Goal: Information Seeking & Learning: Learn about a topic

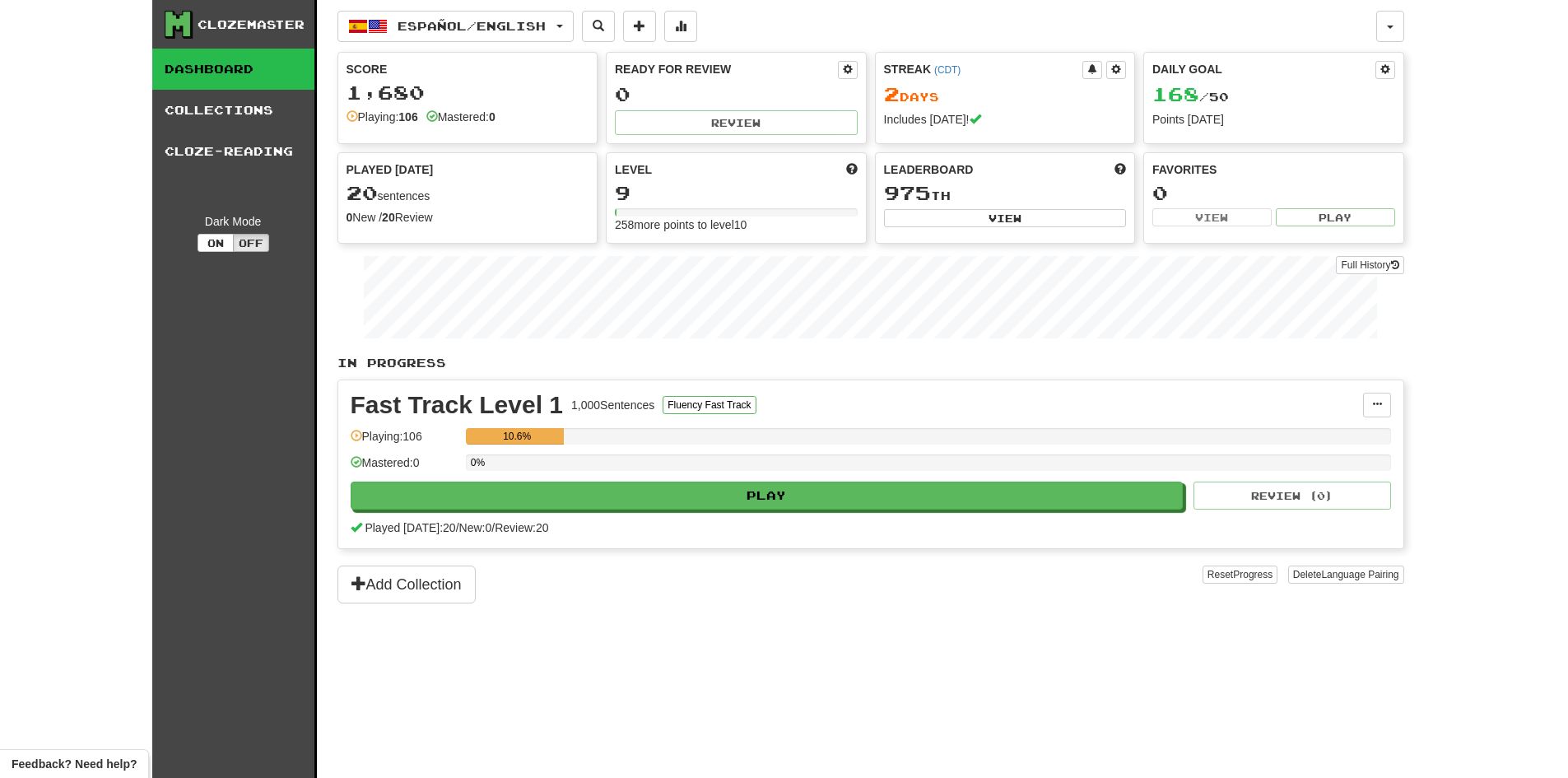
click at [771, 614] on div "Español / English Čeština / English Streak: 0 Review: 62 Daily Goal: 0 / 500 Es…" at bounding box center [871, 409] width 1067 height 819
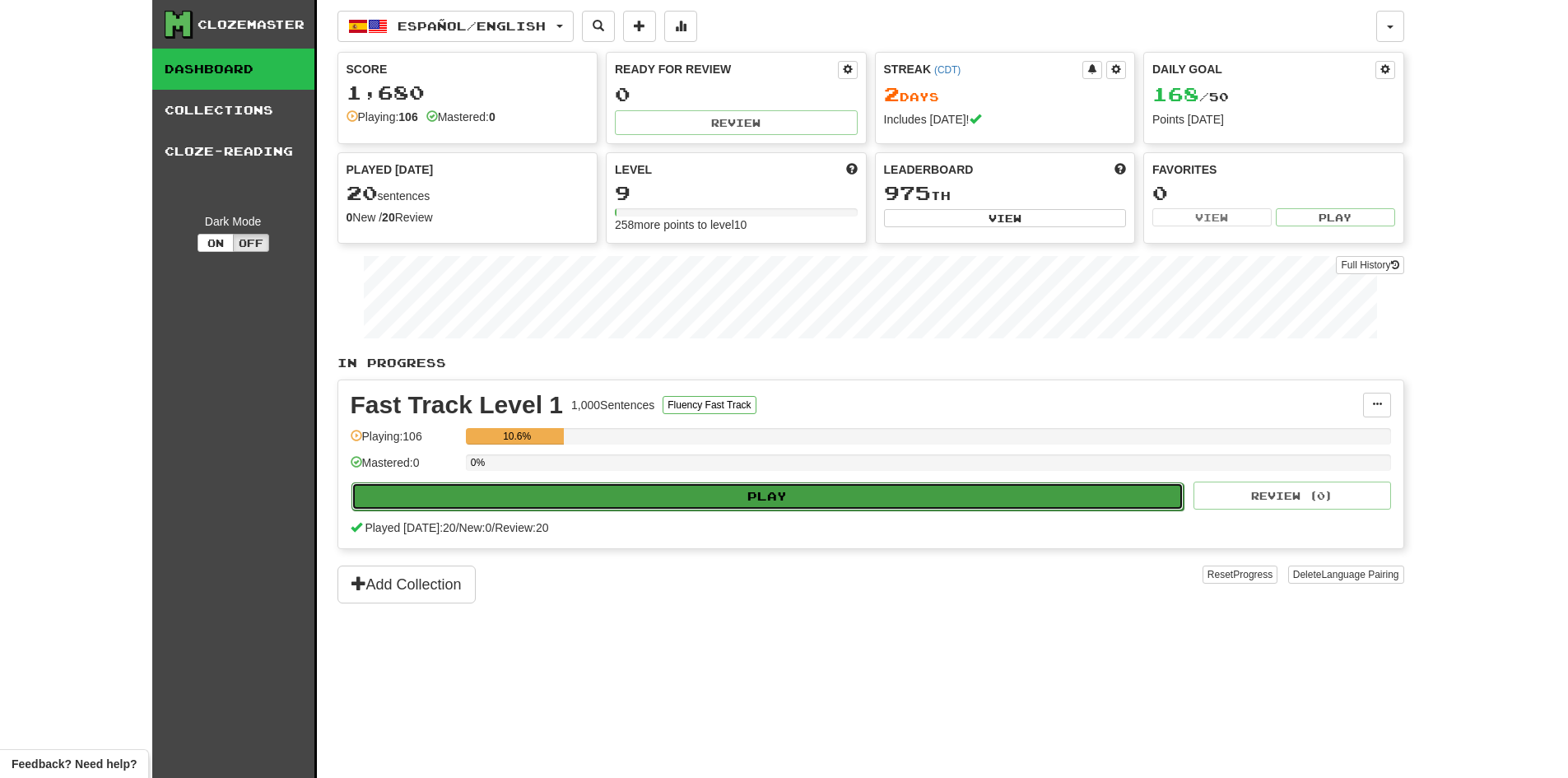
click at [771, 493] on button "Play" at bounding box center [768, 496] width 833 height 28
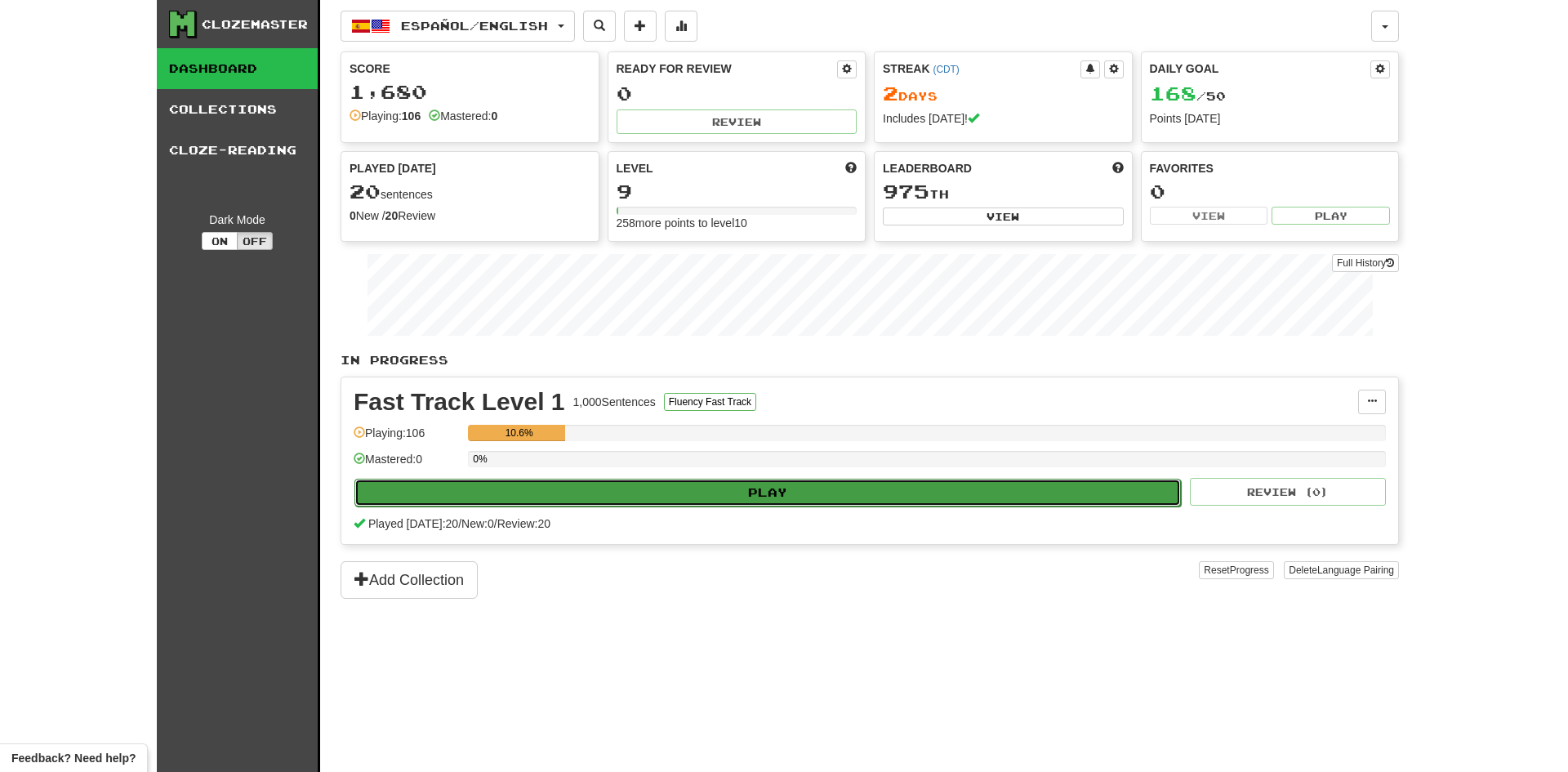
select select "**"
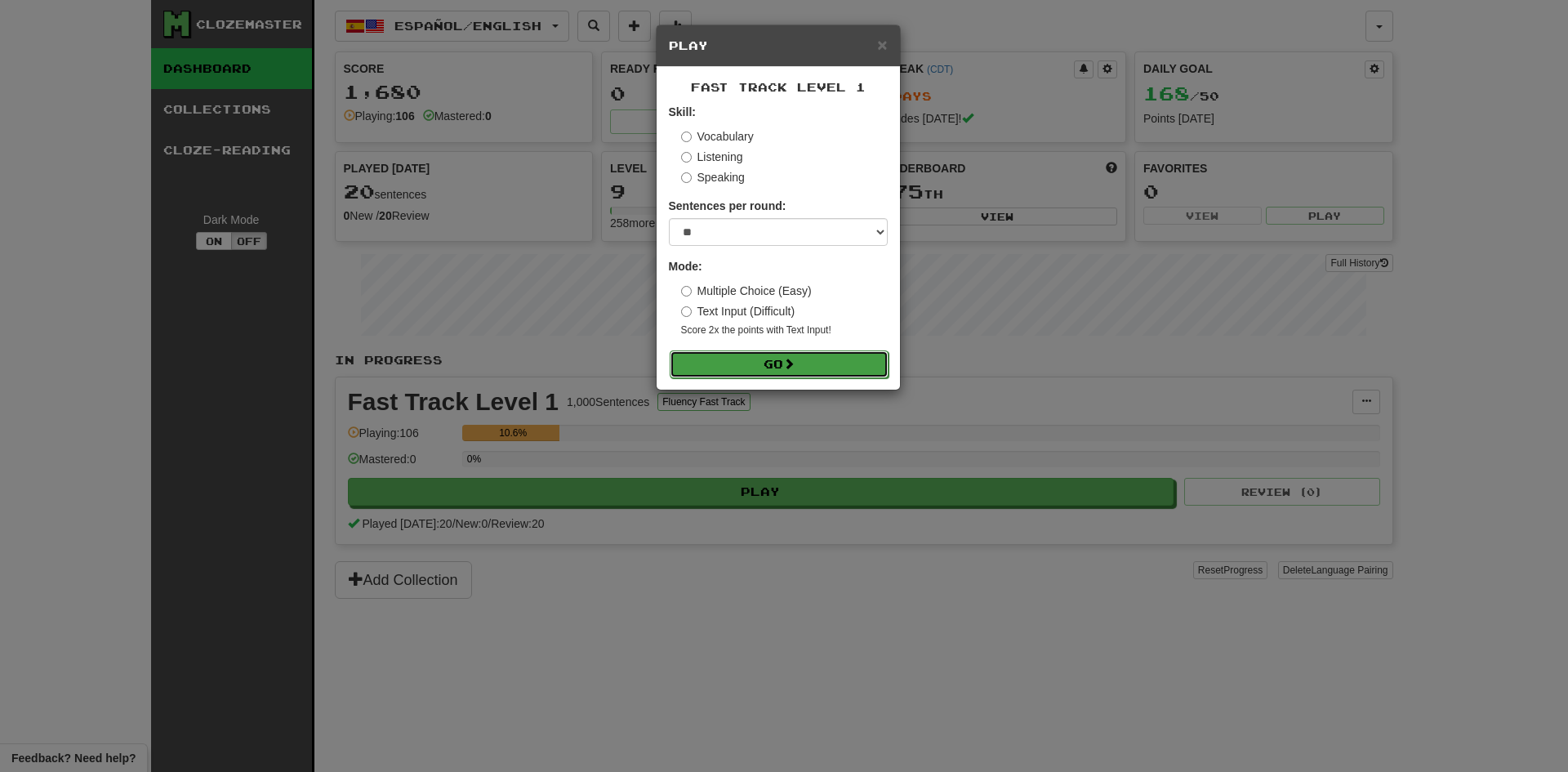
click at [765, 364] on button "Go" at bounding box center [779, 364] width 219 height 28
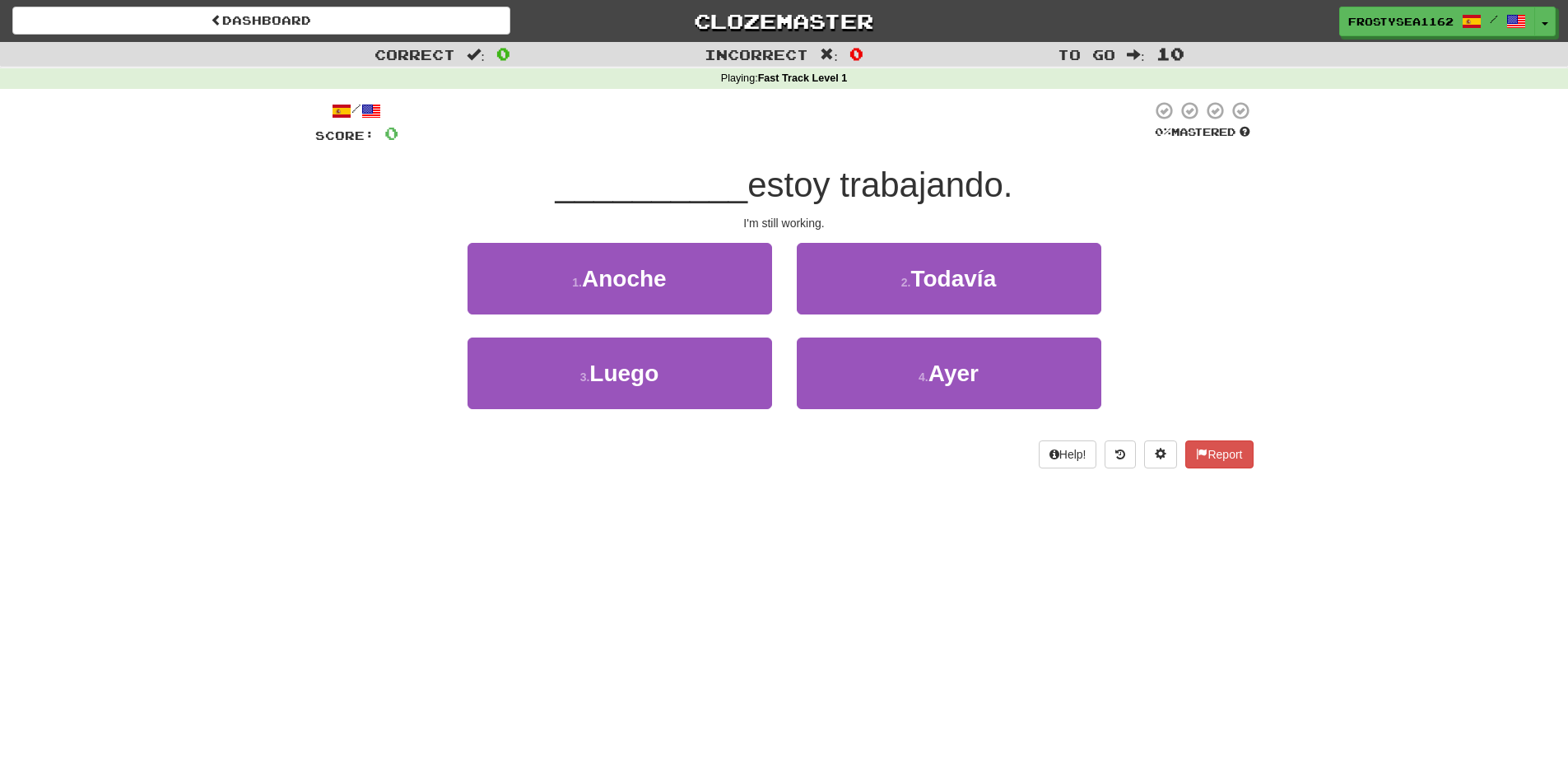
click at [625, 674] on div "Dashboard Clozemaster FrostySea1162 / Toggle Dropdown Dashboard Leaderboard Act…" at bounding box center [784, 389] width 1568 height 778
click at [878, 671] on div "Dashboard Clozemaster FrostySea1162 / Toggle Dropdown Dashboard Leaderboard Act…" at bounding box center [784, 389] width 1568 height 778
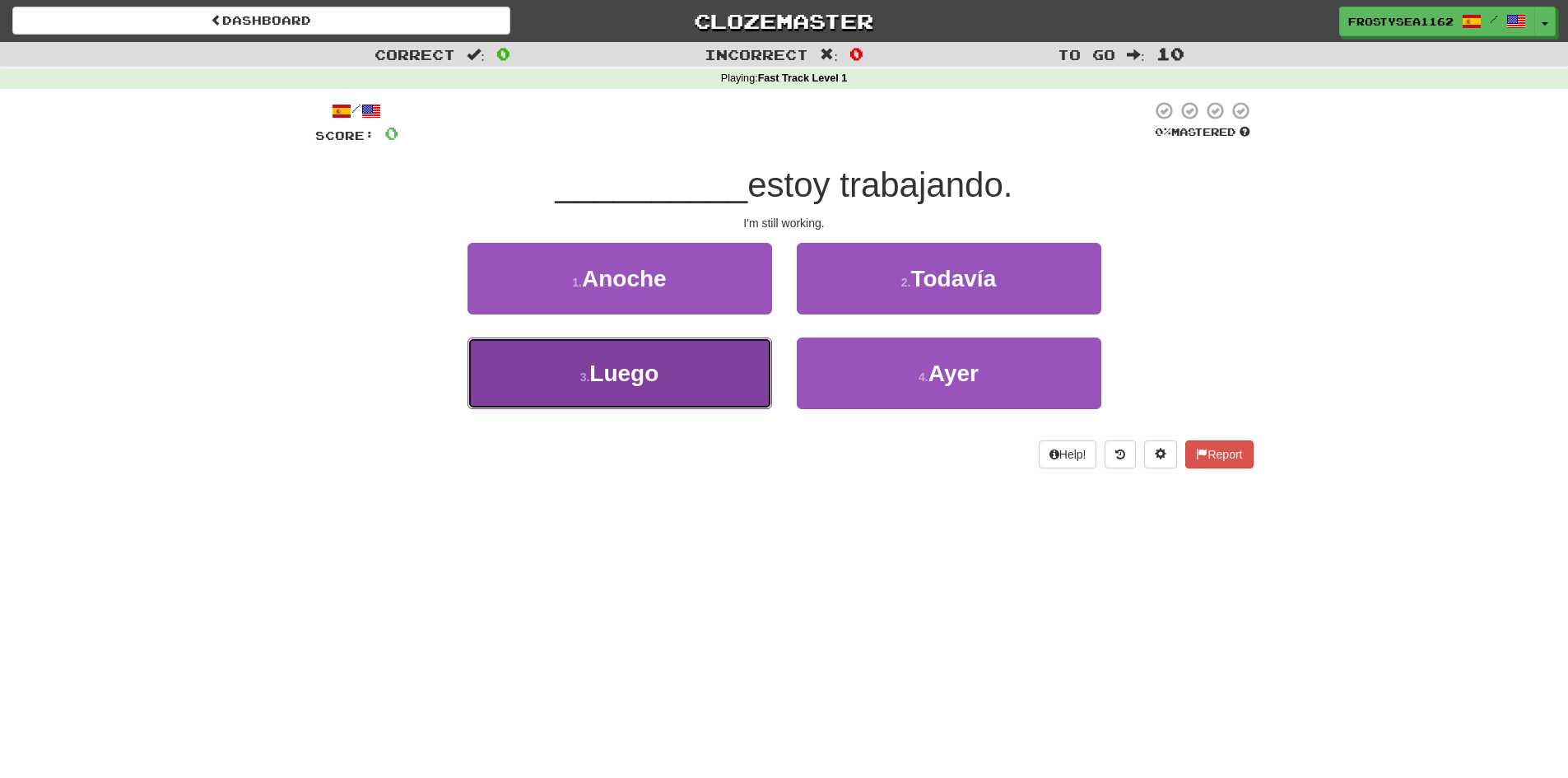
click at [672, 398] on button "3 . Luego" at bounding box center [619, 373] width 305 height 72
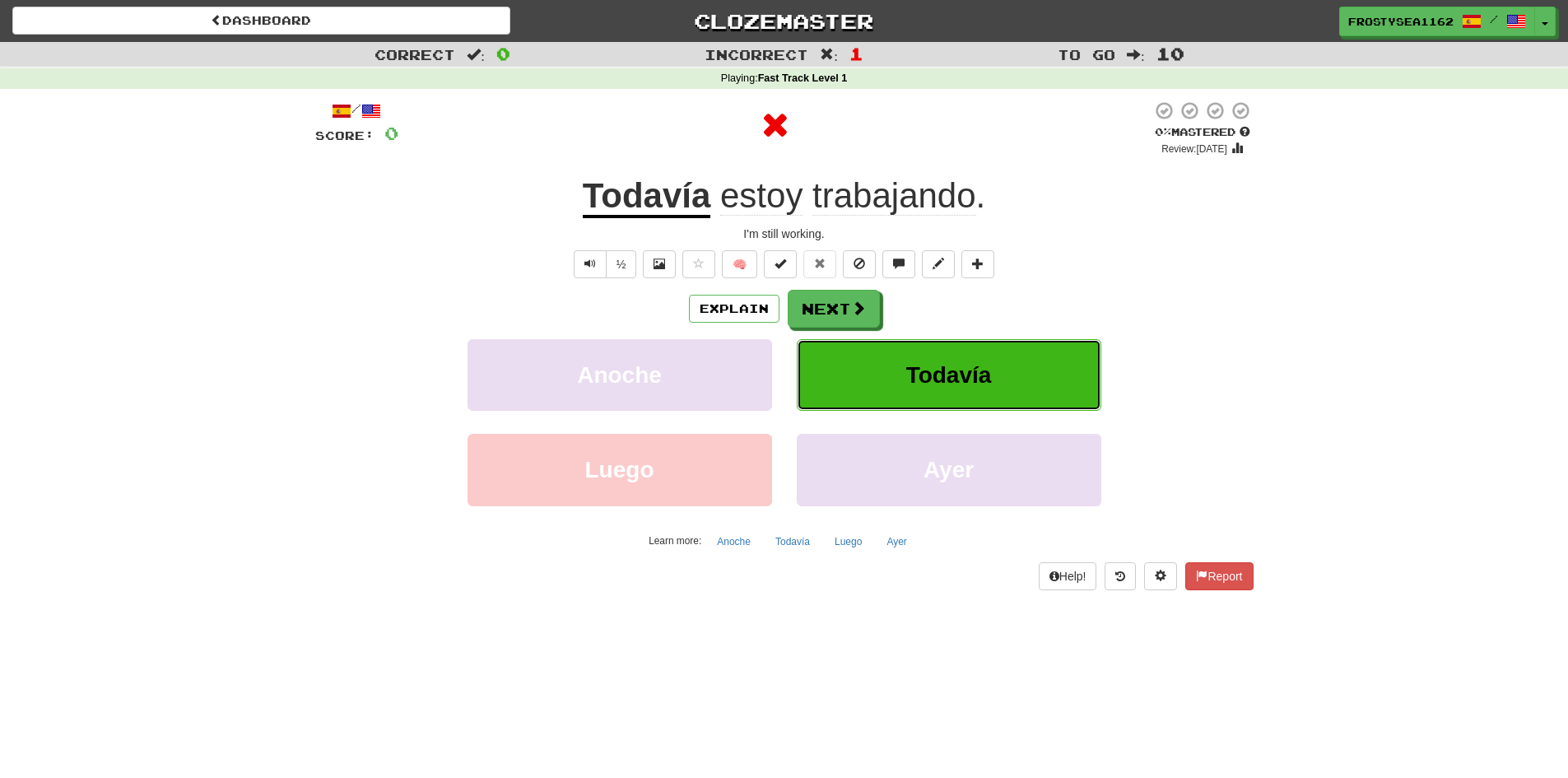
click at [903, 367] on button "Todavía" at bounding box center [950, 375] width 305 height 72
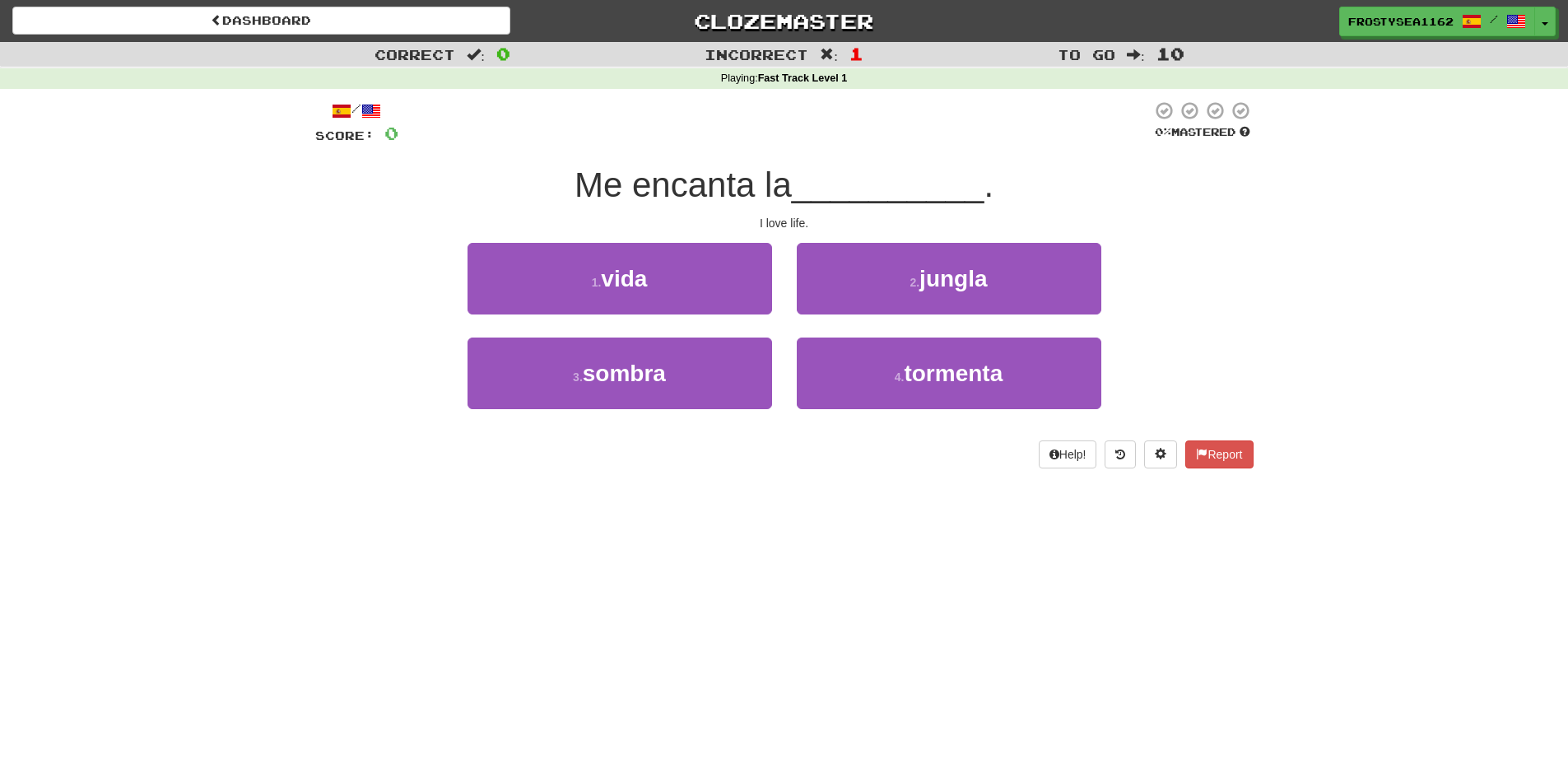
click at [756, 569] on div "Dashboard Clozemaster FrostySea1162 / Toggle Dropdown Dashboard Leaderboard Act…" at bounding box center [784, 389] width 1568 height 778
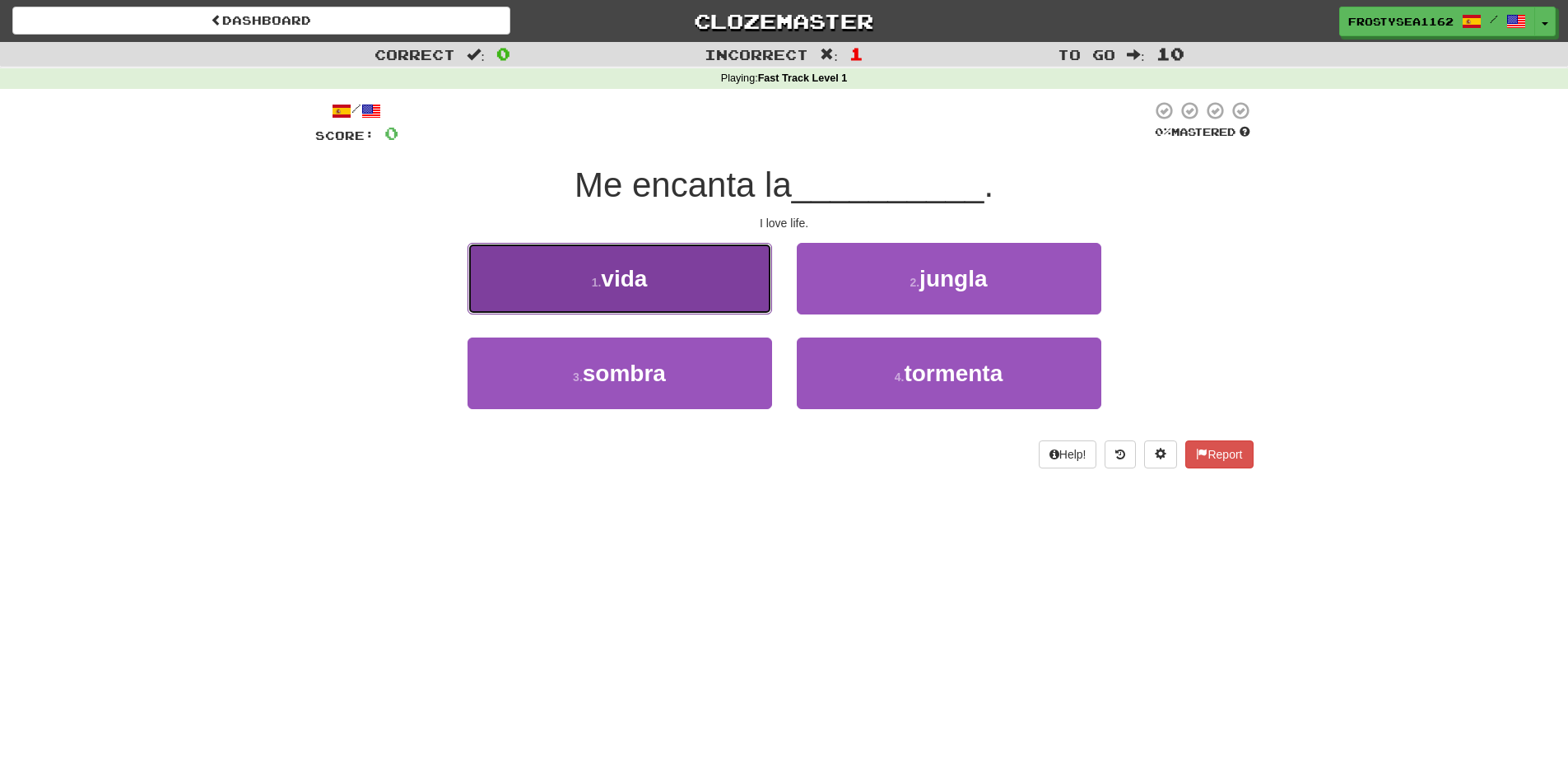
click at [671, 286] on button "1 . vida" at bounding box center [619, 279] width 305 height 72
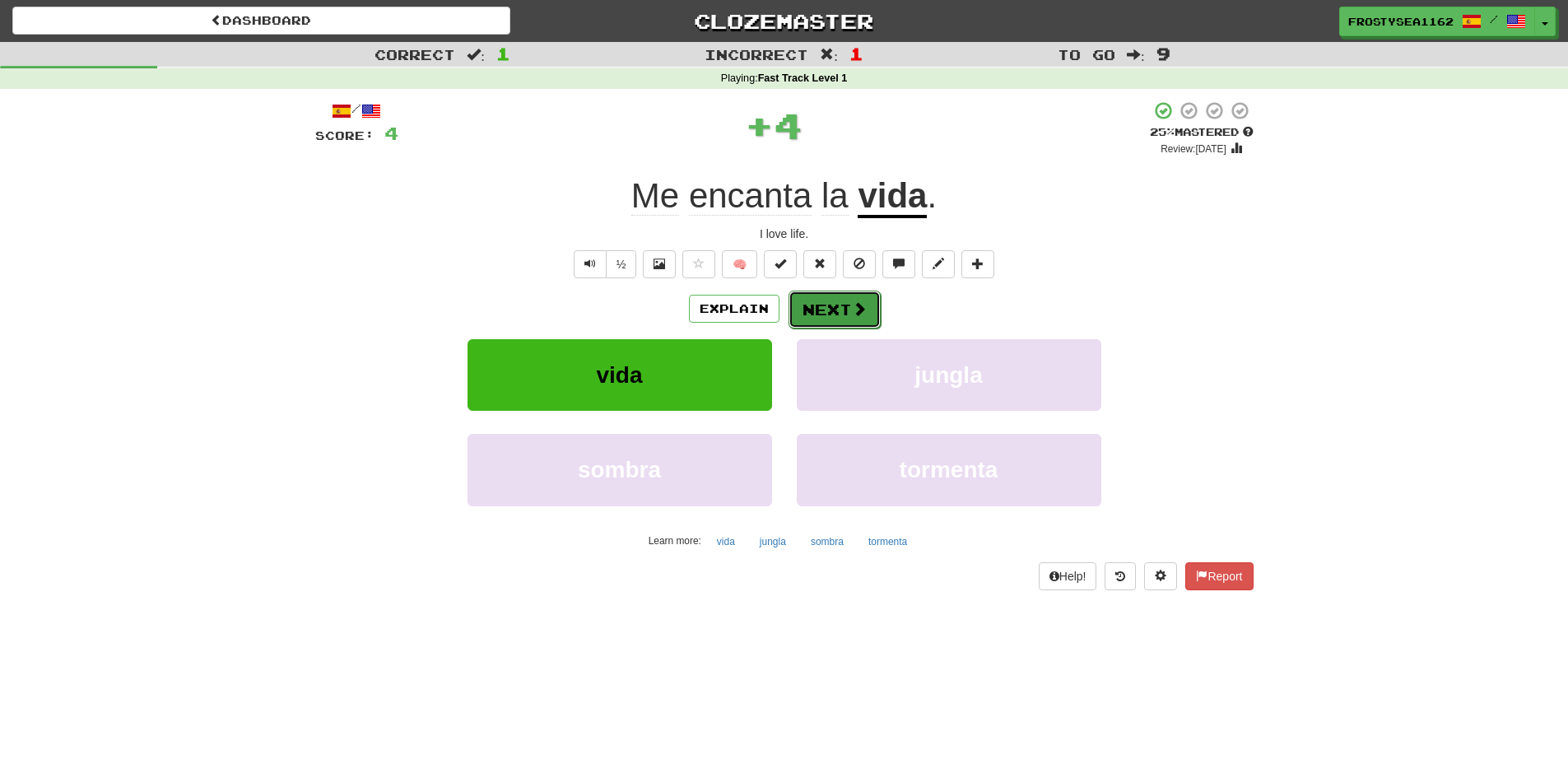
click at [860, 324] on button "Next" at bounding box center [835, 309] width 93 height 38
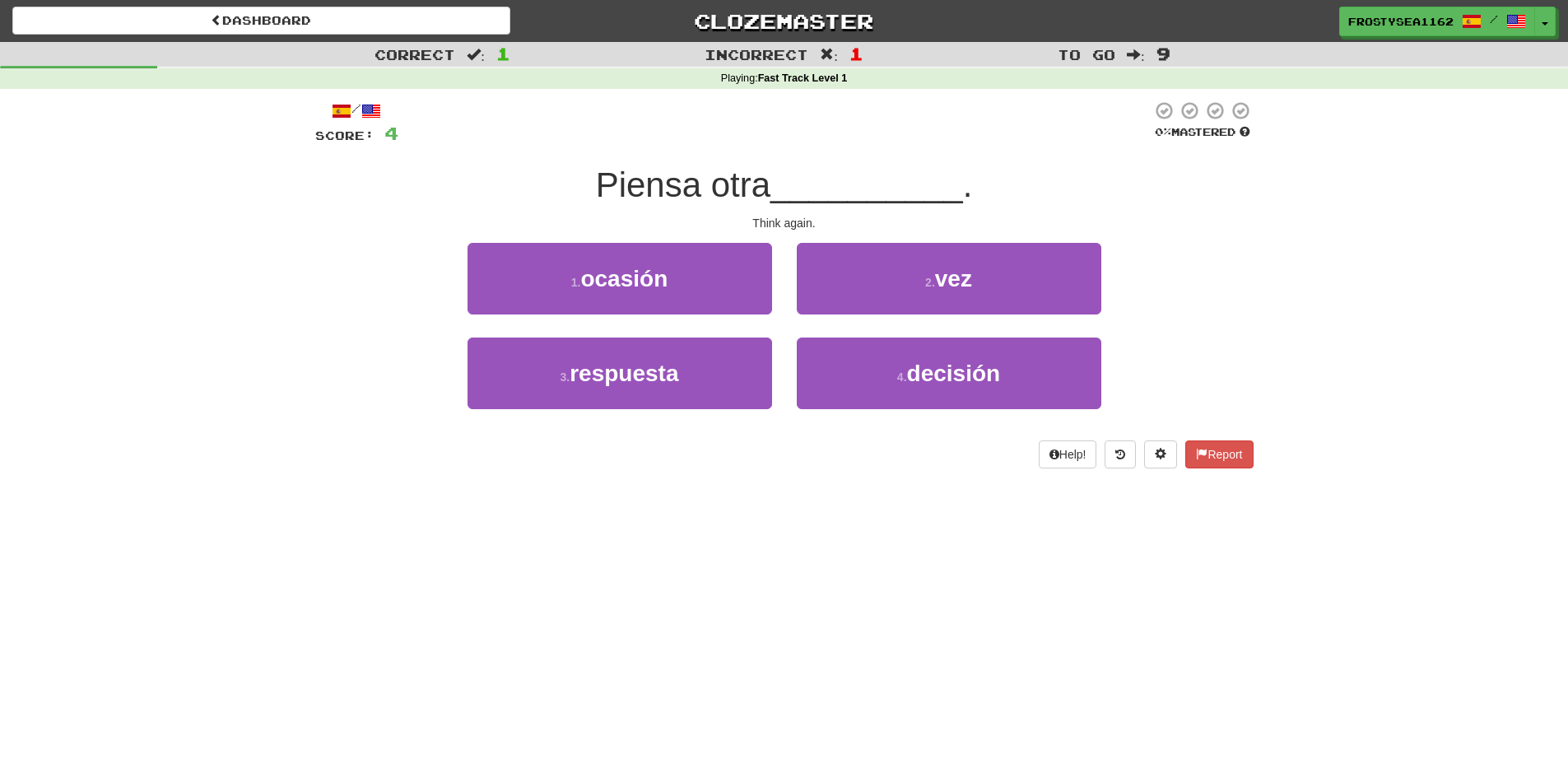
click at [497, 569] on div "Dashboard Clozemaster FrostySea1162 / Toggle Dropdown Dashboard Leaderboard Act…" at bounding box center [784, 389] width 1568 height 778
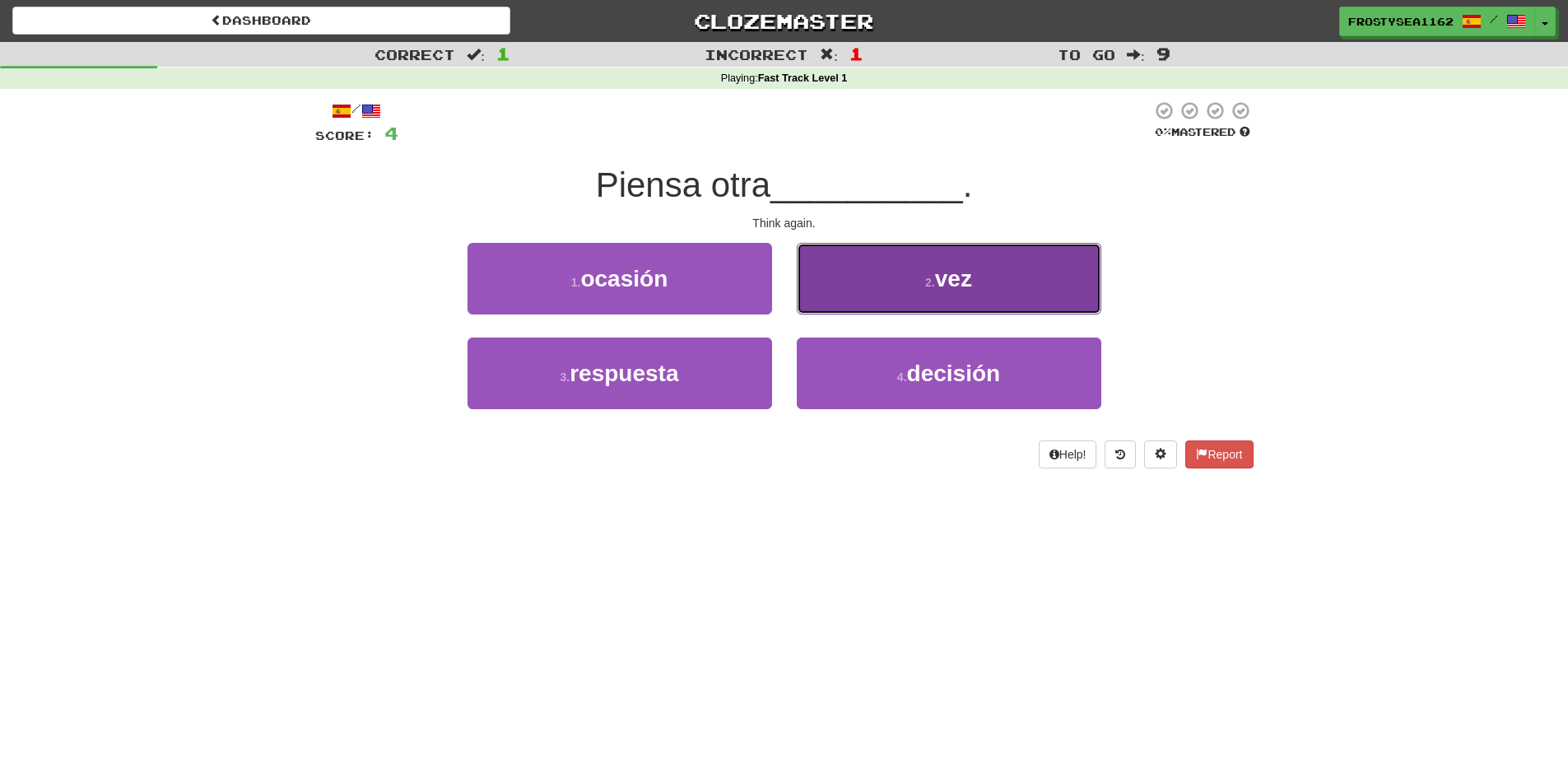
click at [887, 289] on button "2 . vez" at bounding box center [950, 279] width 305 height 72
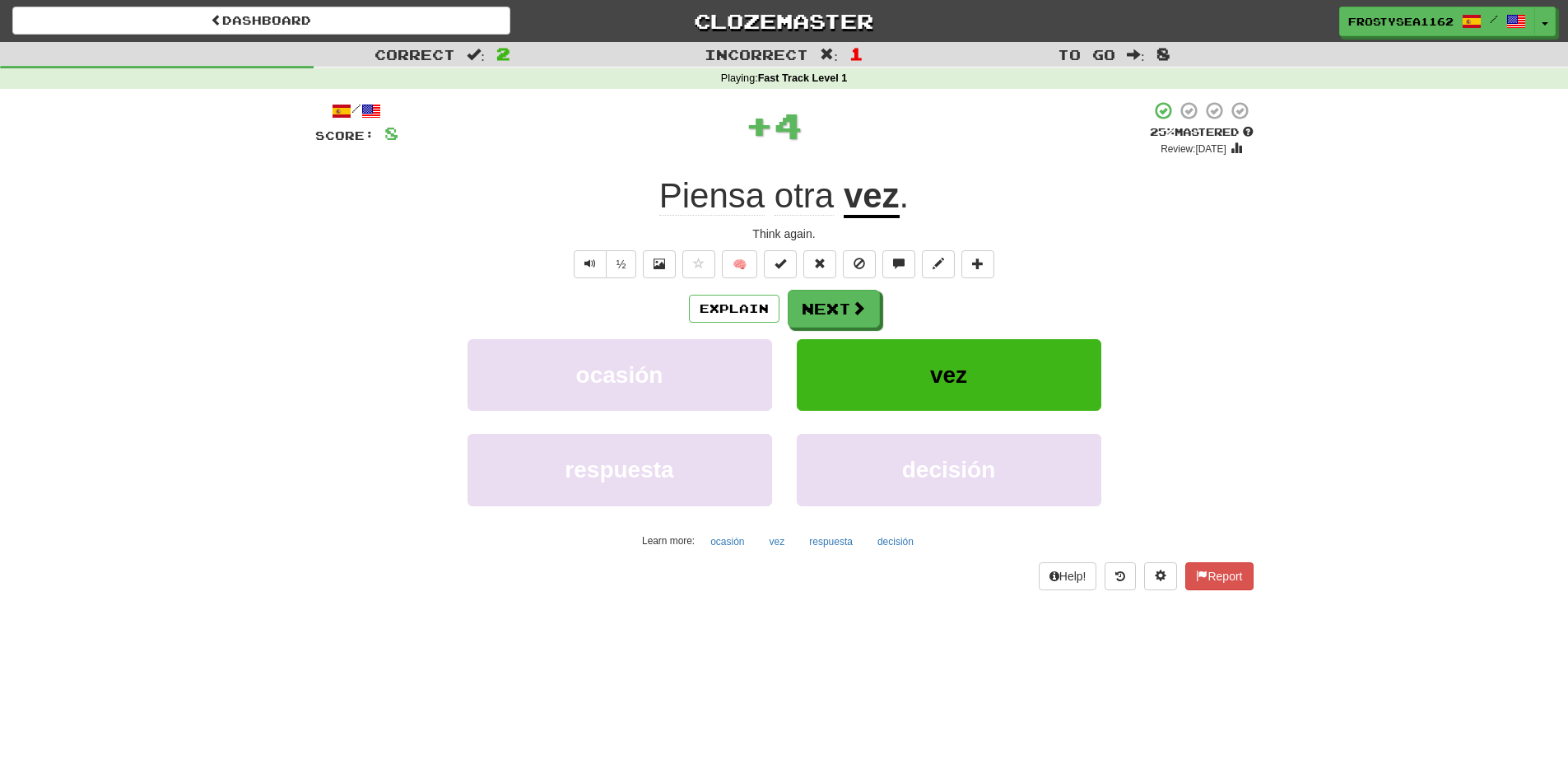
click at [515, 703] on div "Dashboard Clozemaster FrostySea1162 / Toggle Dropdown Dashboard Leaderboard Act…" at bounding box center [784, 389] width 1568 height 778
click at [589, 260] on span "Text-to-speech controls" at bounding box center [590, 263] width 11 height 11
click at [592, 265] on span "Text-to-speech controls" at bounding box center [590, 263] width 11 height 11
click at [824, 311] on button "Next" at bounding box center [835, 309] width 93 height 38
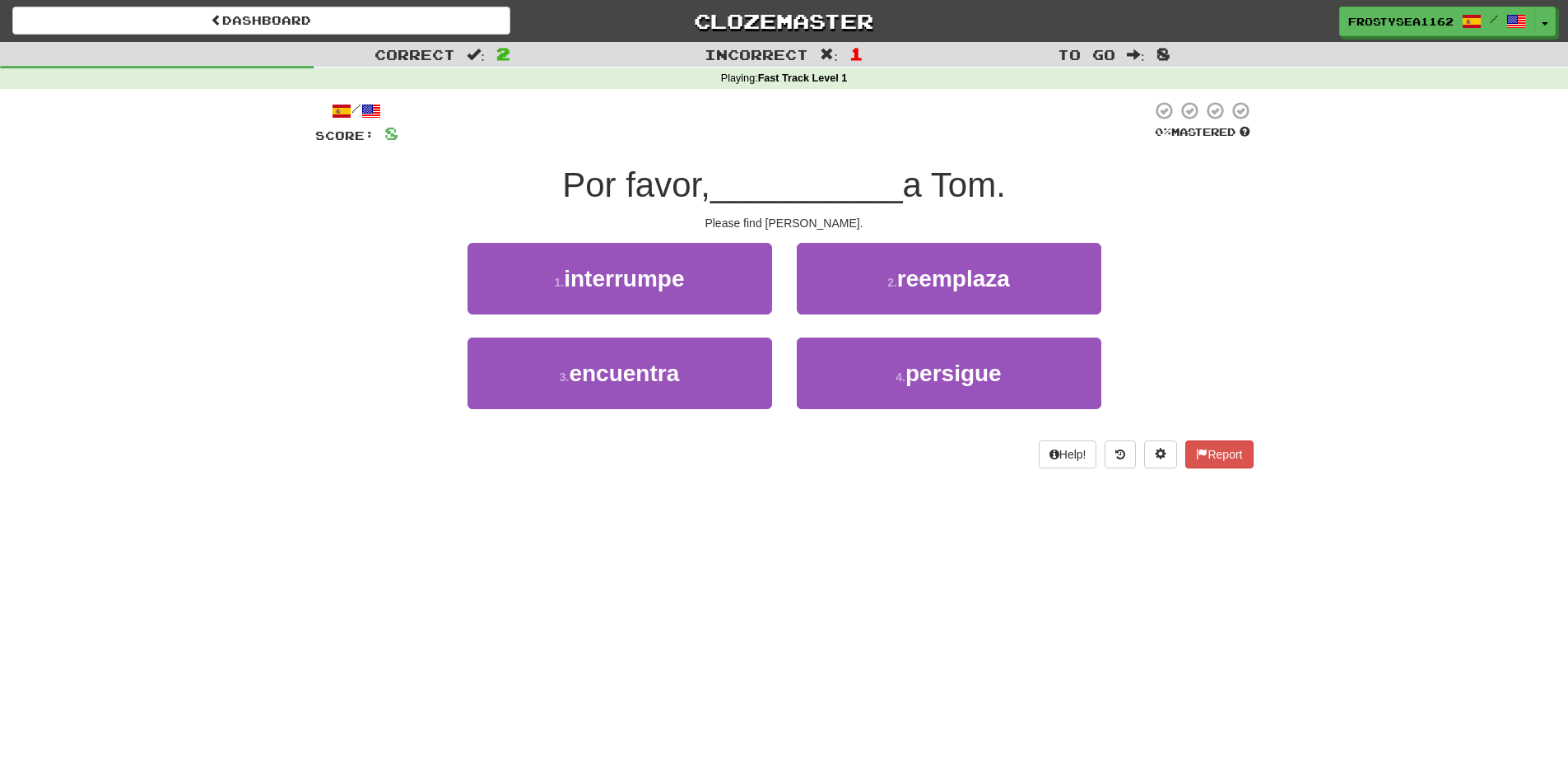
click at [353, 517] on div "Dashboard Clozemaster FrostySea1162 / Toggle Dropdown Dashboard Leaderboard Act…" at bounding box center [784, 389] width 1568 height 778
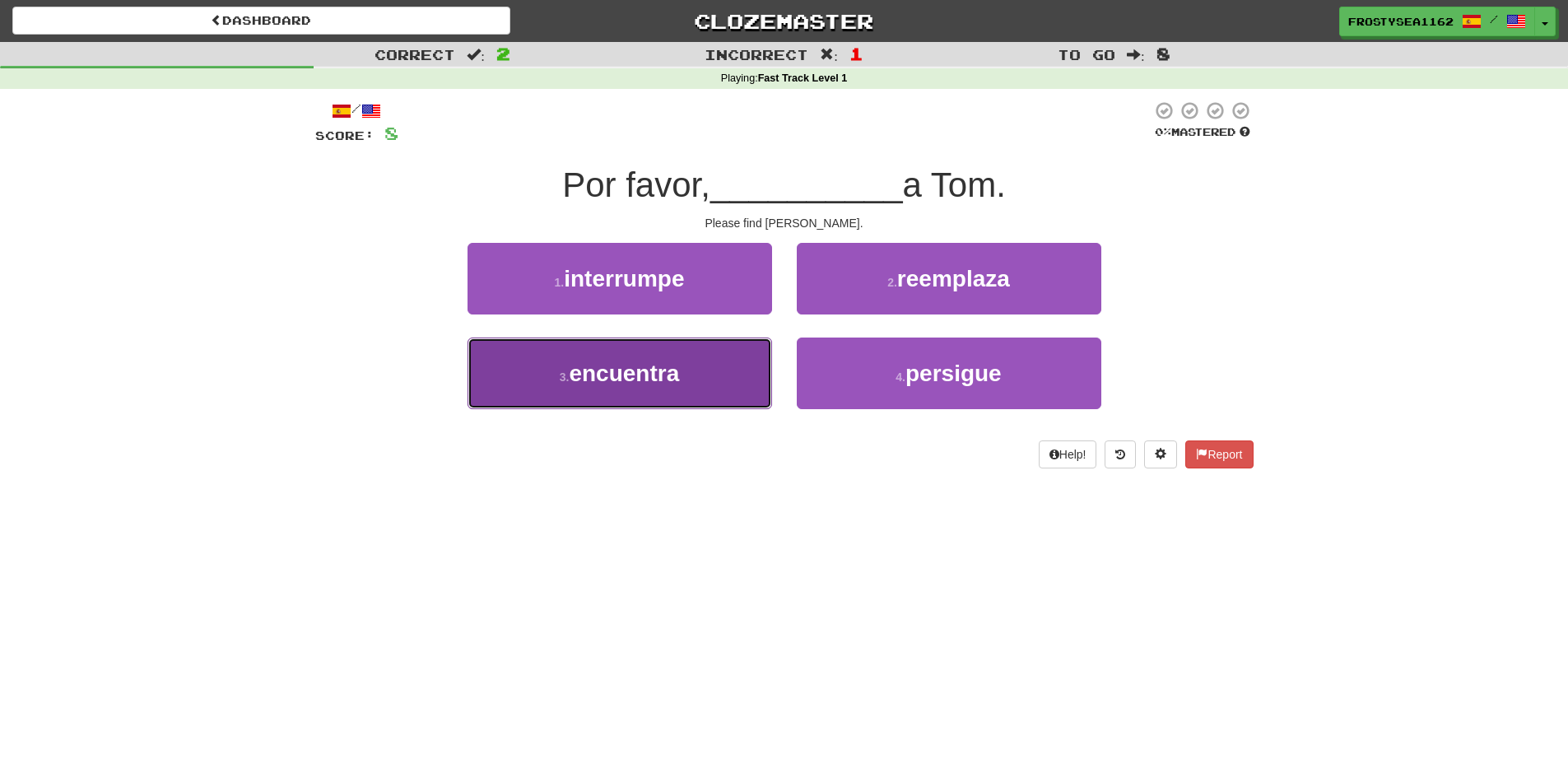
click at [708, 384] on button "3 . encuentra" at bounding box center [619, 373] width 305 height 72
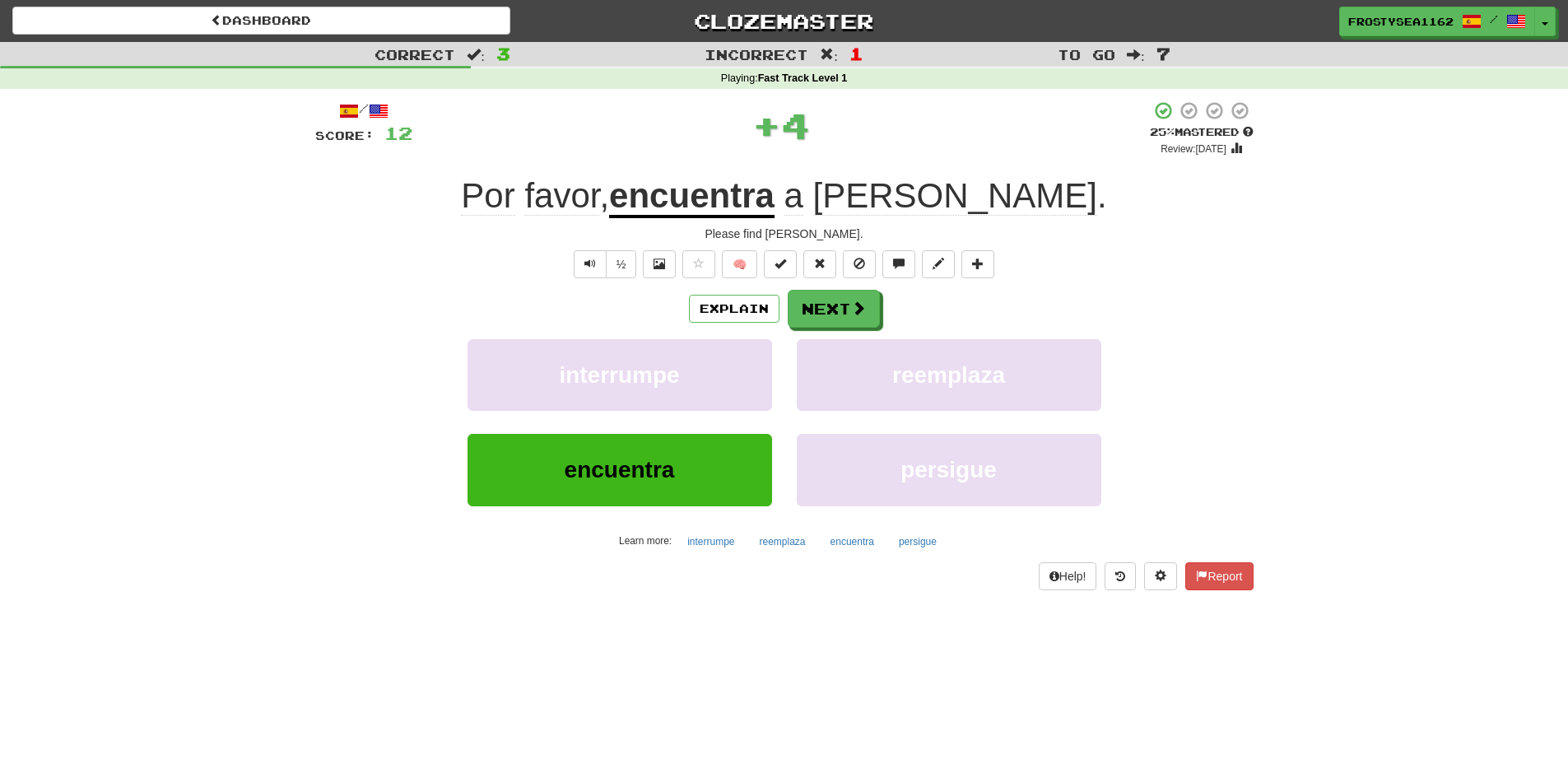
click at [286, 589] on div "Correct : 3 Incorrect : 1 To go : 7 Playing : Fast Track Level 1 / Score: 12 + …" at bounding box center [784, 327] width 1568 height 571
click at [603, 266] on button "Text-to-speech controls" at bounding box center [590, 265] width 33 height 28
click at [863, 312] on span at bounding box center [860, 309] width 15 height 15
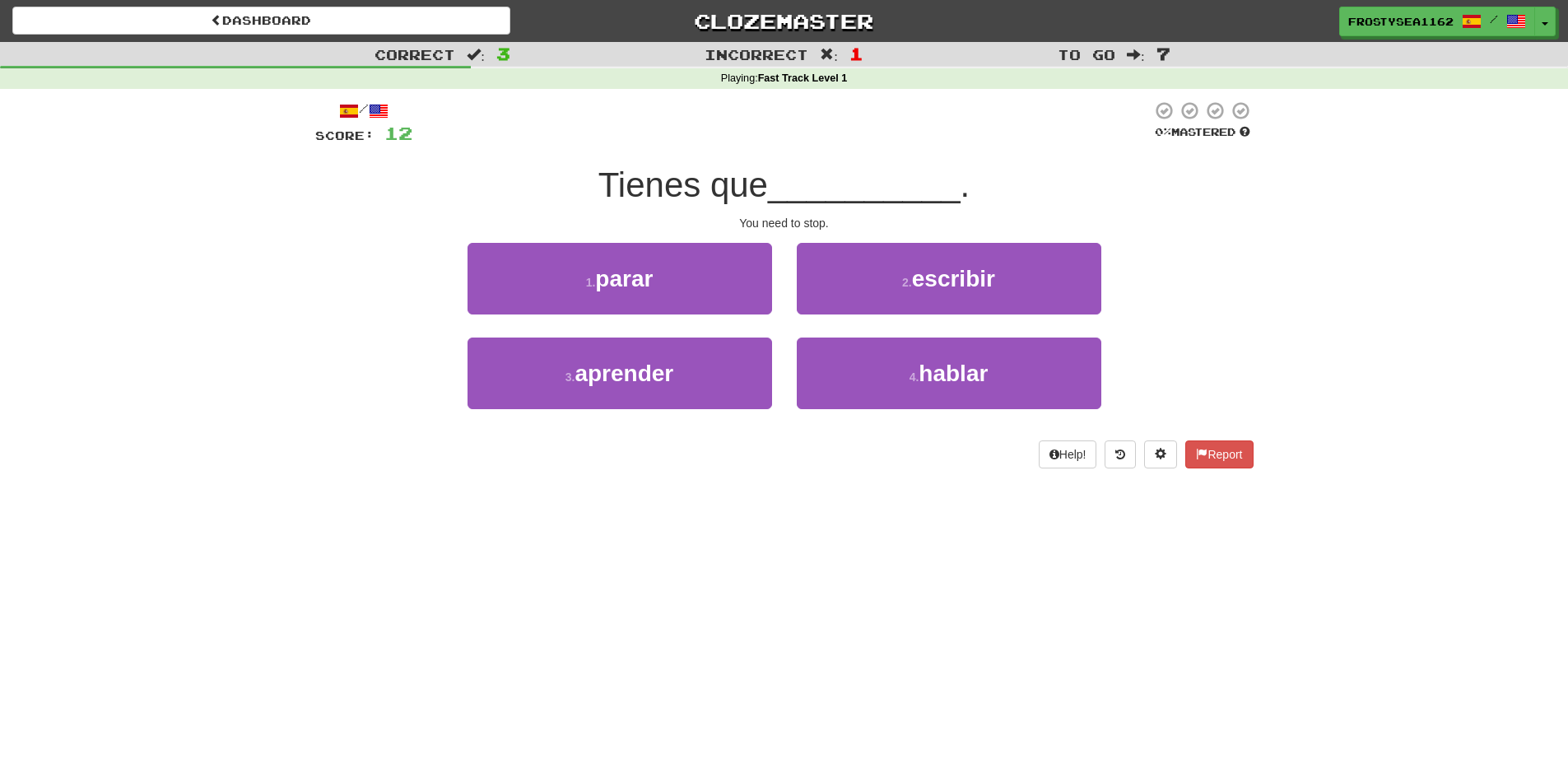
click at [257, 442] on div "Correct : 3 Incorrect : 1 To go : 7 Playing : Fast Track Level 1 / Score: 12 0 …" at bounding box center [784, 266] width 1568 height 449
click at [793, 555] on div "Dashboard Clozemaster FrostySea1162 / Toggle Dropdown Dashboard Leaderboard Act…" at bounding box center [784, 389] width 1568 height 778
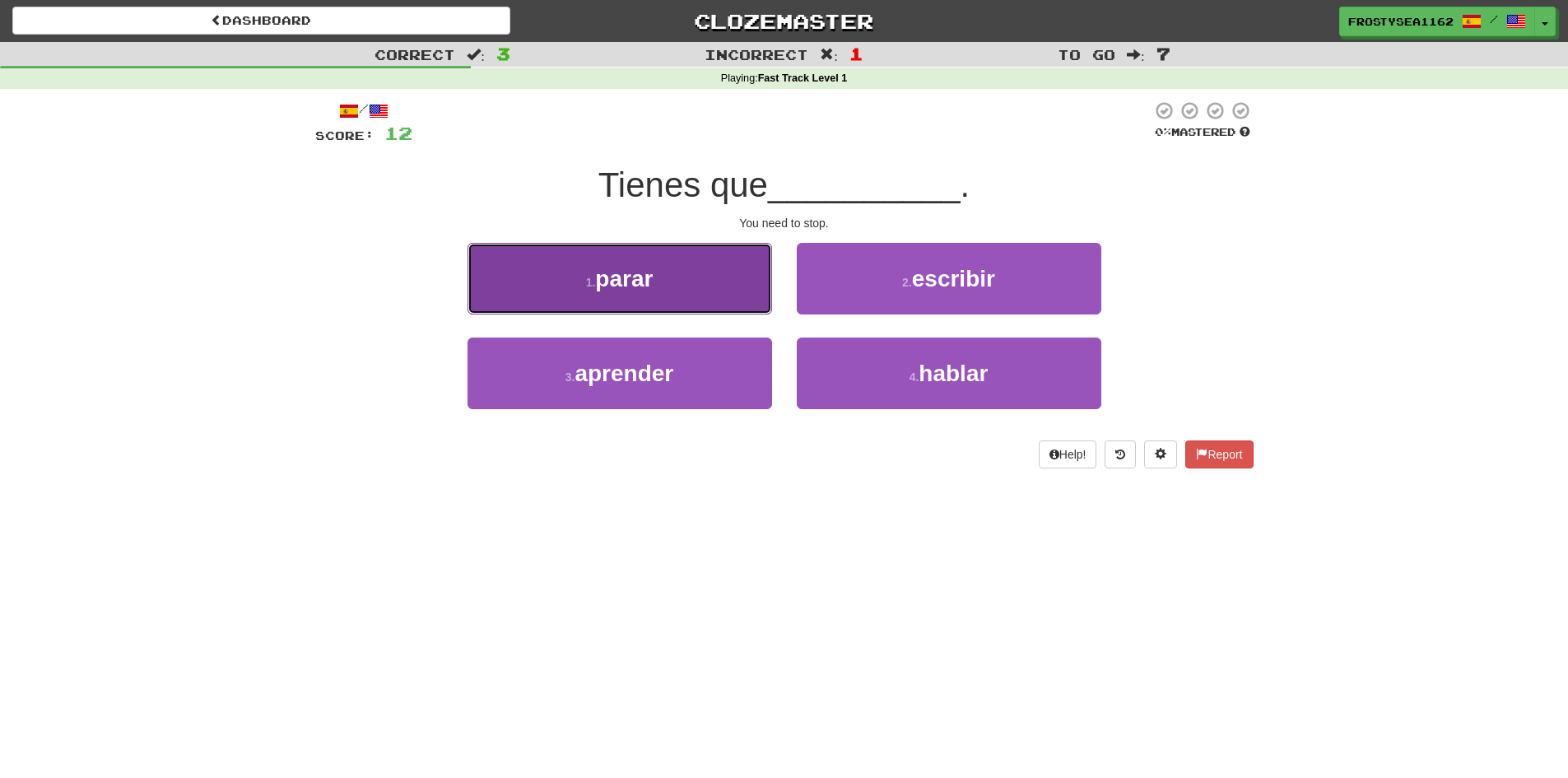
click at [681, 286] on button "1 . parar" at bounding box center [619, 279] width 305 height 72
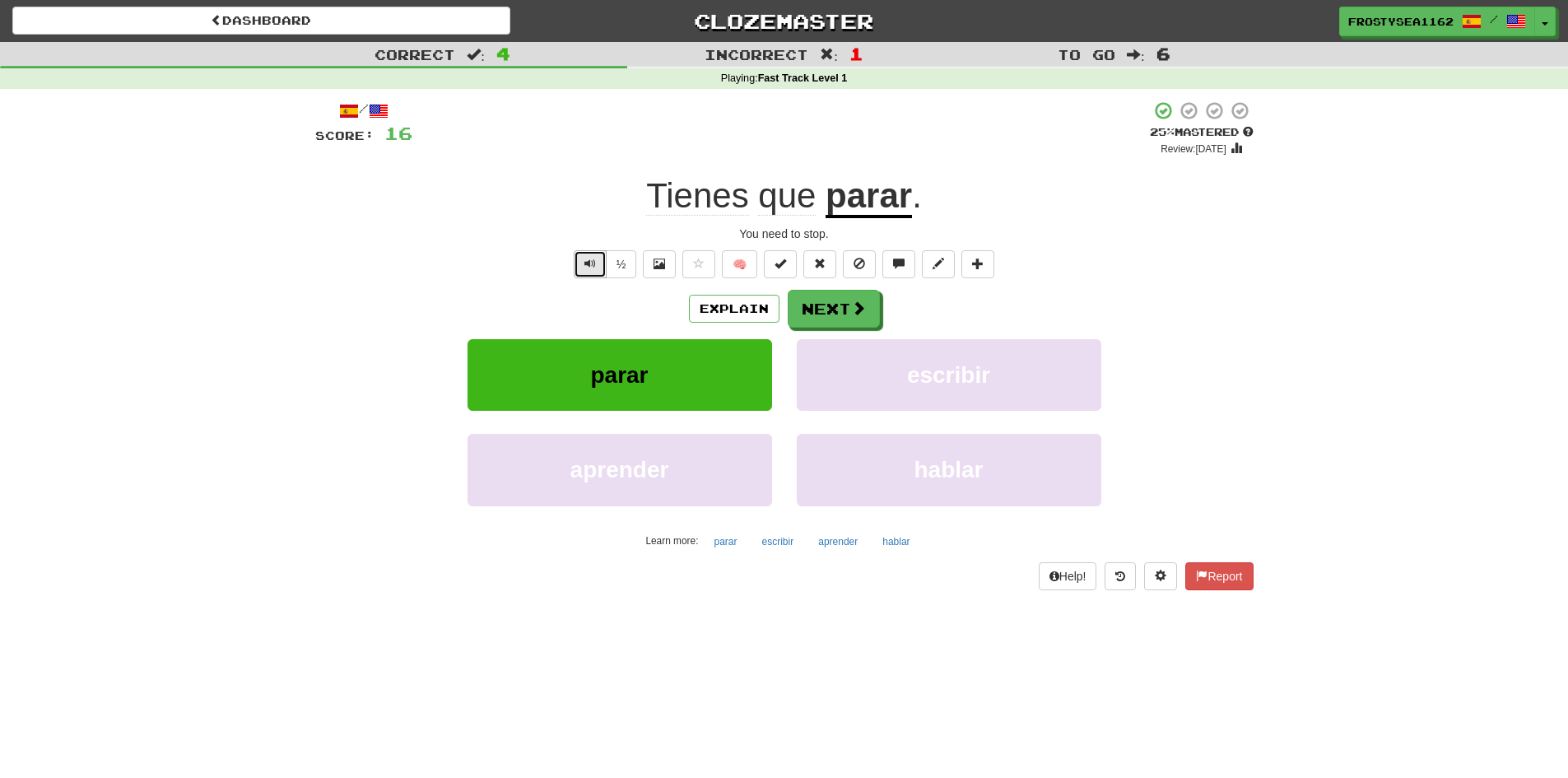
click at [588, 272] on button "Text-to-speech controls" at bounding box center [590, 265] width 33 height 28
click at [810, 311] on button "Next" at bounding box center [835, 309] width 93 height 38
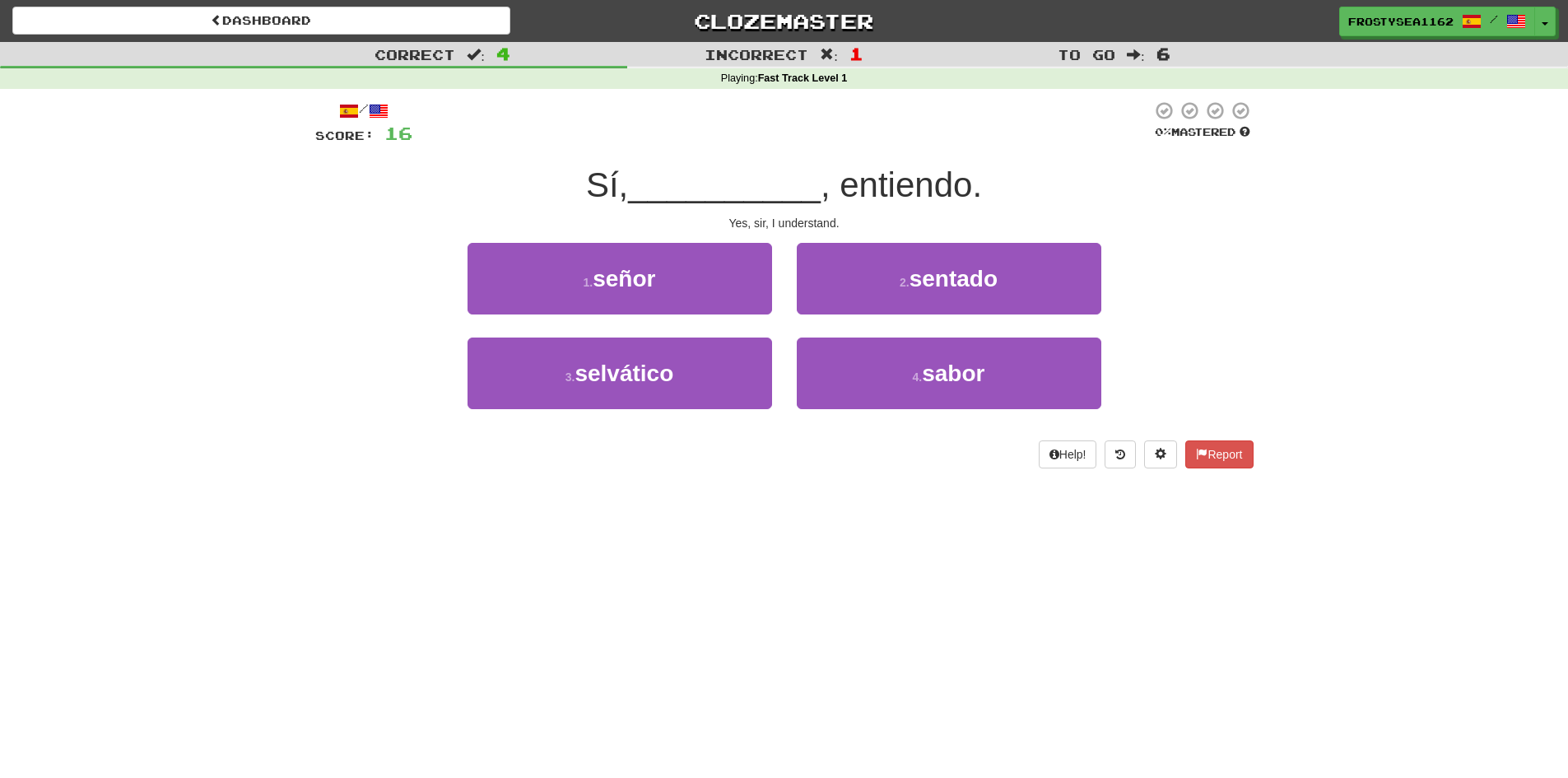
click at [266, 559] on div "Dashboard Clozemaster FrostySea1162 / Toggle Dropdown Dashboard Leaderboard Act…" at bounding box center [784, 389] width 1568 height 778
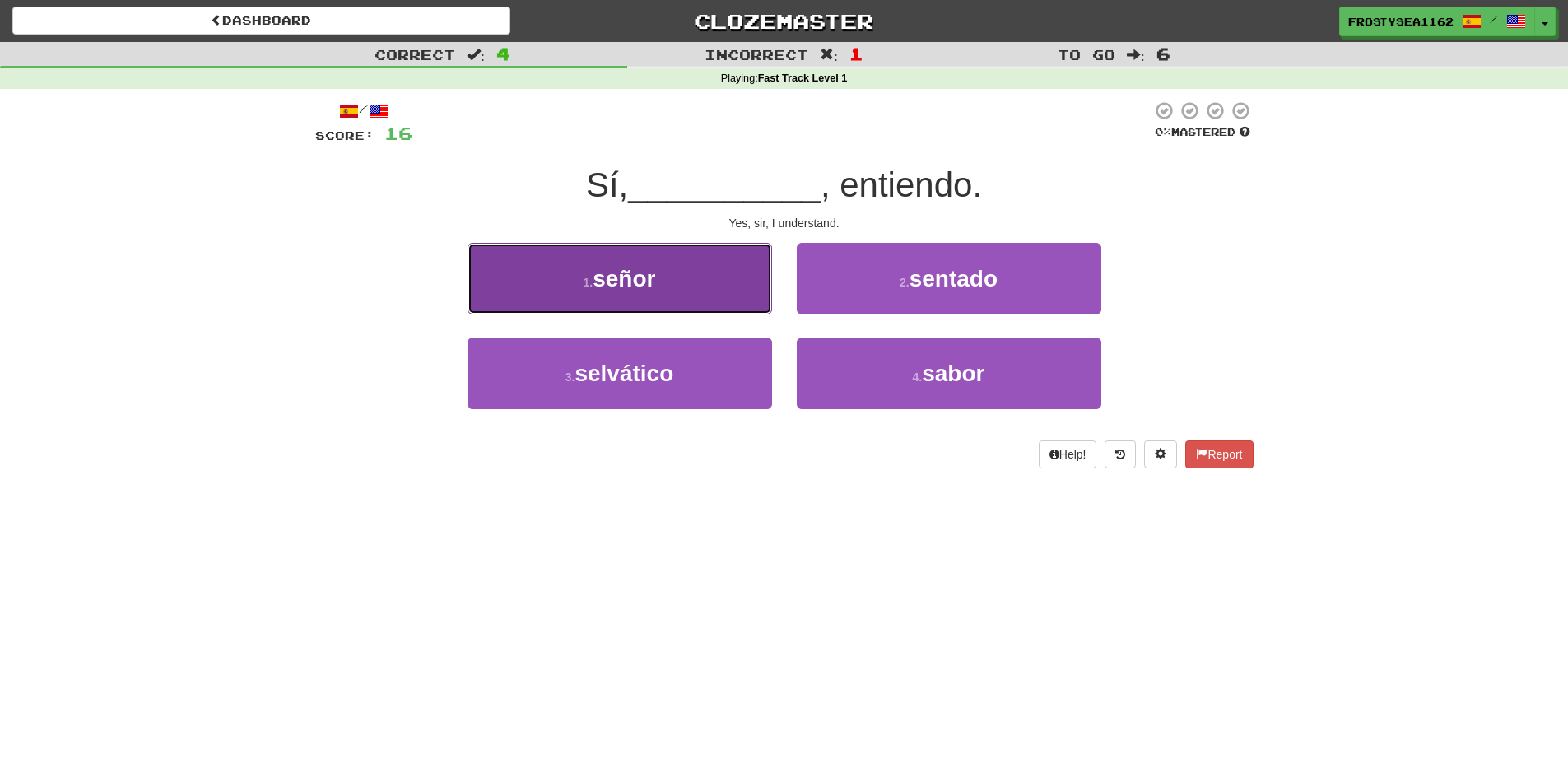
click at [592, 281] on small "1 ." at bounding box center [588, 283] width 9 height 13
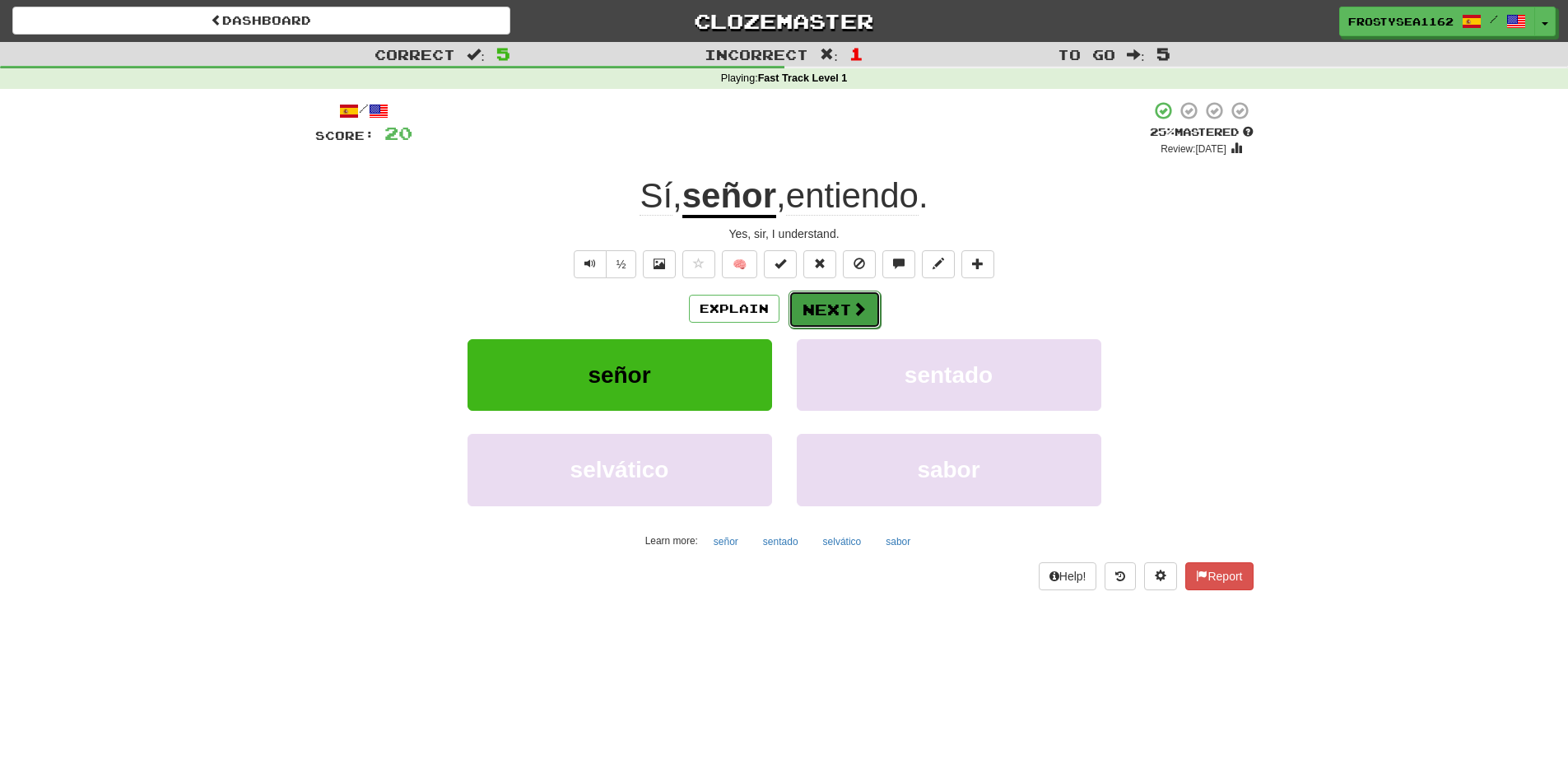
click at [854, 315] on span at bounding box center [860, 309] width 15 height 15
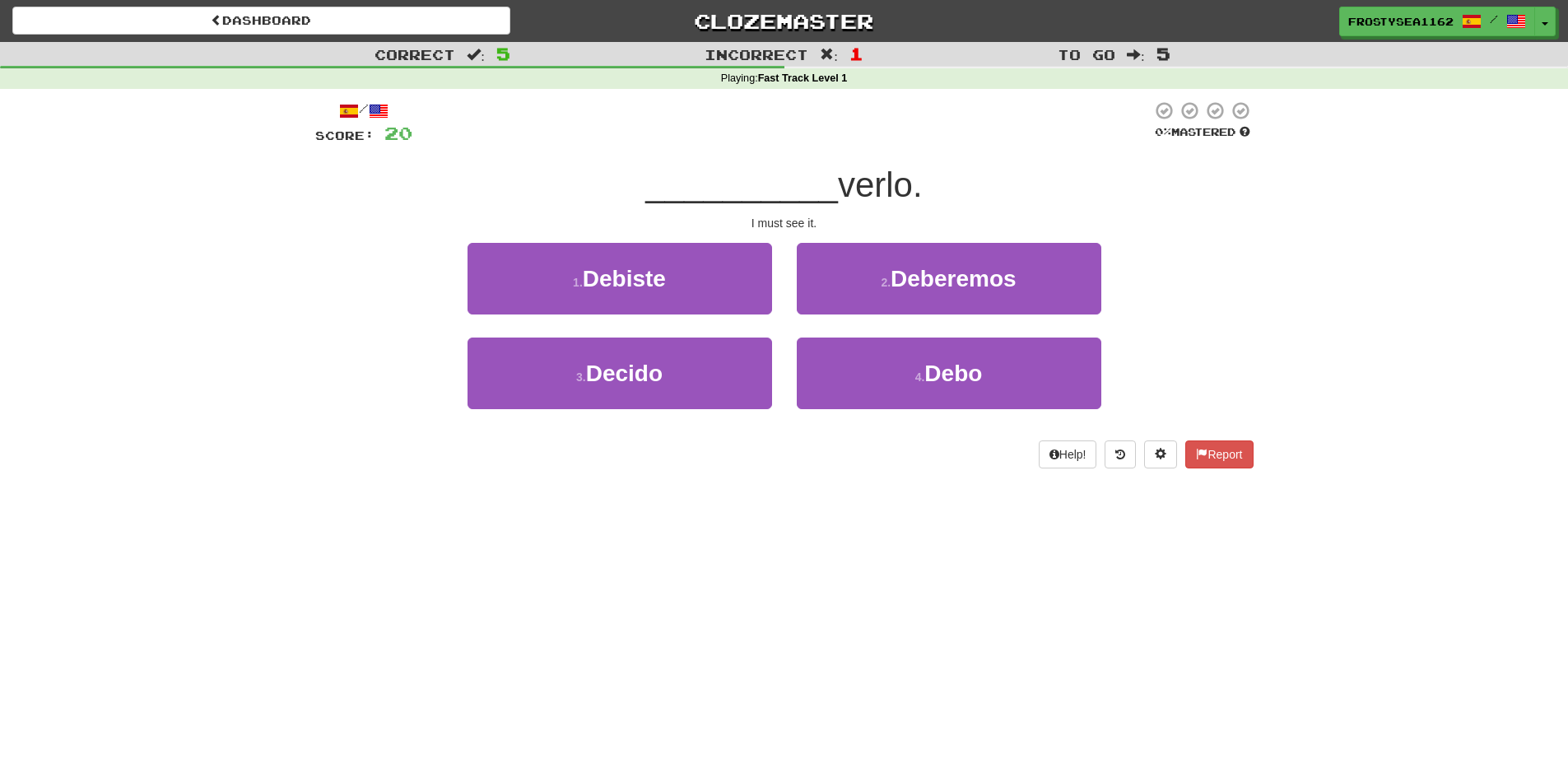
click at [316, 518] on div "Dashboard Clozemaster FrostySea1162 / Toggle Dropdown Dashboard Leaderboard Act…" at bounding box center [784, 389] width 1568 height 778
click at [319, 518] on div "Dashboard Clozemaster FrostySea1162 / Toggle Dropdown Dashboard Leaderboard Act…" at bounding box center [784, 389] width 1568 height 778
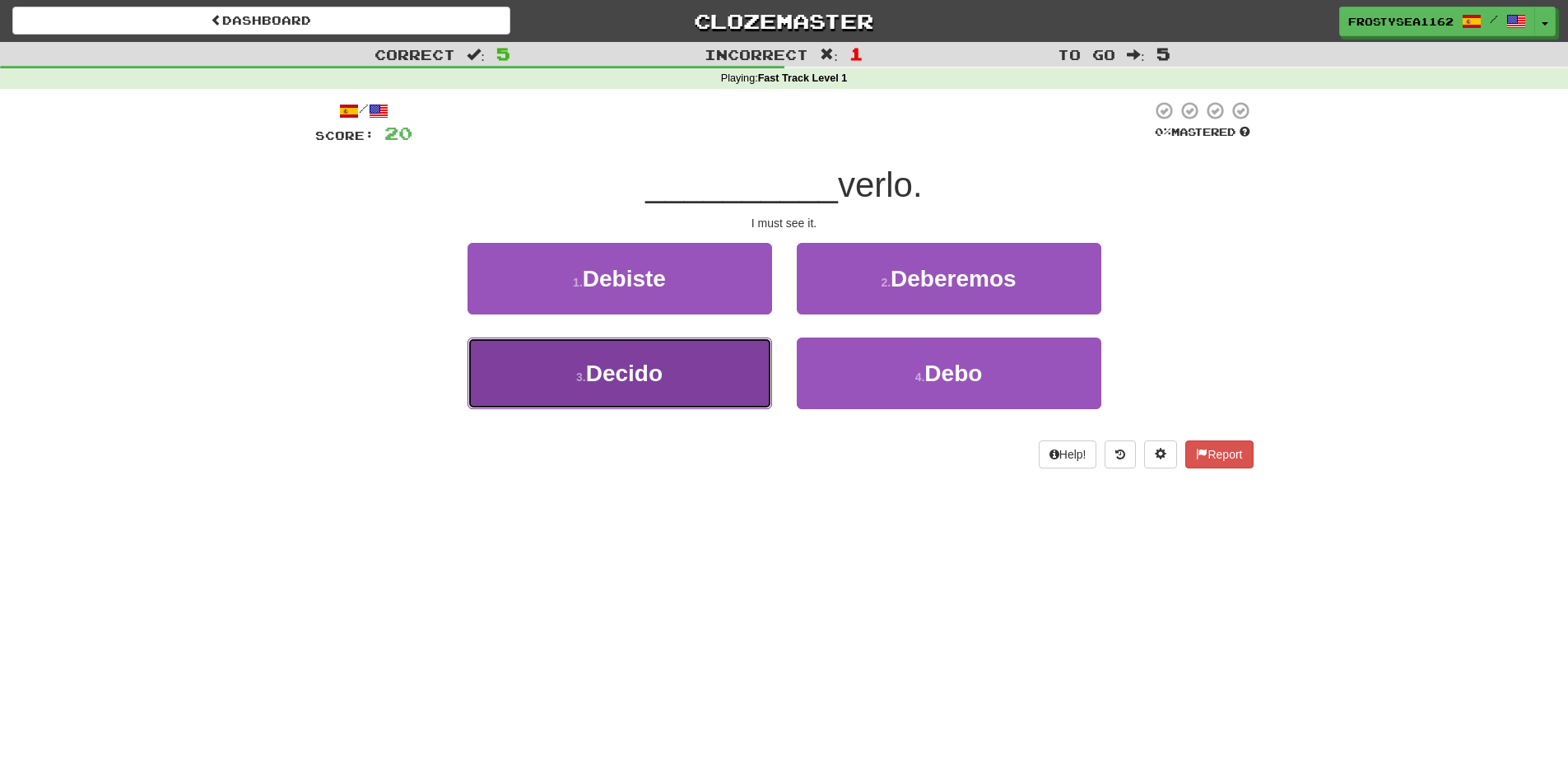
click at [689, 390] on button "3 . Decido" at bounding box center [619, 373] width 305 height 72
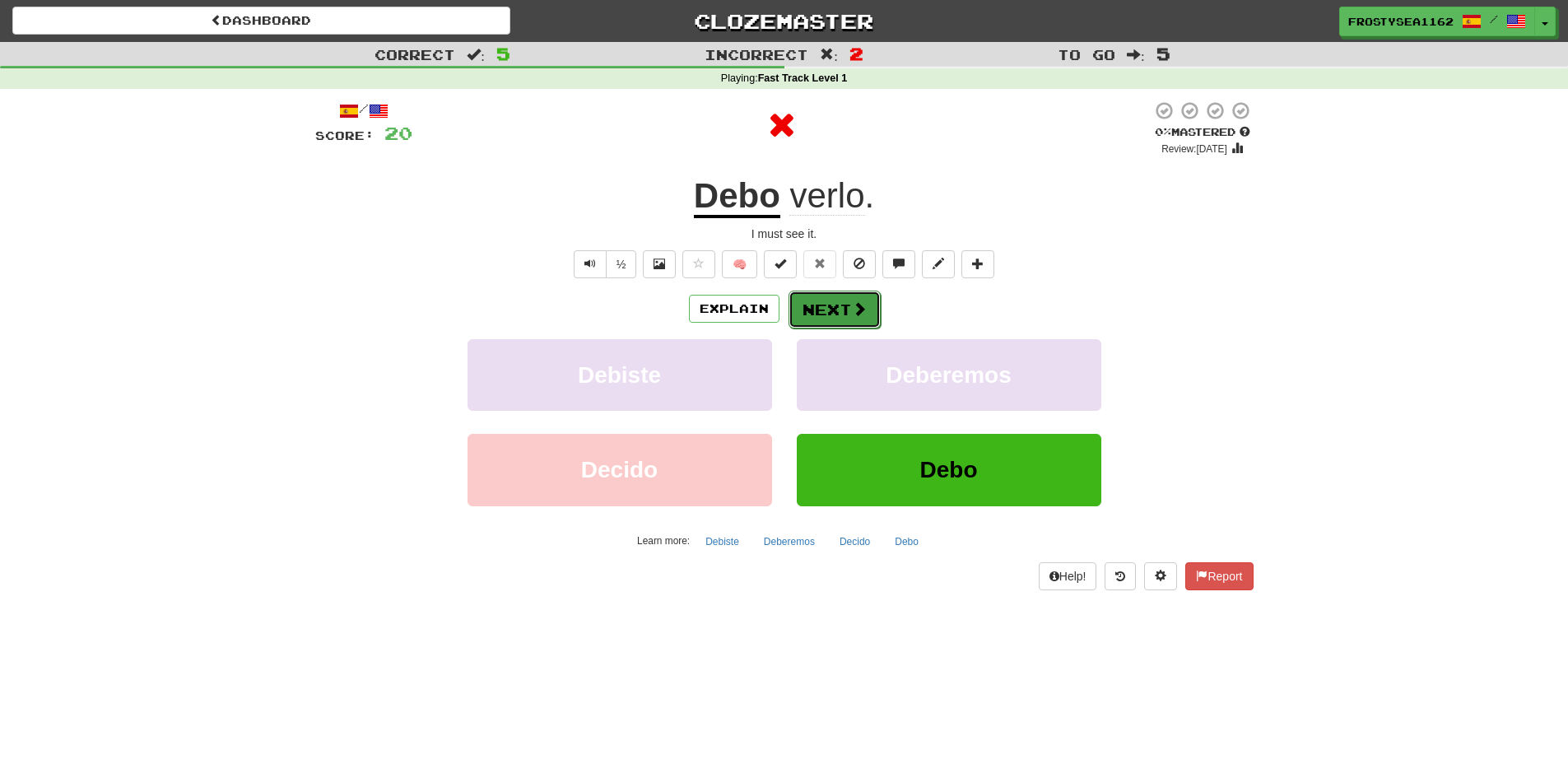
click at [817, 311] on button "Next" at bounding box center [835, 309] width 93 height 38
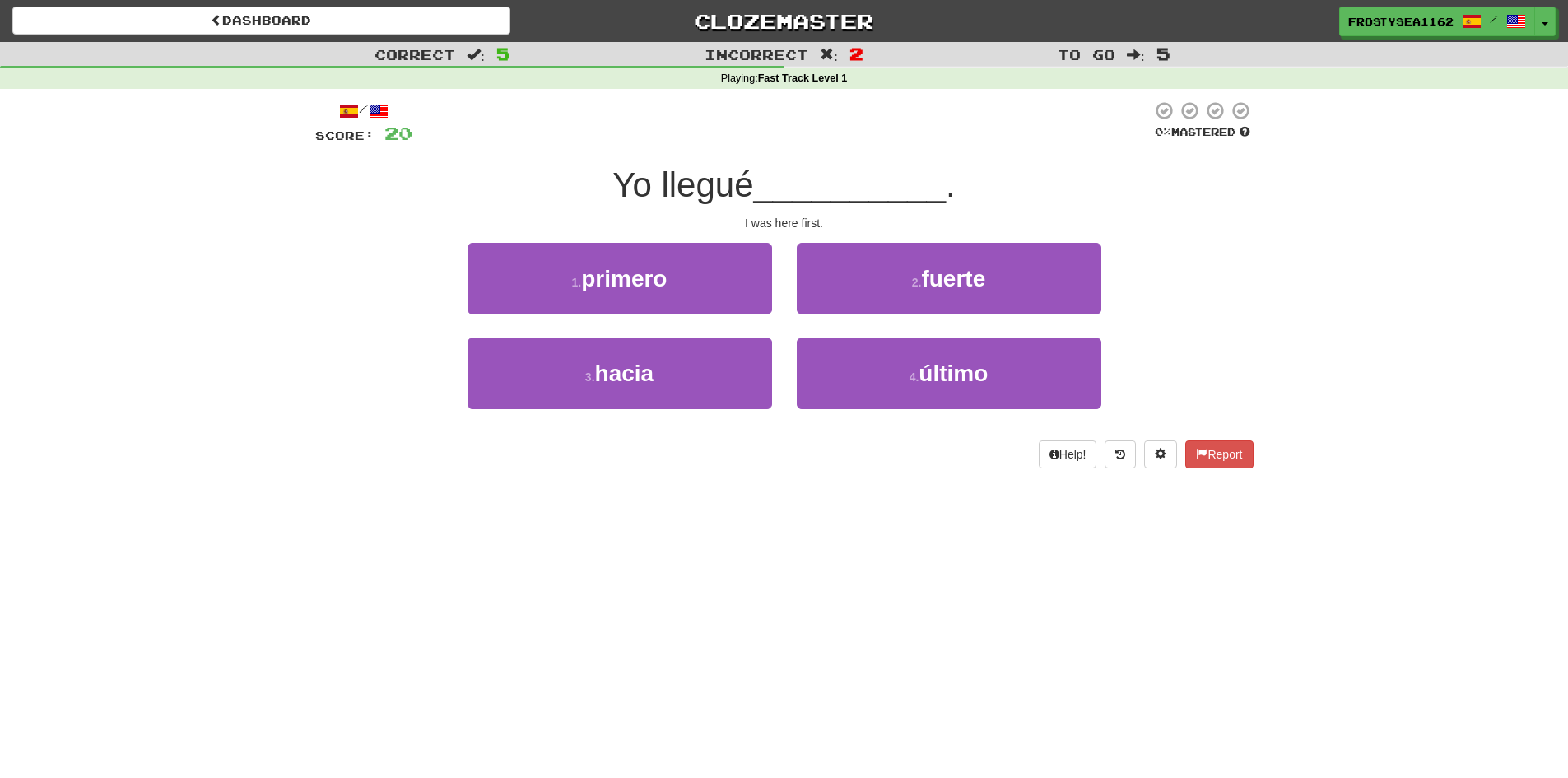
click at [628, 638] on div "Dashboard Clozemaster FrostySea1162 / Toggle Dropdown Dashboard Leaderboard Act…" at bounding box center [784, 389] width 1568 height 778
click at [558, 582] on div "Dashboard Clozemaster FrostySea1162 / Toggle Dropdown Dashboard Leaderboard Act…" at bounding box center [784, 389] width 1568 height 778
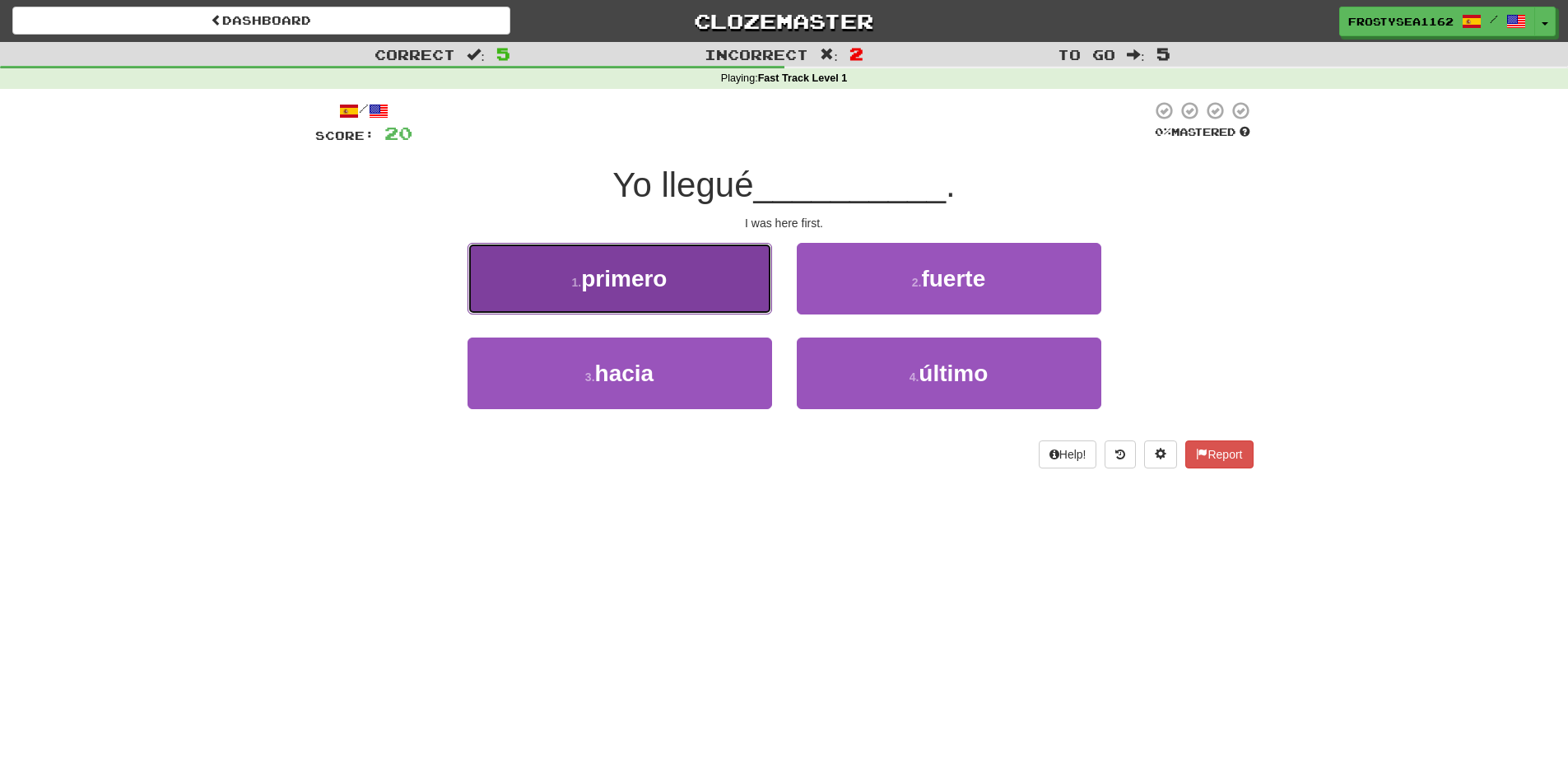
click at [654, 289] on span "primero" at bounding box center [624, 278] width 86 height 26
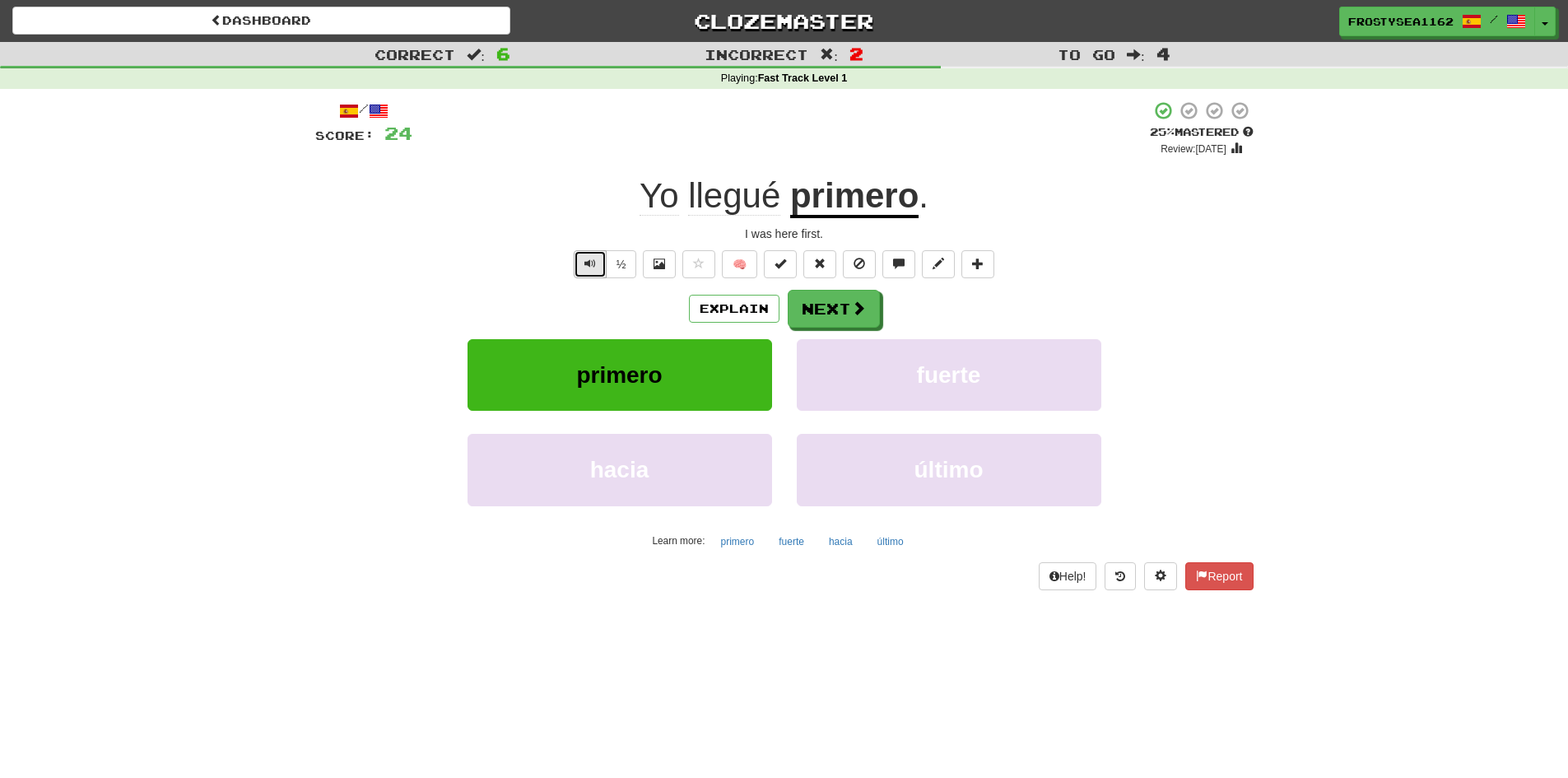
click at [580, 264] on button "Text-to-speech controls" at bounding box center [590, 265] width 33 height 28
click at [815, 316] on button "Next" at bounding box center [835, 309] width 93 height 38
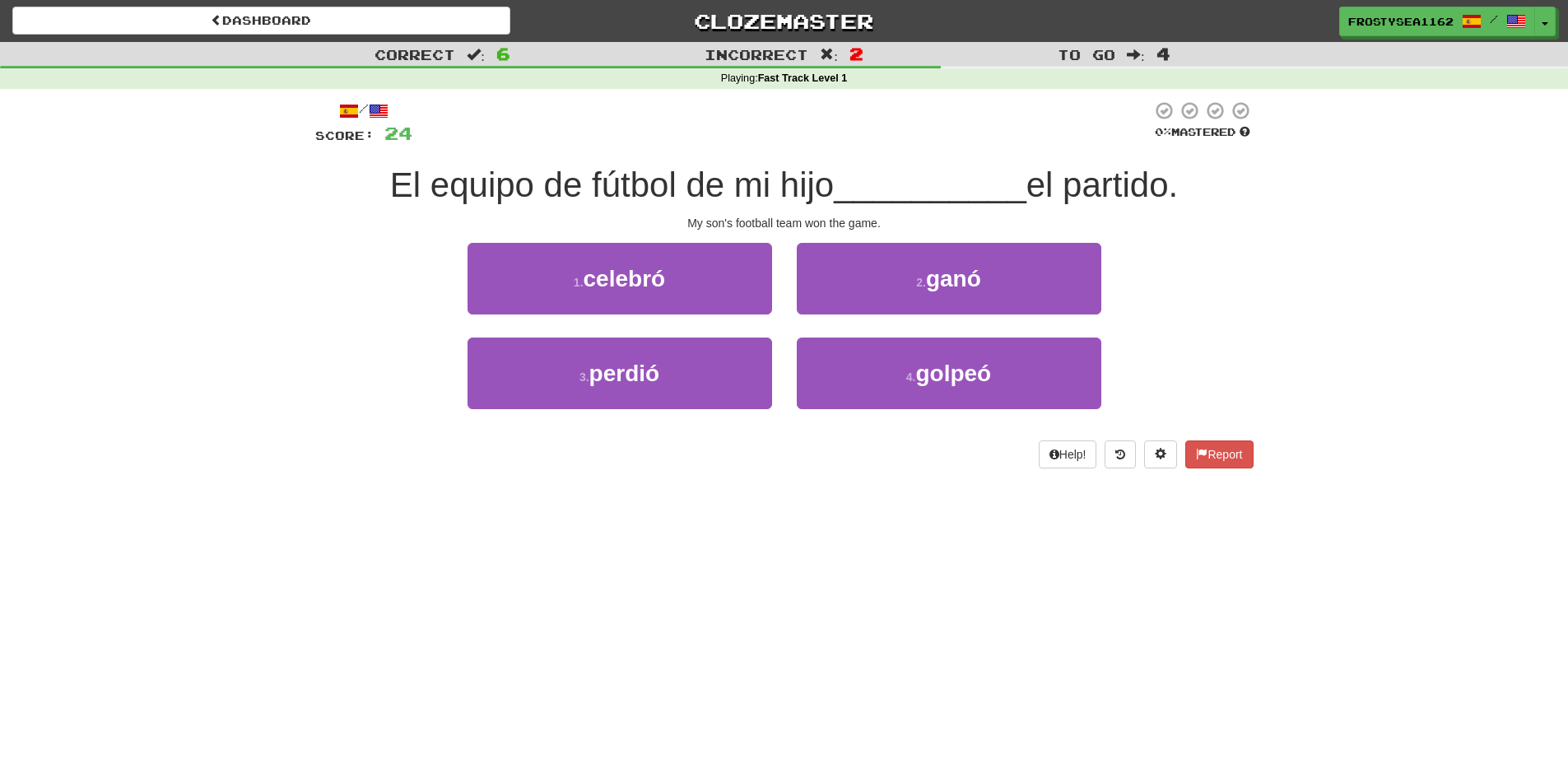
click at [295, 633] on div "Dashboard Clozemaster FrostySea1162 / Toggle Dropdown Dashboard Leaderboard Act…" at bounding box center [784, 389] width 1568 height 778
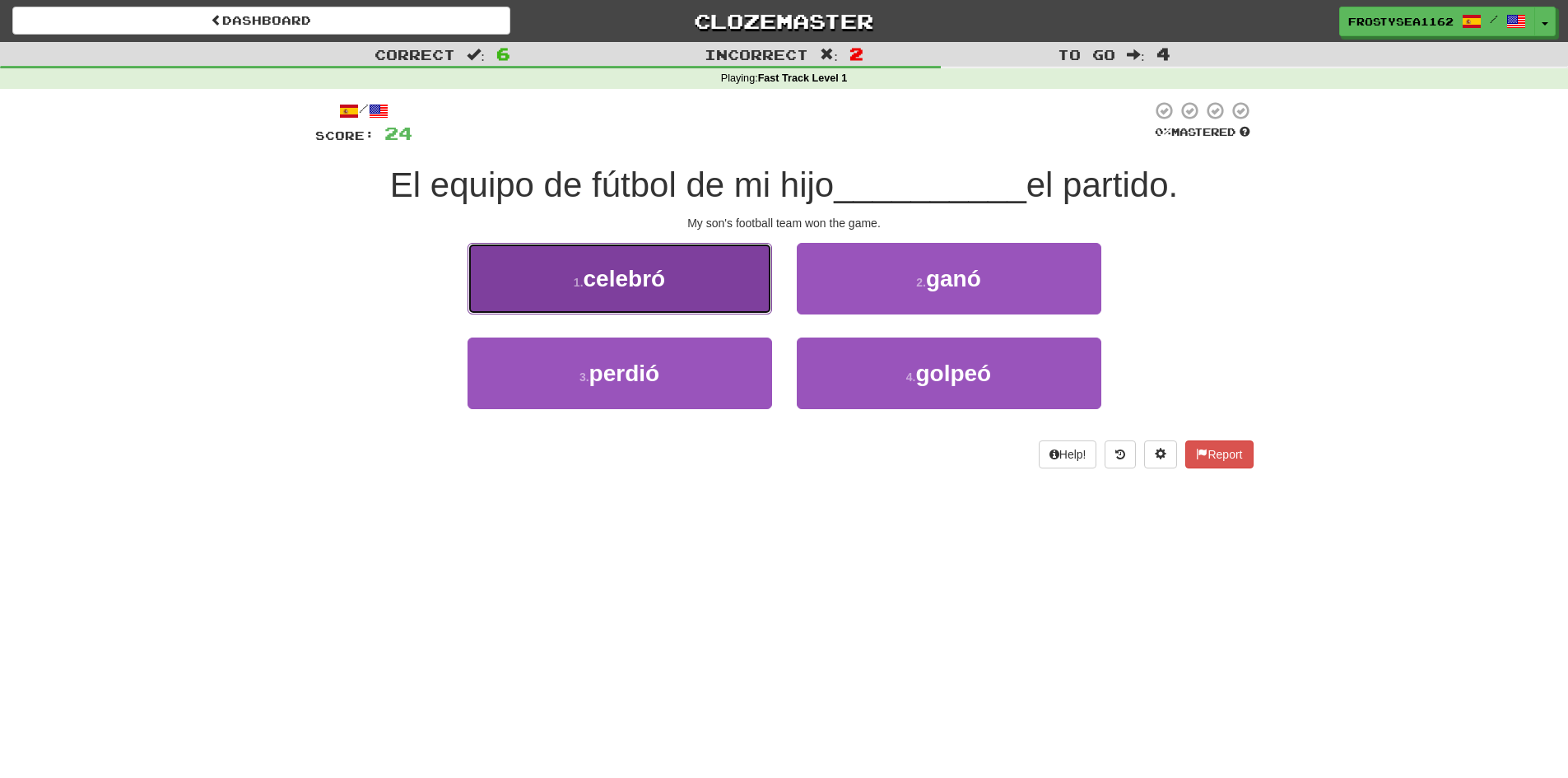
click at [731, 292] on button "1 . celebró" at bounding box center [619, 279] width 305 height 72
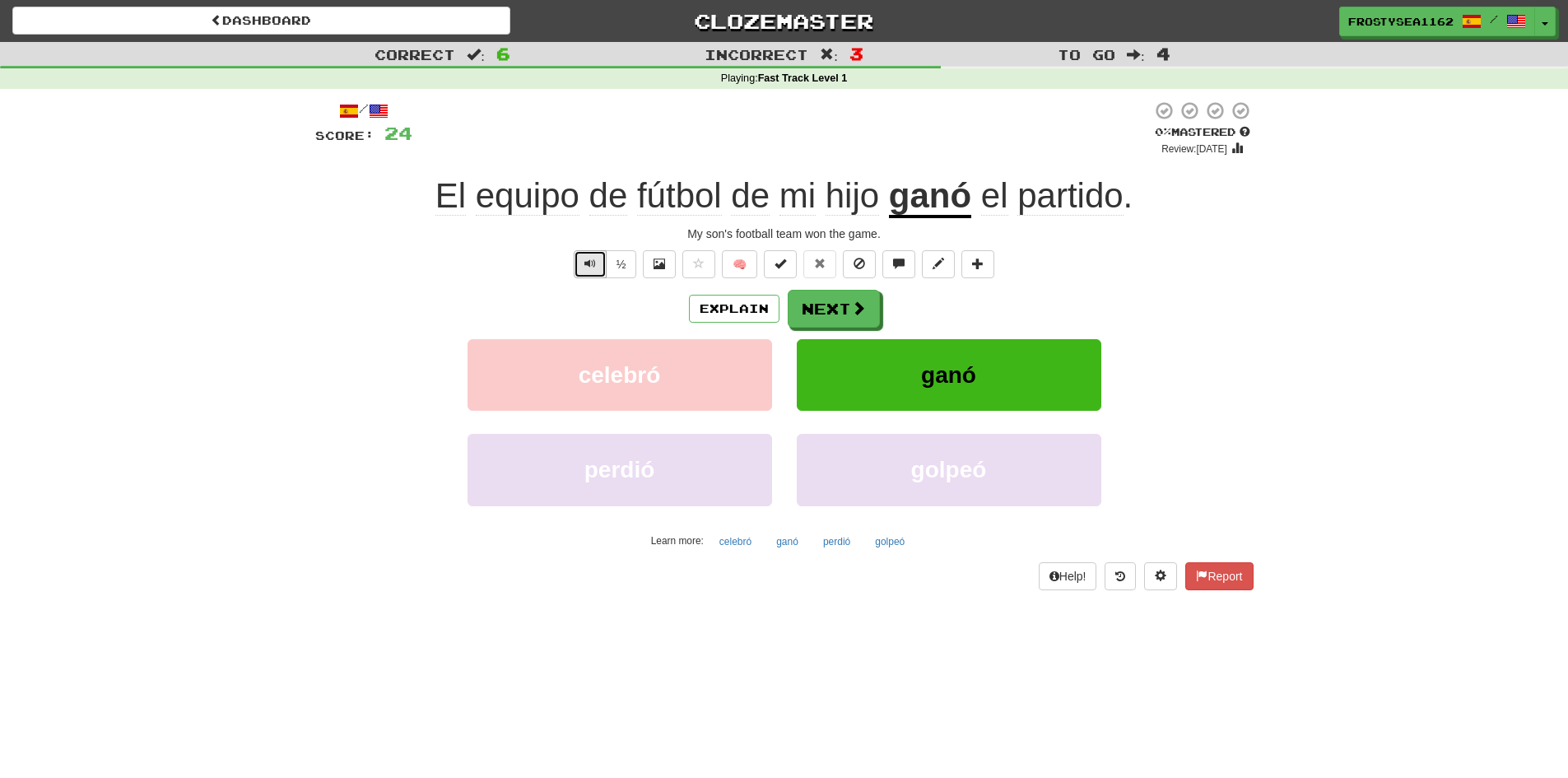
click at [593, 255] on button "Text-to-speech controls" at bounding box center [590, 265] width 33 height 28
click at [591, 255] on button "Text-to-speech controls" at bounding box center [590, 265] width 33 height 28
click at [836, 309] on button "Next" at bounding box center [835, 309] width 93 height 38
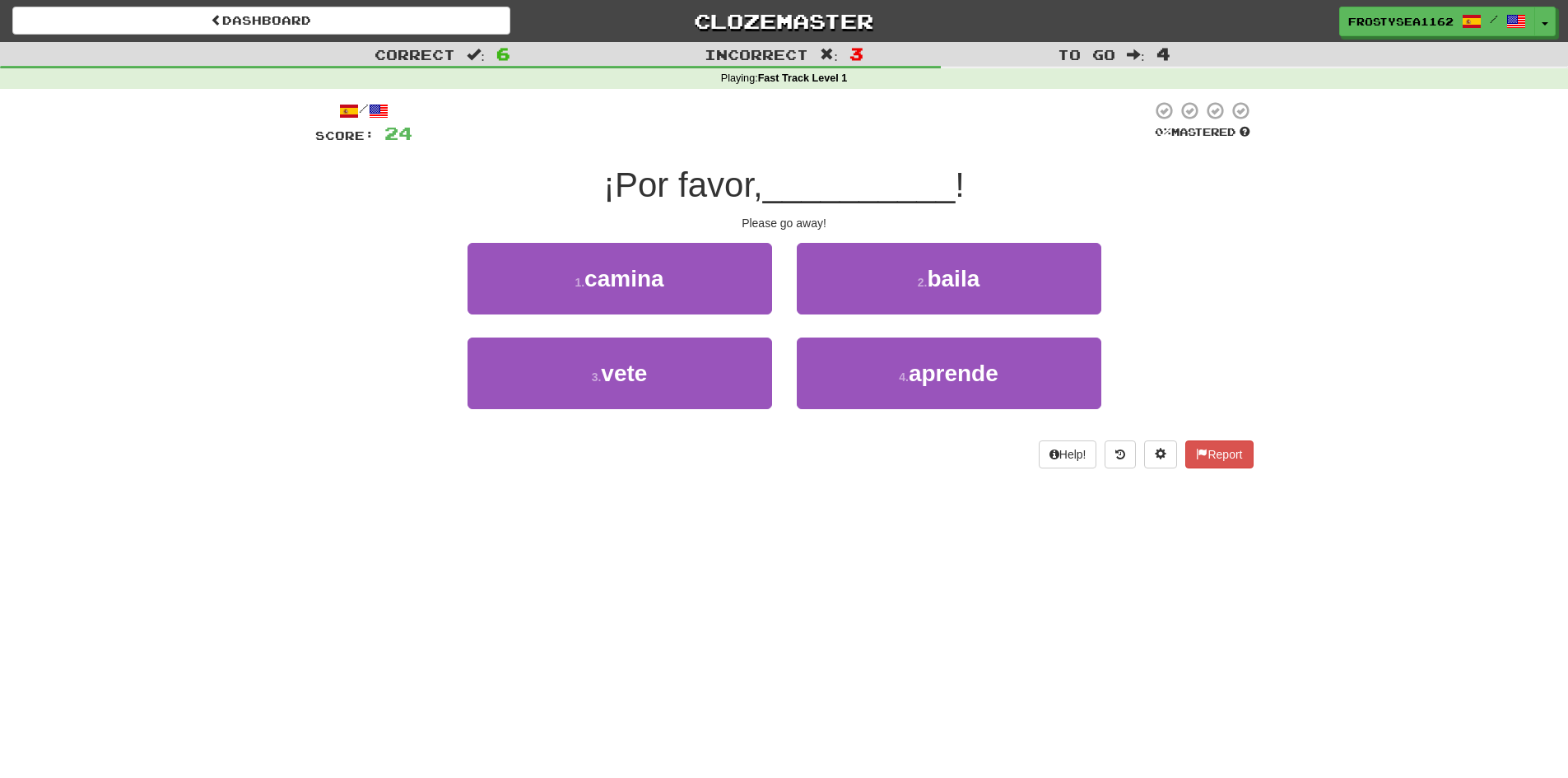
click at [574, 484] on div "/ Score: 24 0 % Mastered ¡Por favor, __________ ! Please go away! 1 . camina 2 …" at bounding box center [784, 290] width 938 height 403
click at [562, 487] on div "/ Score: 24 0 % Mastered ¡Por favor, __________ ! Please go away! 1 . camina 2 …" at bounding box center [784, 290] width 938 height 403
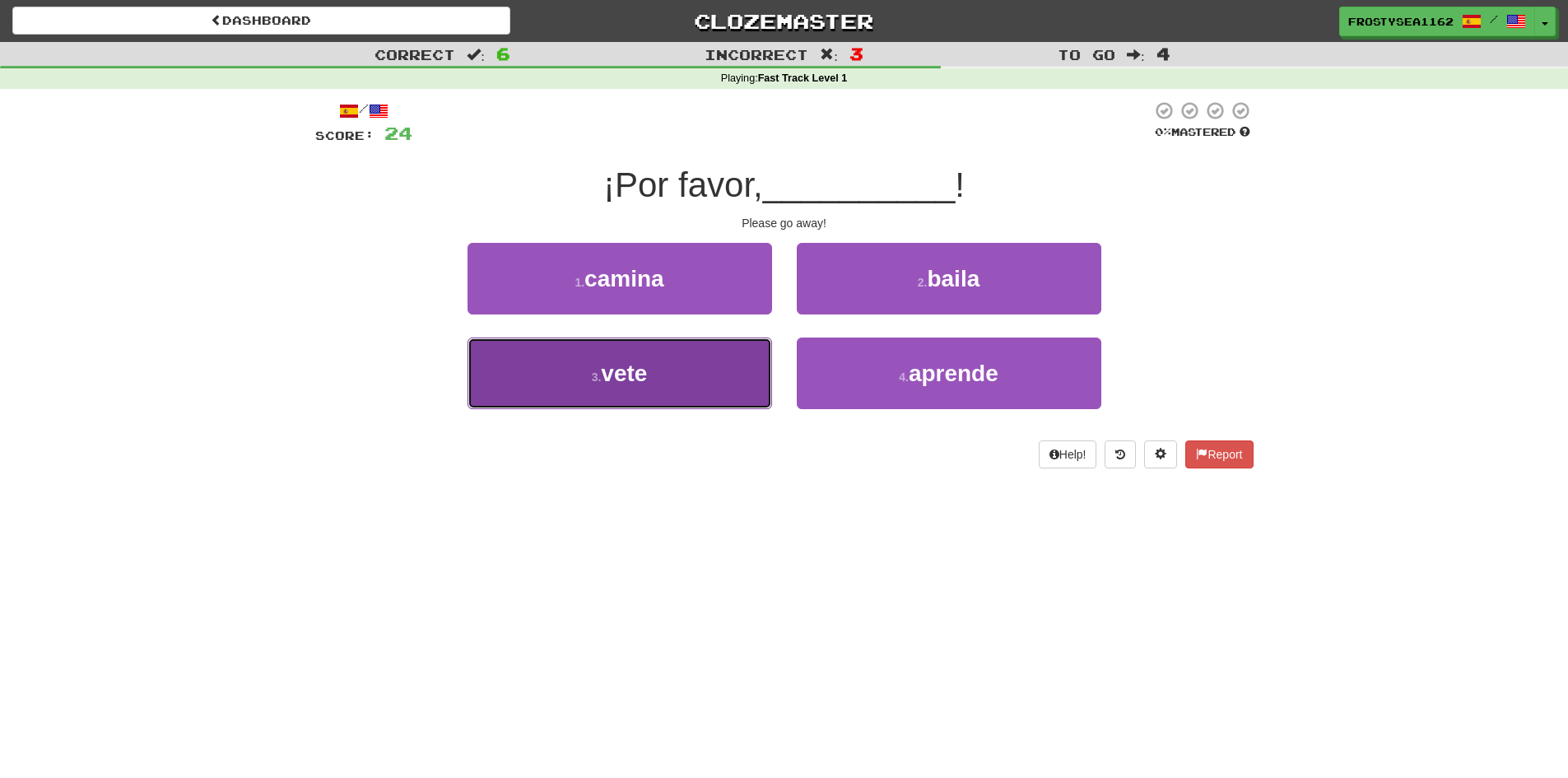
click at [641, 388] on button "3 . vete" at bounding box center [619, 373] width 305 height 72
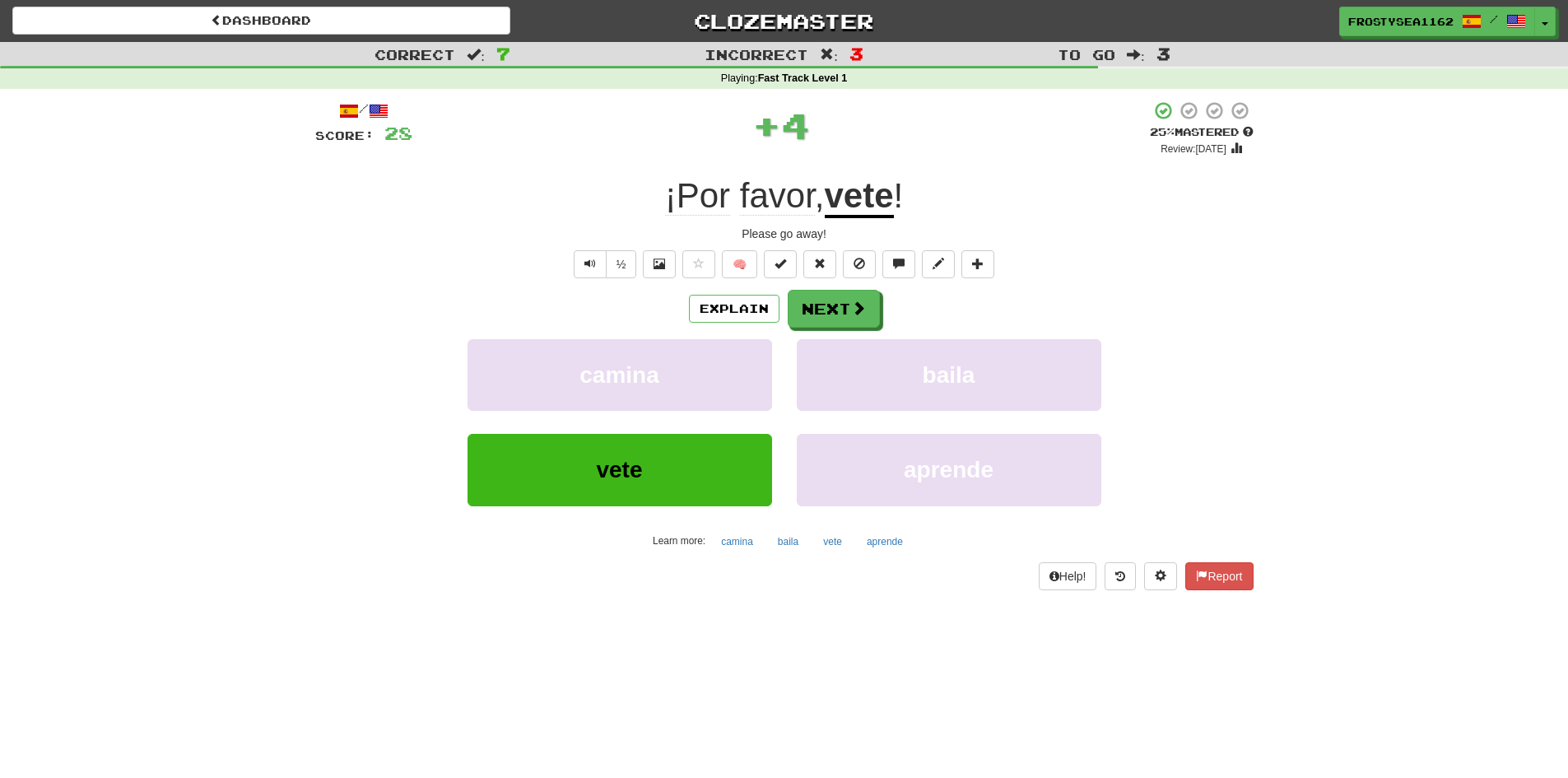
click at [311, 576] on div "/ Score: 28 + 4 25 % Mastered Review: 2025-08-21 ¡Por favor , vete ! Please go …" at bounding box center [784, 351] width 964 height 524
click at [845, 305] on button "Next" at bounding box center [835, 309] width 93 height 38
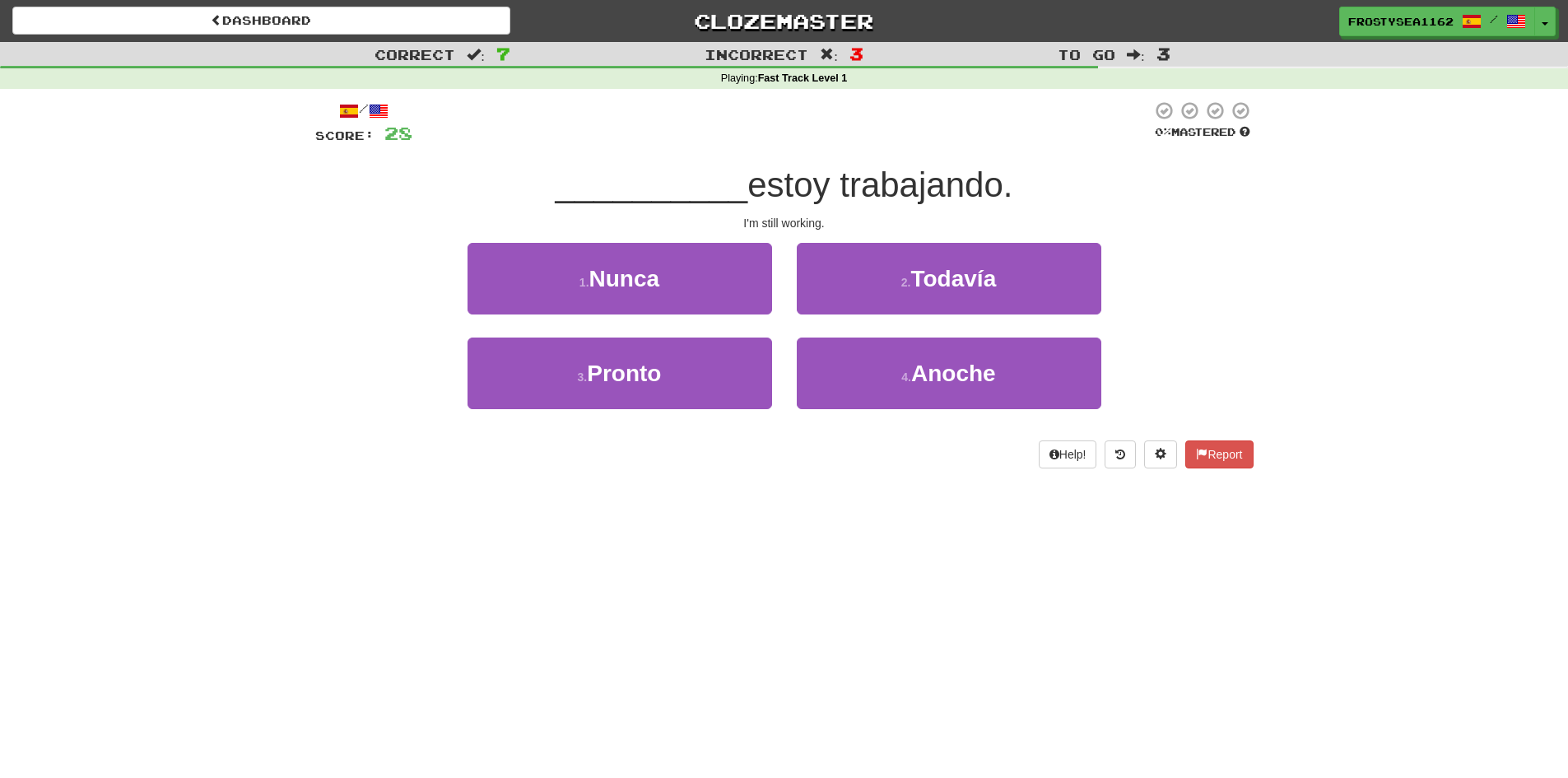
click at [221, 464] on div "Correct : 7 Incorrect : 3 To go : 3 Playing : Fast Track Level 1 / Score: 28 0 …" at bounding box center [784, 266] width 1568 height 449
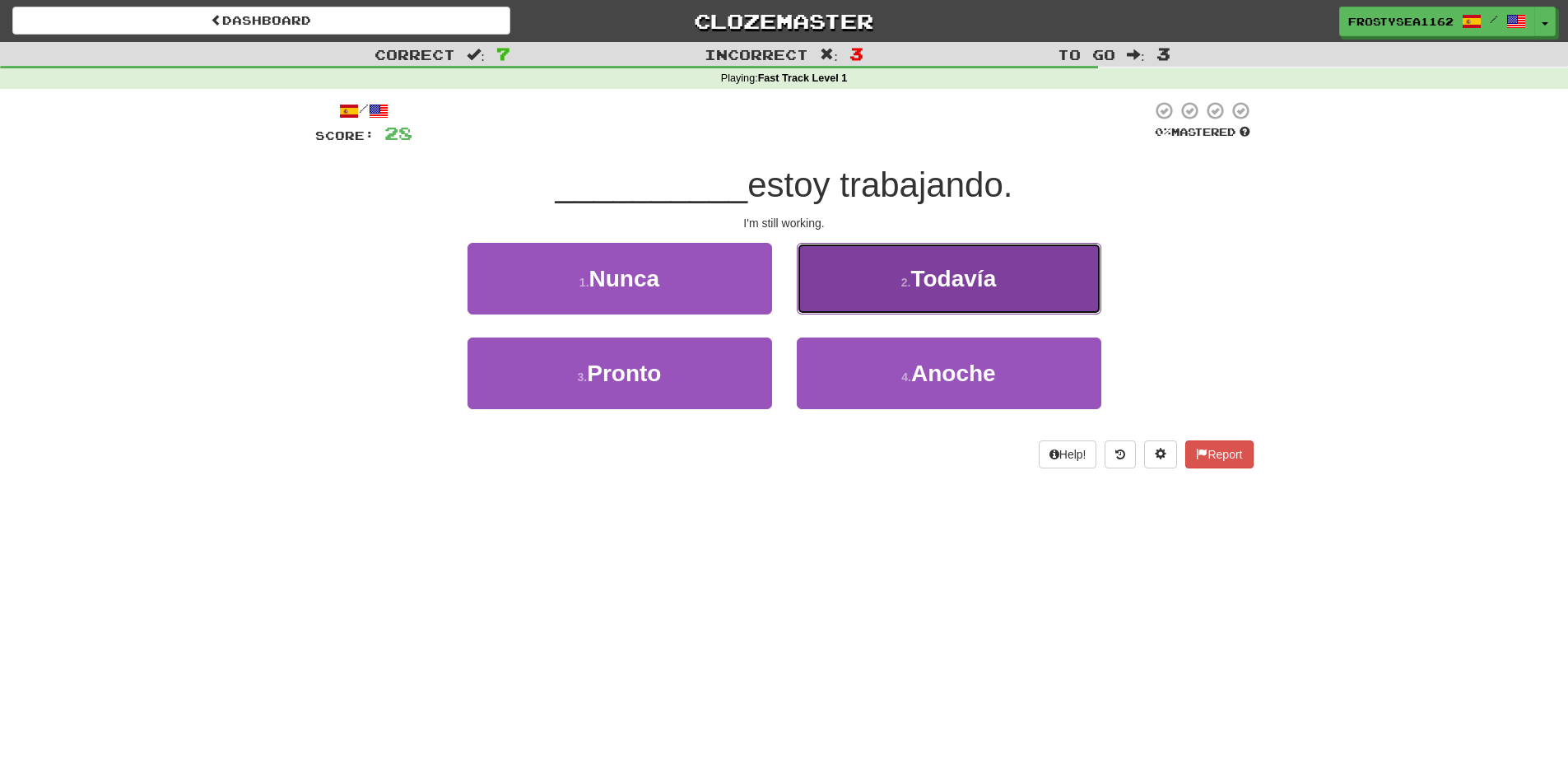
click at [934, 285] on span "Todavía" at bounding box center [953, 278] width 86 height 26
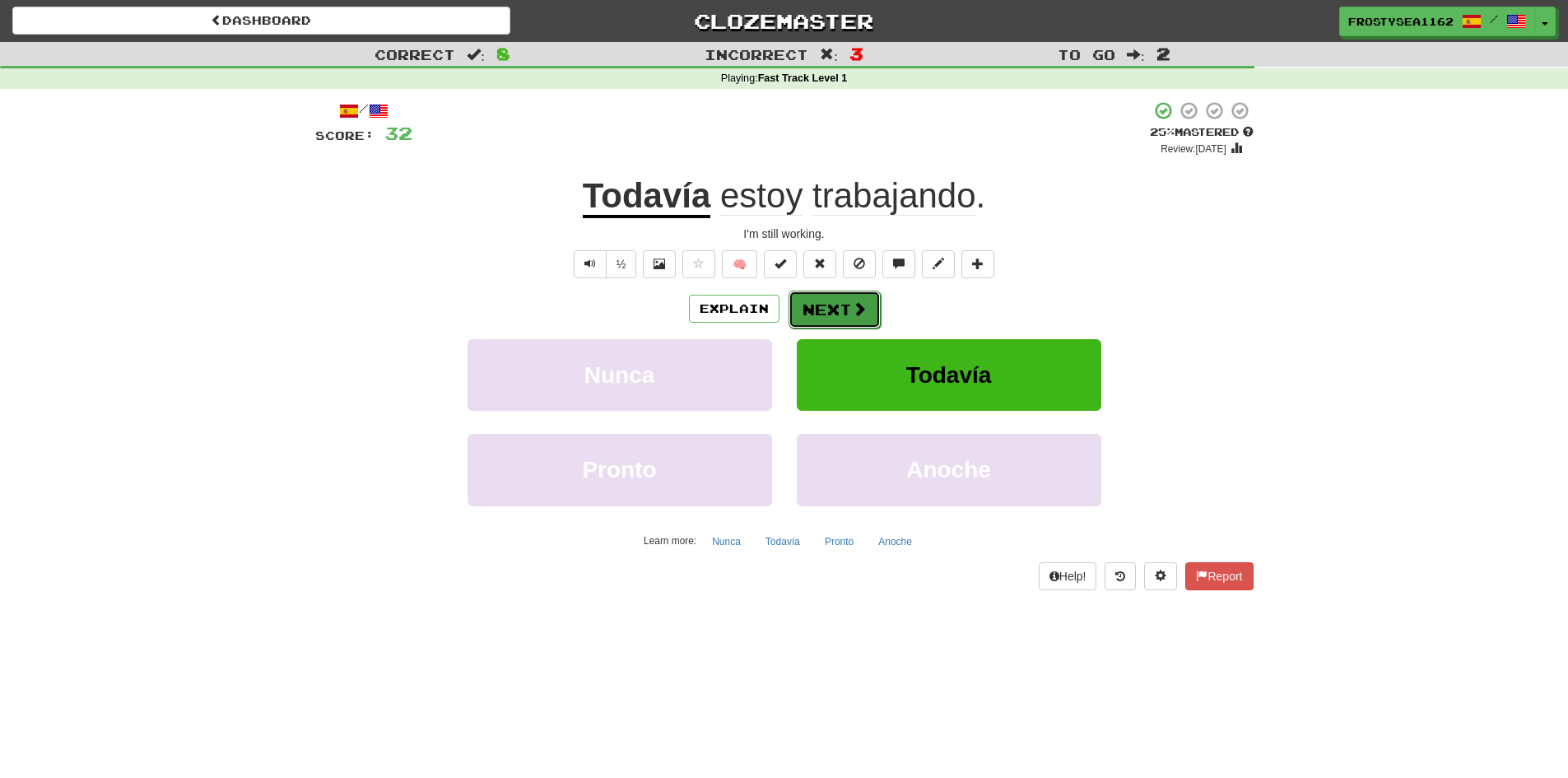
click at [825, 306] on button "Next" at bounding box center [835, 309] width 93 height 38
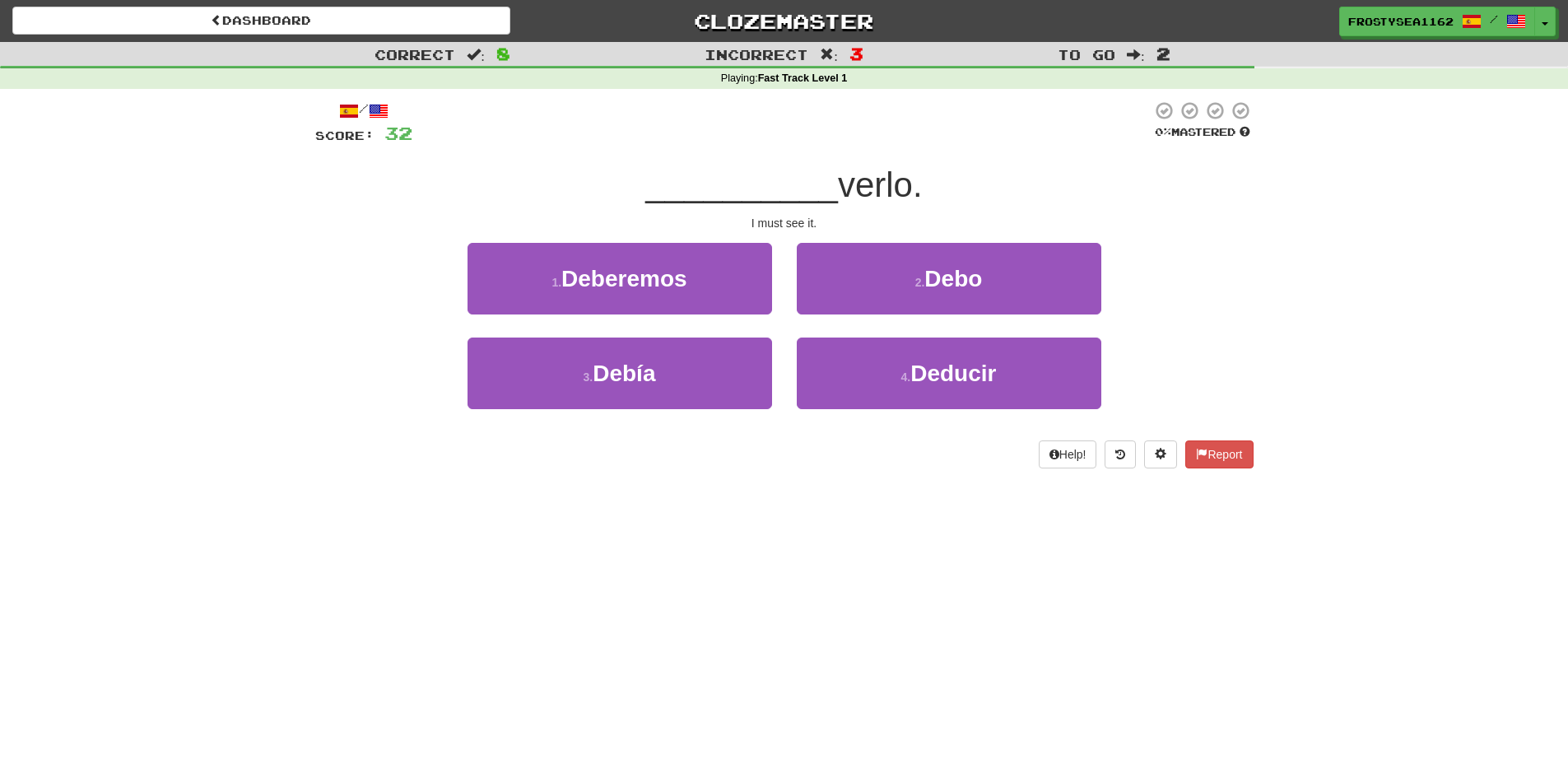
click at [634, 604] on div "Dashboard Clozemaster FrostySea1162 / Toggle Dropdown Dashboard Leaderboard Act…" at bounding box center [784, 389] width 1568 height 778
click at [338, 617] on div "Dashboard Clozemaster FrostySea1162 / Toggle Dropdown Dashboard Leaderboard Act…" at bounding box center [784, 389] width 1568 height 778
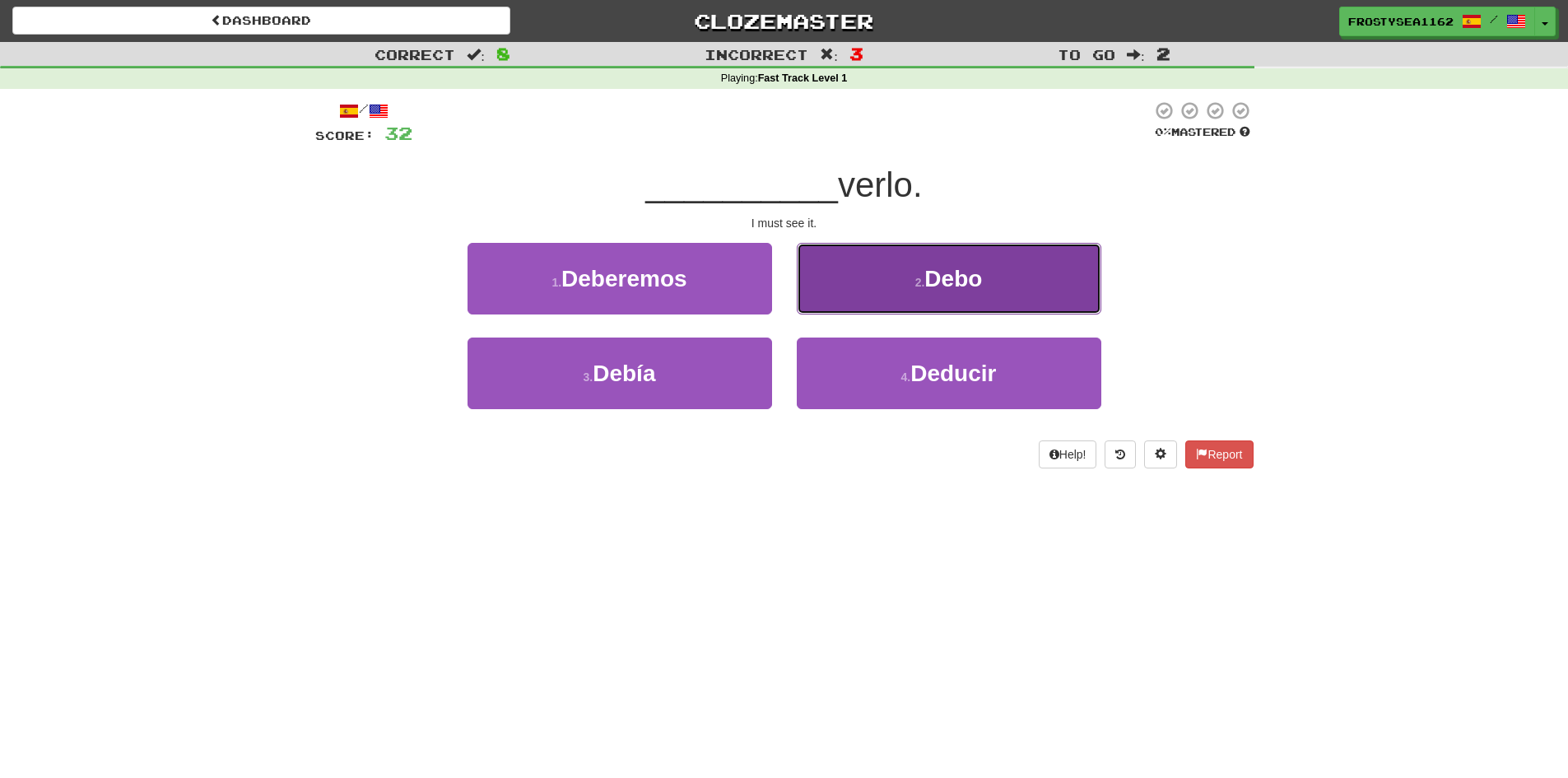
click at [960, 275] on span "Debo" at bounding box center [953, 278] width 58 height 26
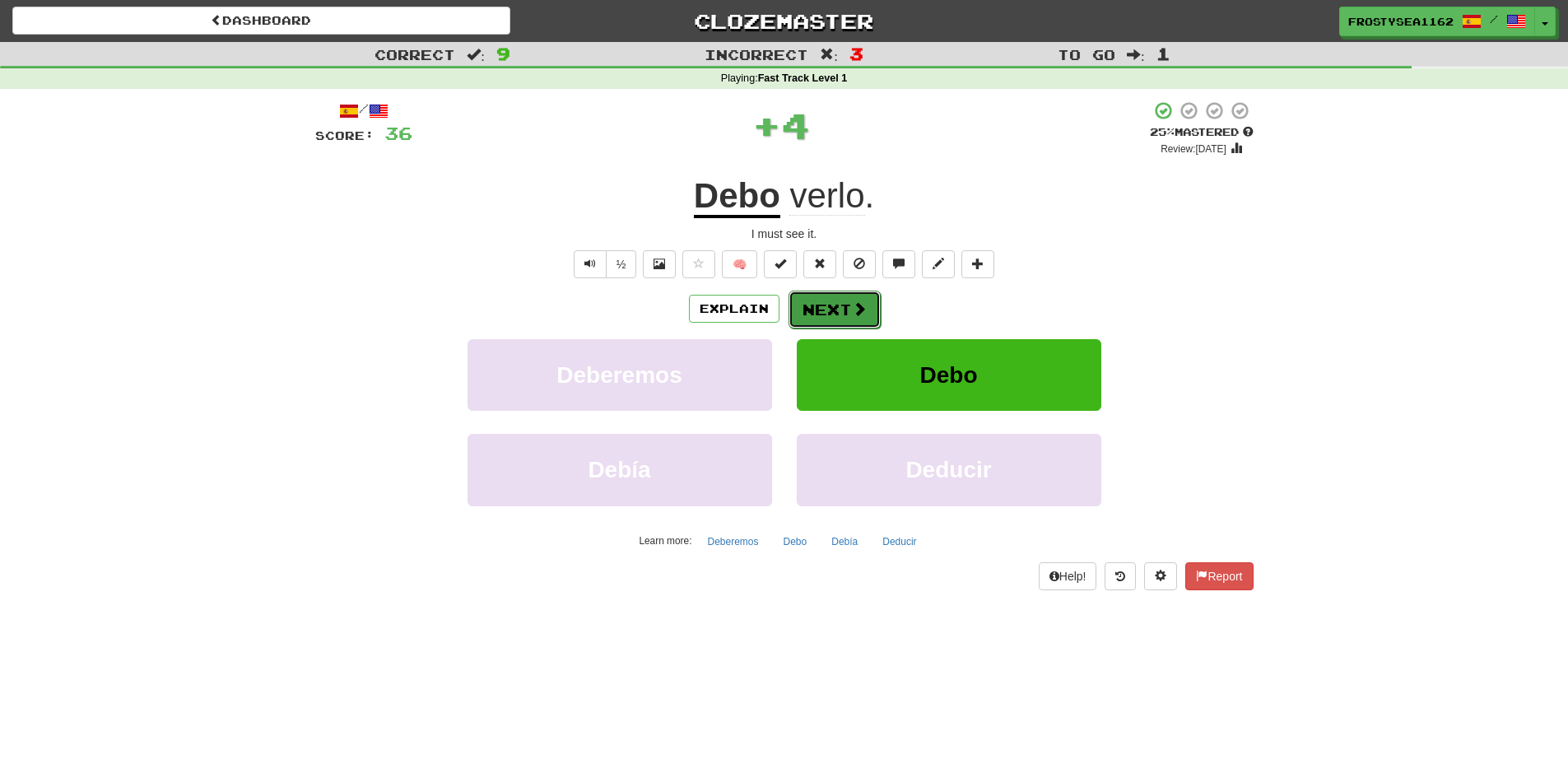
click at [834, 296] on button "Next" at bounding box center [835, 309] width 93 height 38
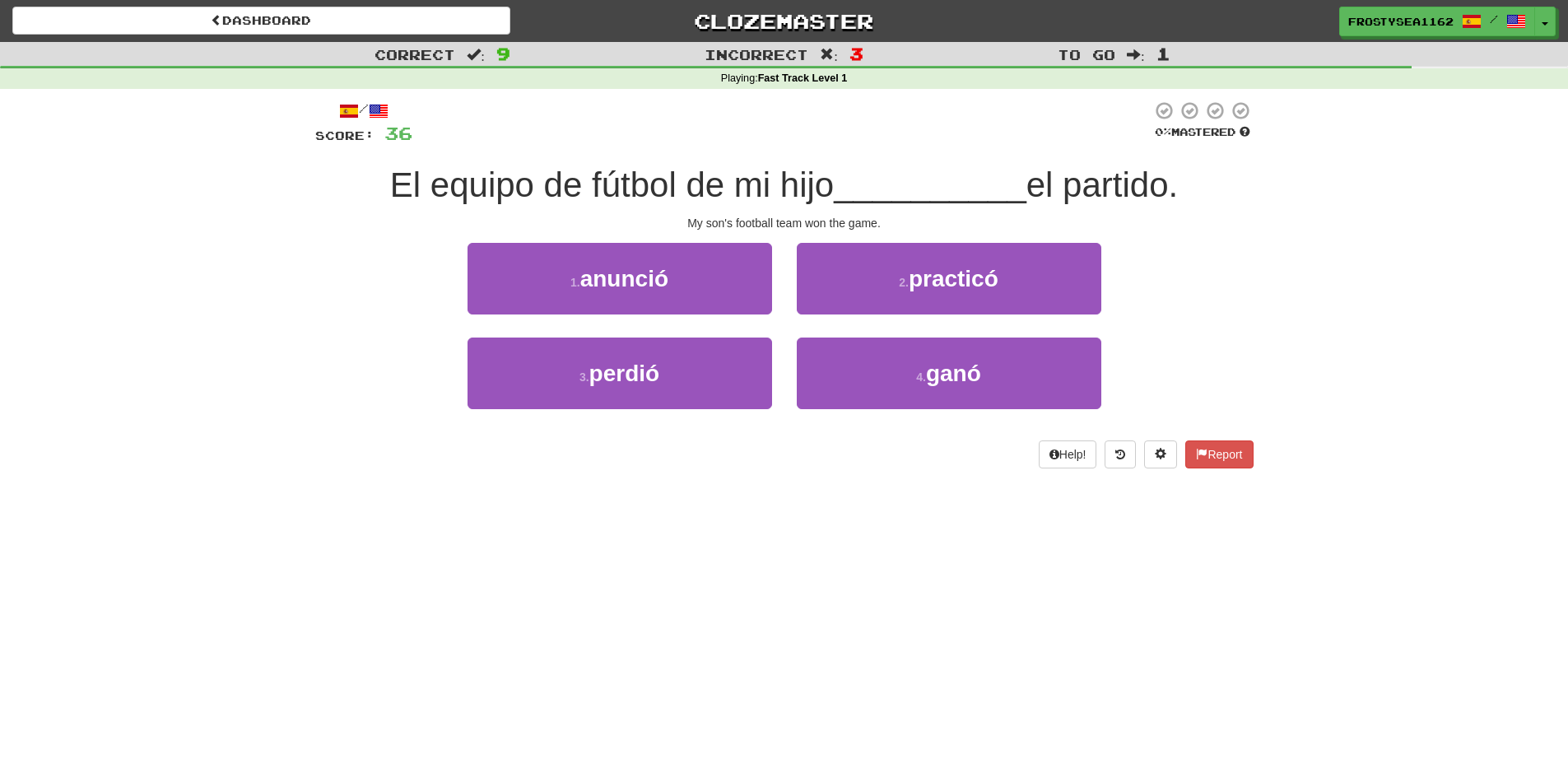
click at [301, 559] on div "Dashboard Clozemaster FrostySea1162 / Toggle Dropdown Dashboard Leaderboard Act…" at bounding box center [784, 389] width 1568 height 778
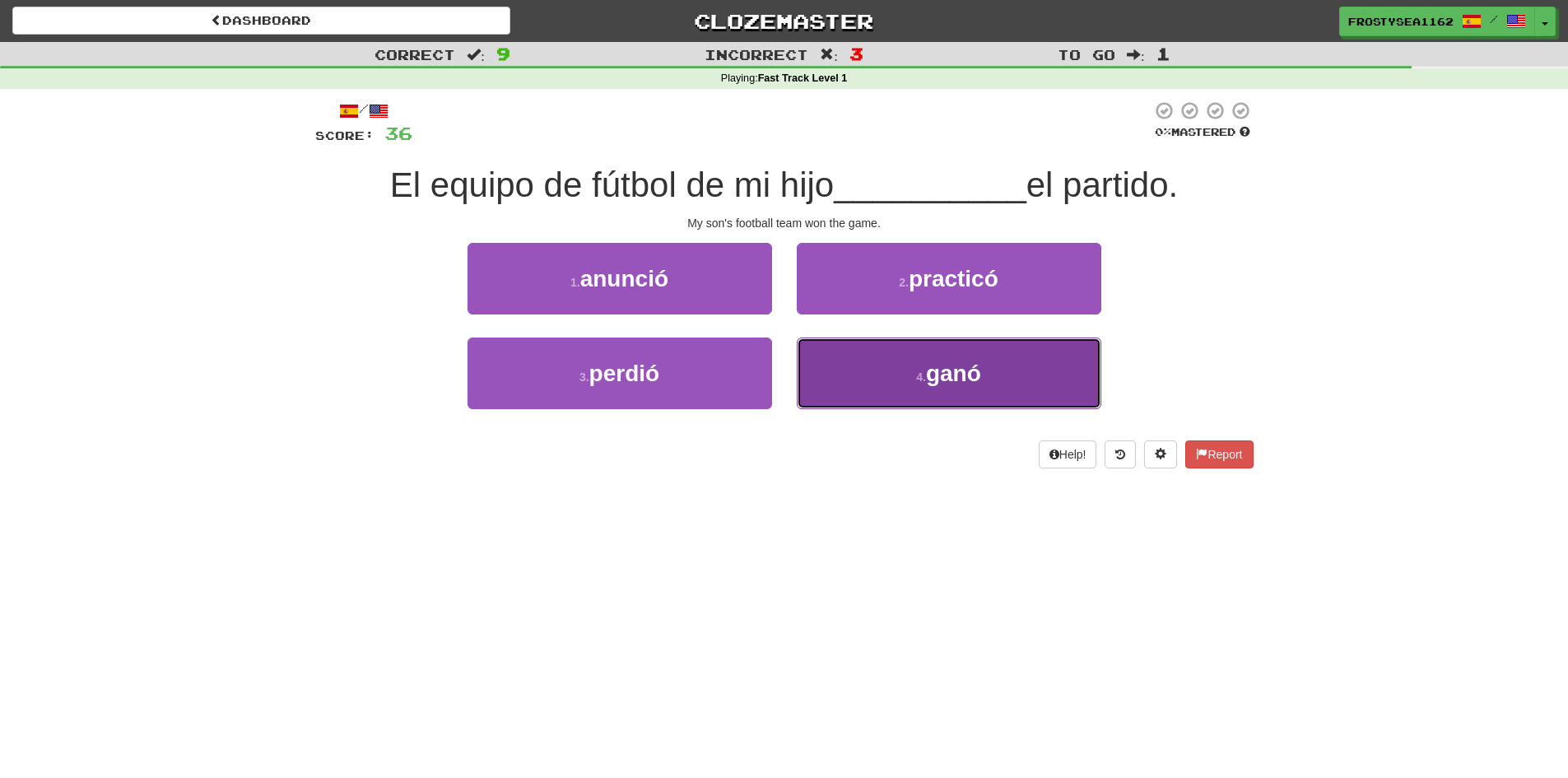
click at [891, 397] on button "4 . ganó" at bounding box center [950, 373] width 305 height 72
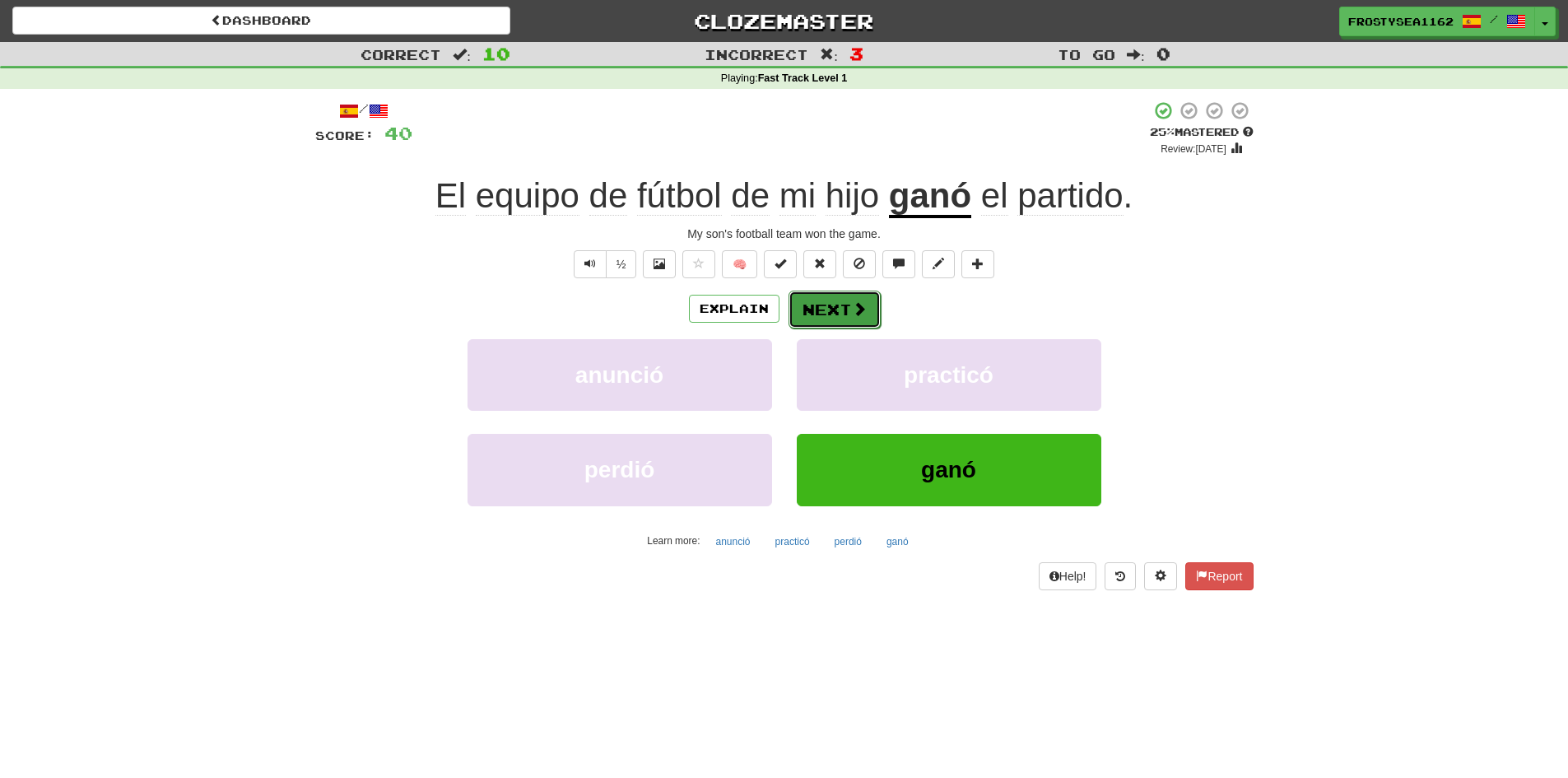
click at [850, 291] on button "Next" at bounding box center [835, 309] width 93 height 38
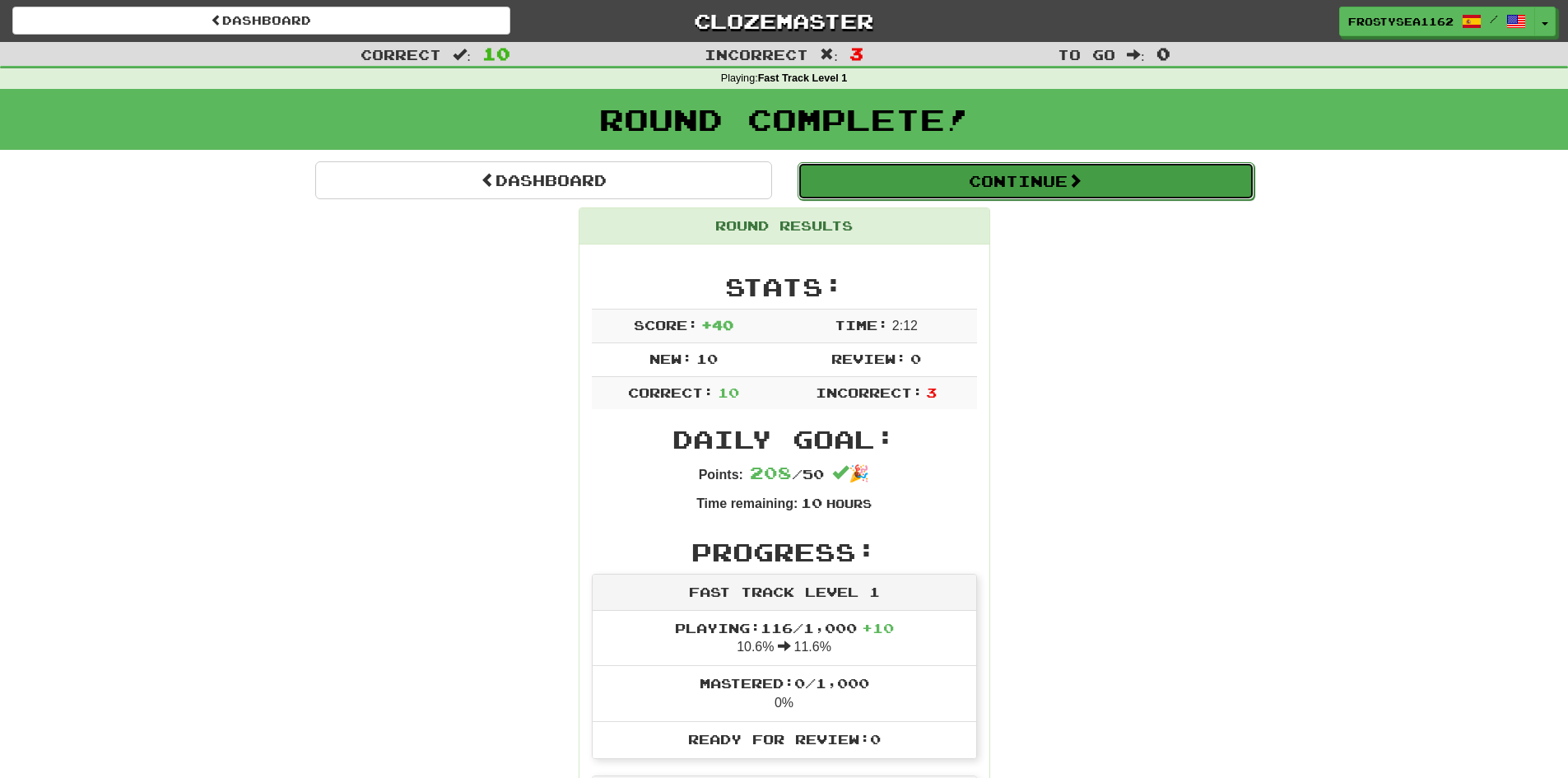
click at [1099, 184] on button "Continue" at bounding box center [1026, 182] width 457 height 38
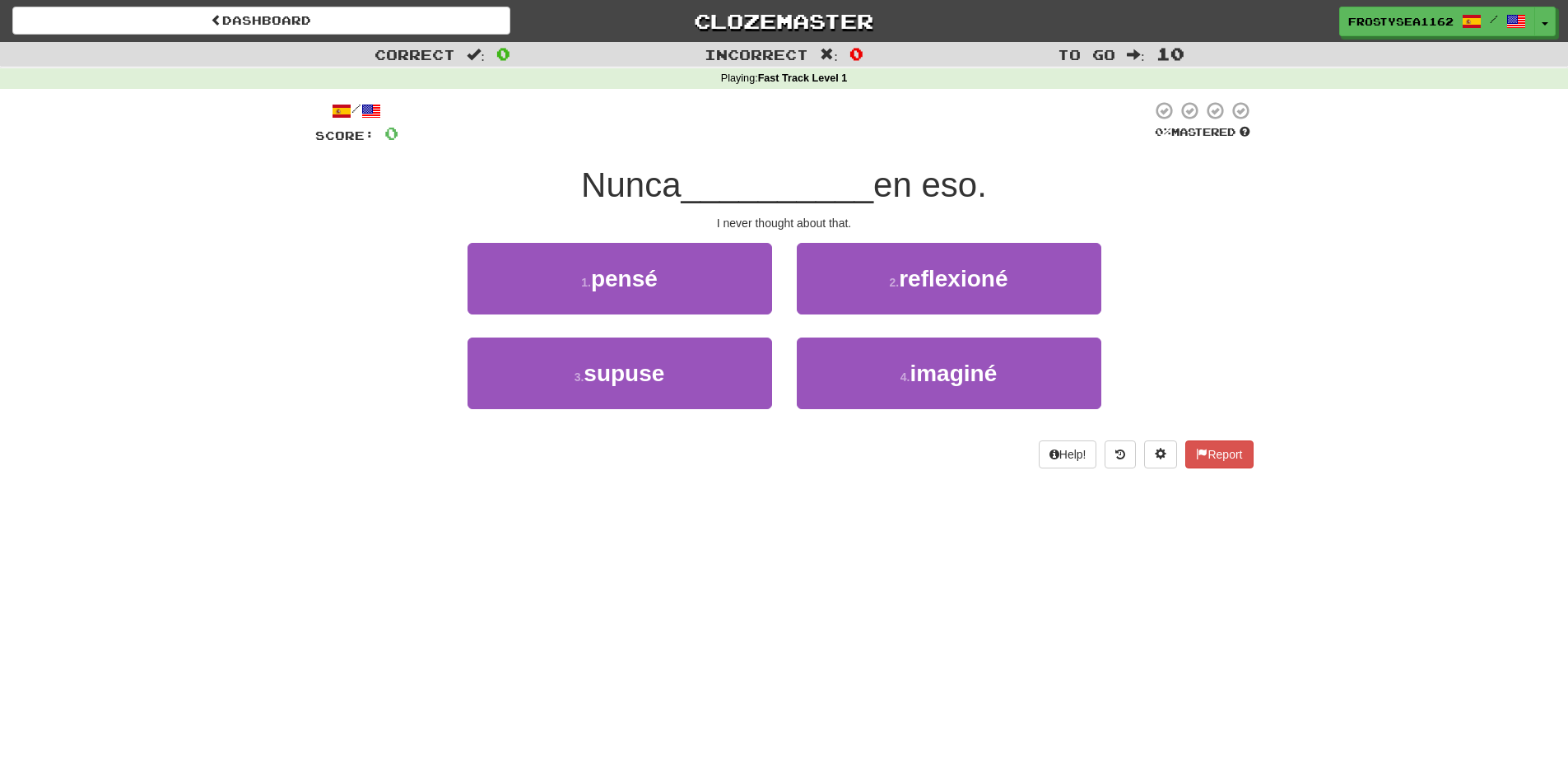
click at [293, 476] on div "Correct : 0 Incorrect : 0 To go : 10 Playing : Fast Track Level 1 / Score: 0 0 …" at bounding box center [784, 266] width 1568 height 449
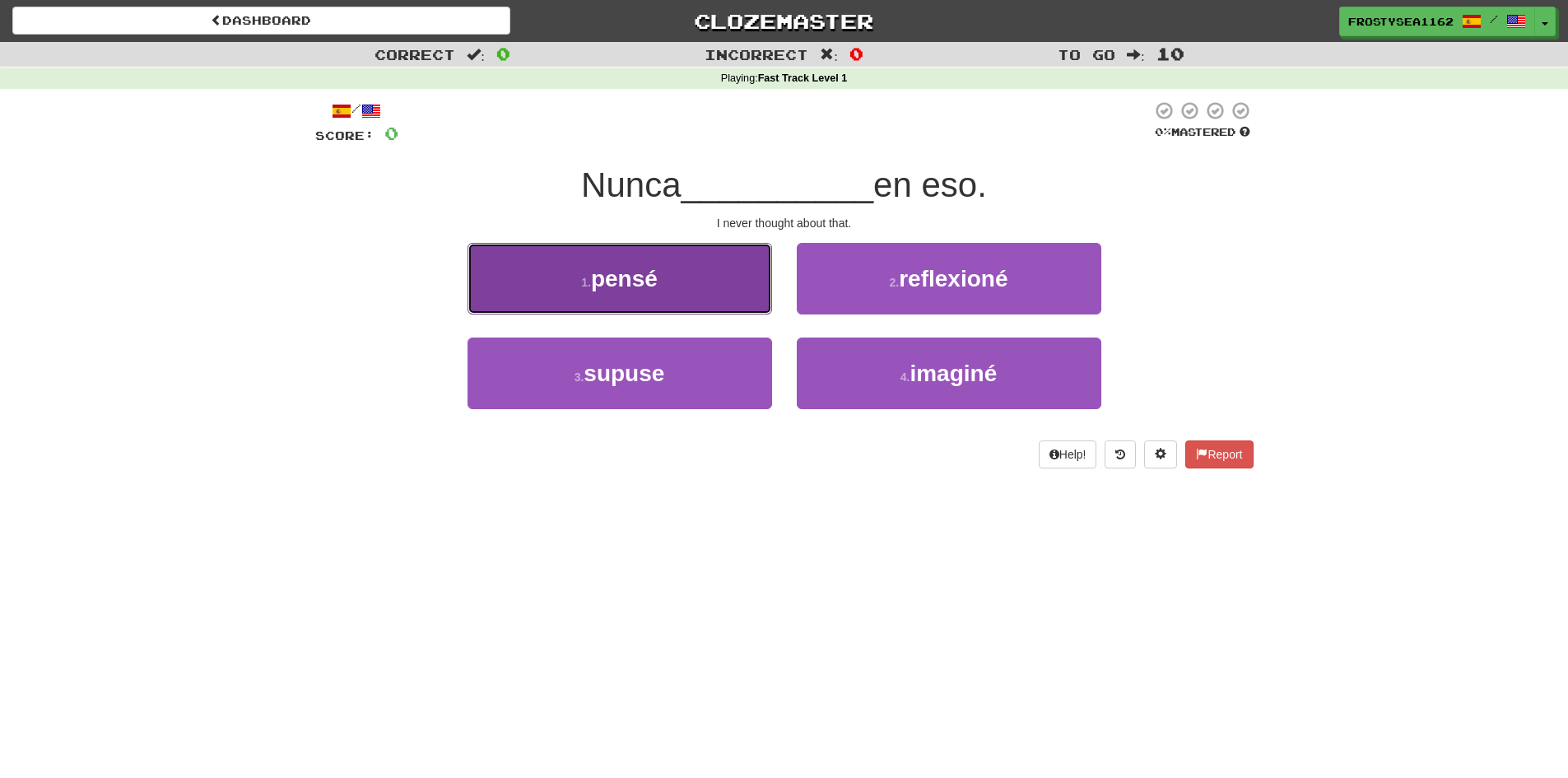
click at [683, 280] on button "1 . pensé" at bounding box center [619, 279] width 305 height 72
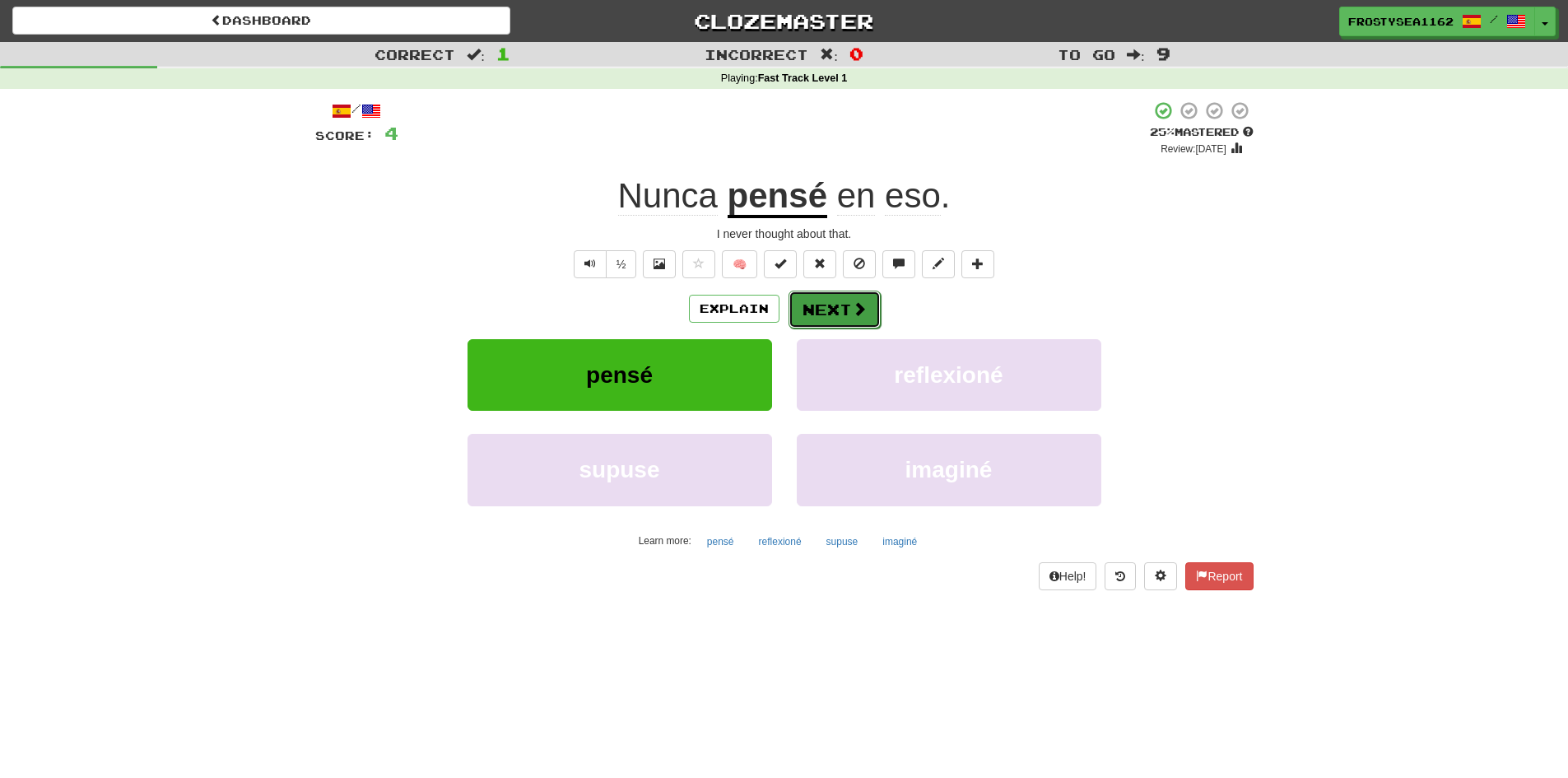
click at [836, 318] on button "Next" at bounding box center [835, 309] width 93 height 38
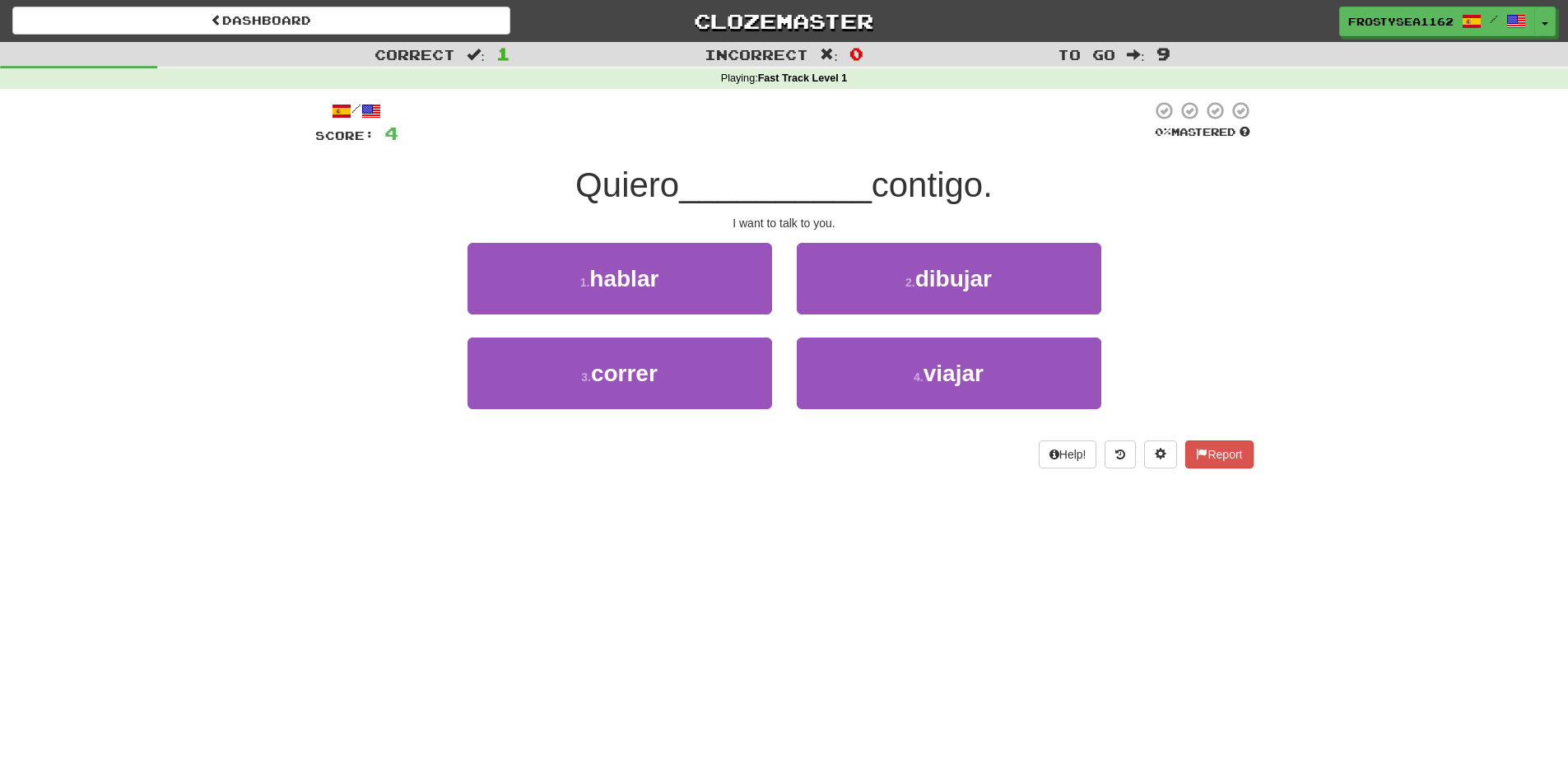
click at [265, 486] on div "Correct : 1 Incorrect : 0 To go : 9 Playing : Fast Track Level 1 / Score: 4 0 %…" at bounding box center [784, 266] width 1568 height 449
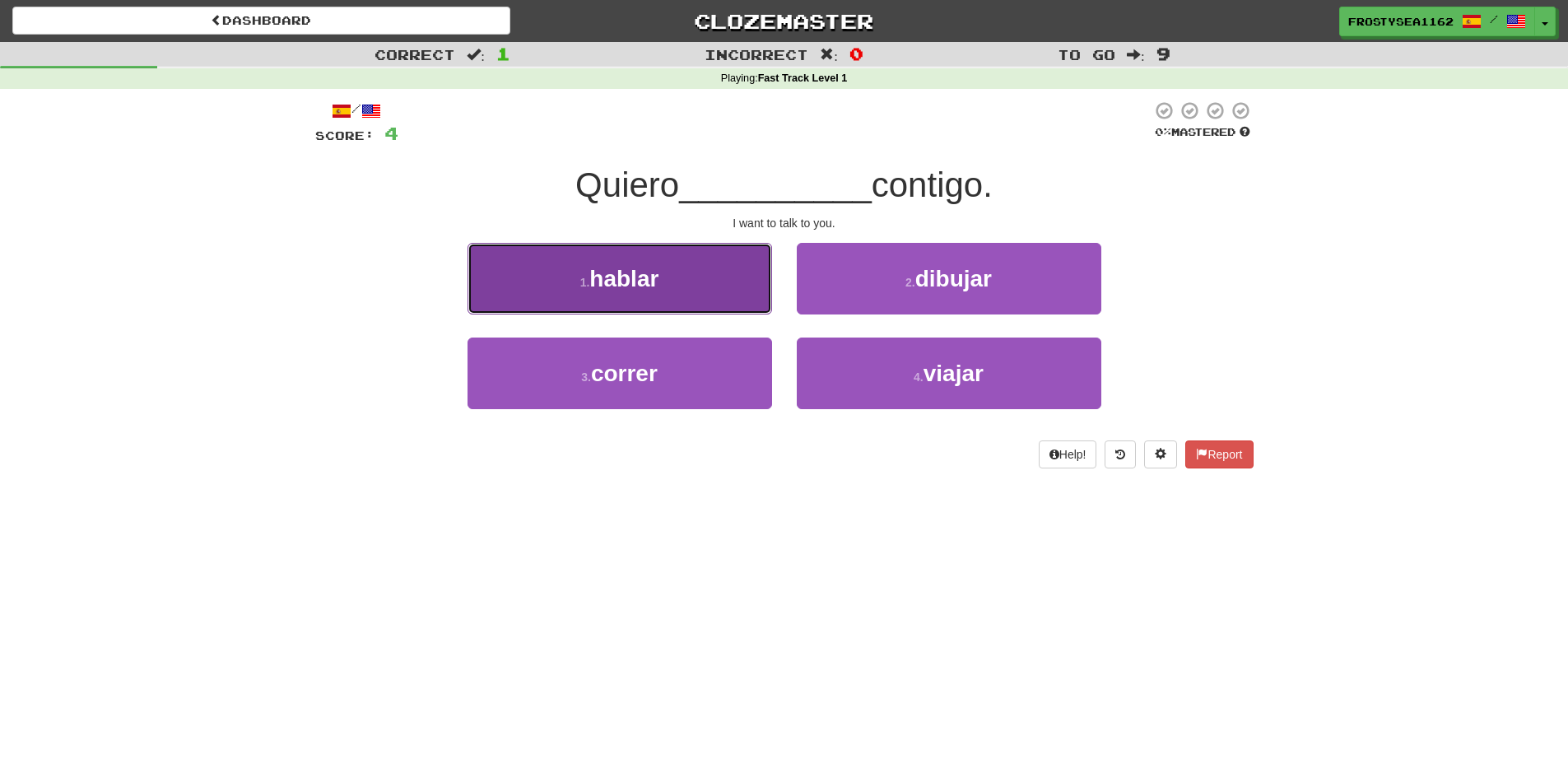
click at [607, 282] on span "hablar" at bounding box center [623, 278] width 69 height 26
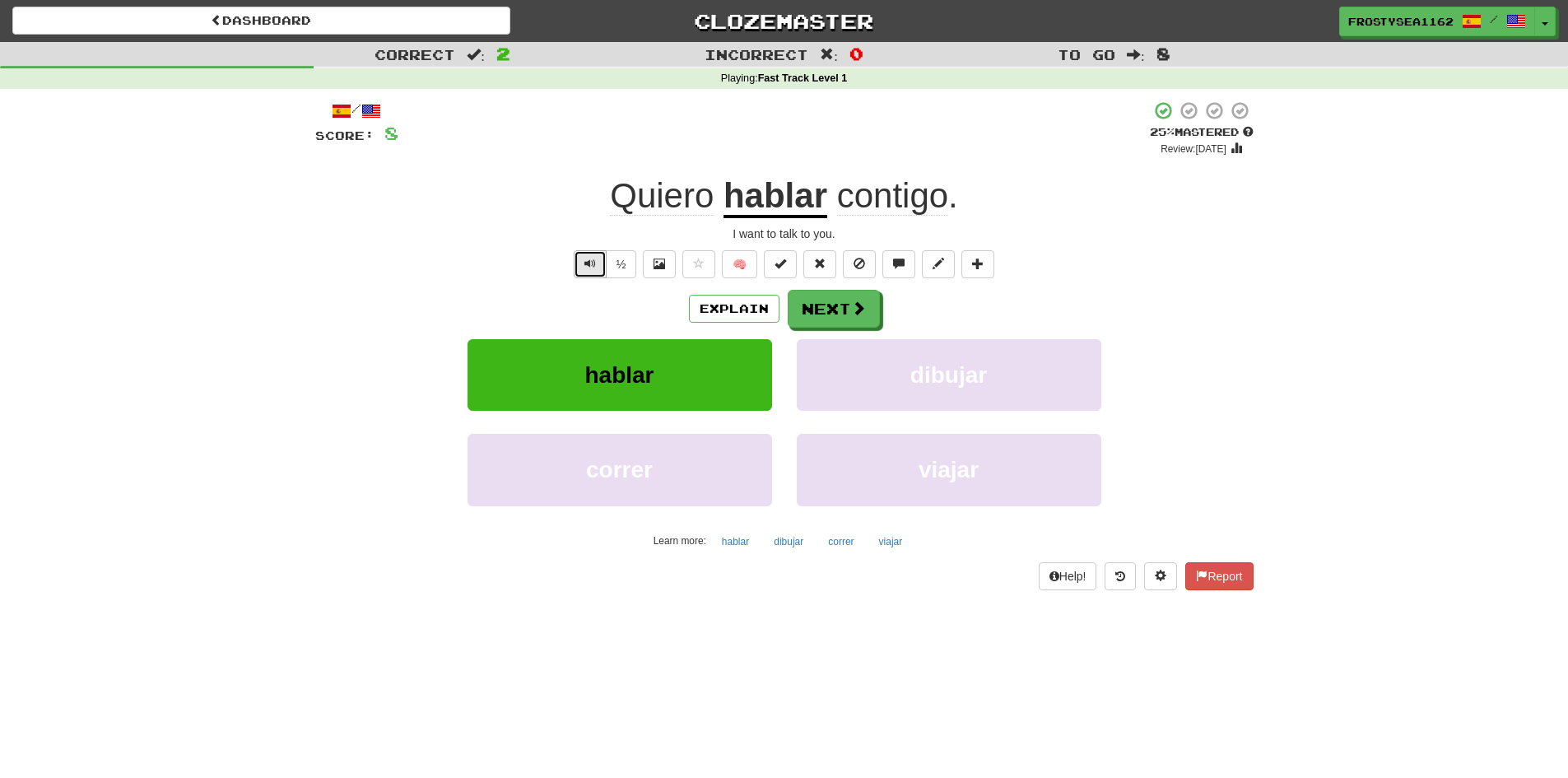
click at [589, 268] on span "Text-to-speech controls" at bounding box center [590, 263] width 11 height 11
click at [828, 300] on button "Next" at bounding box center [835, 309] width 93 height 38
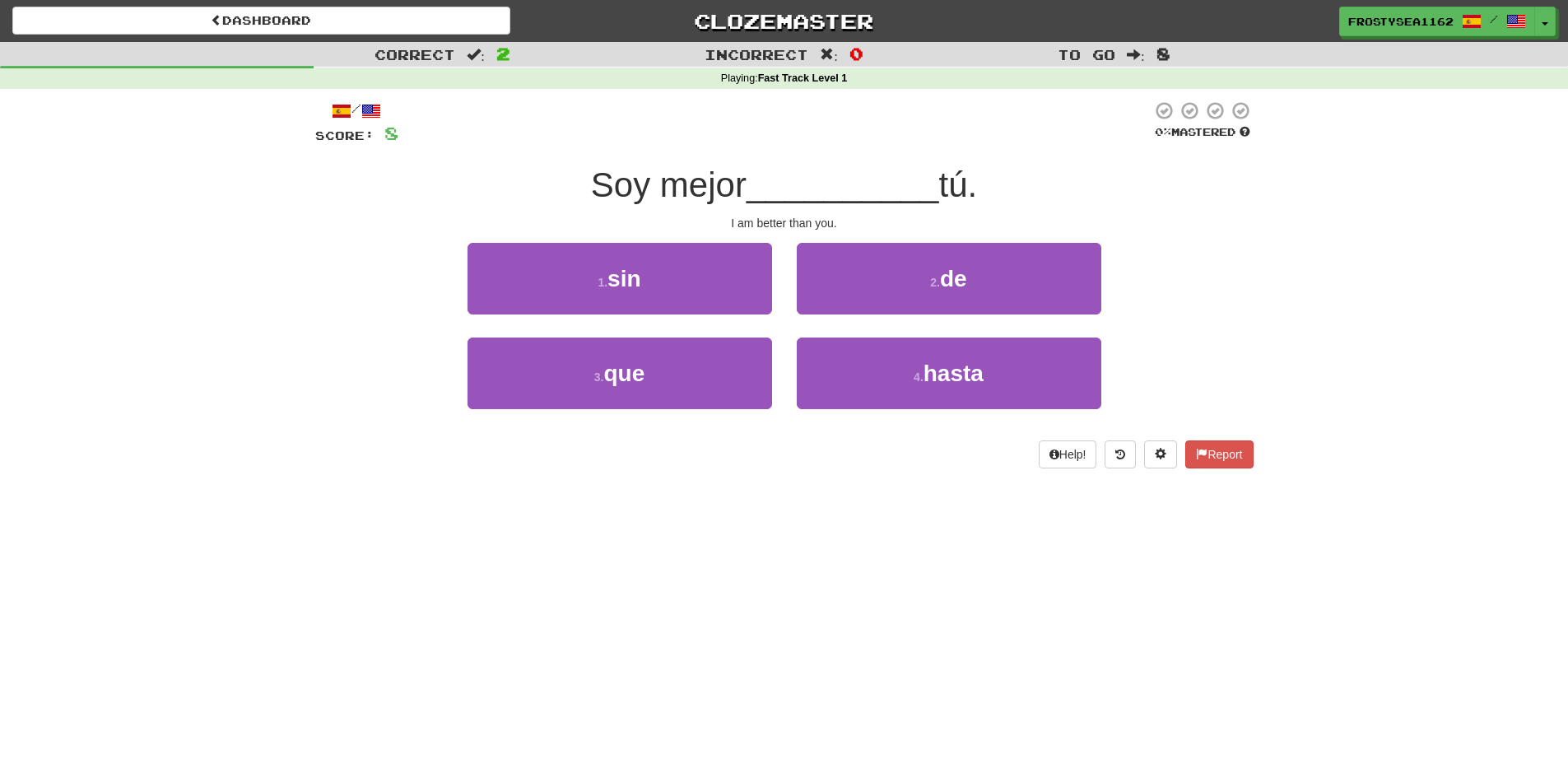
click at [322, 485] on div "/ Score: 8 0 % Mastered Soy mejor __________ tú. I am better than you. 1 . sin …" at bounding box center [784, 290] width 938 height 403
click at [455, 625] on div "Dashboard Clozemaster FrostySea1162 / Toggle Dropdown Dashboard Leaderboard Act…" at bounding box center [784, 389] width 1568 height 778
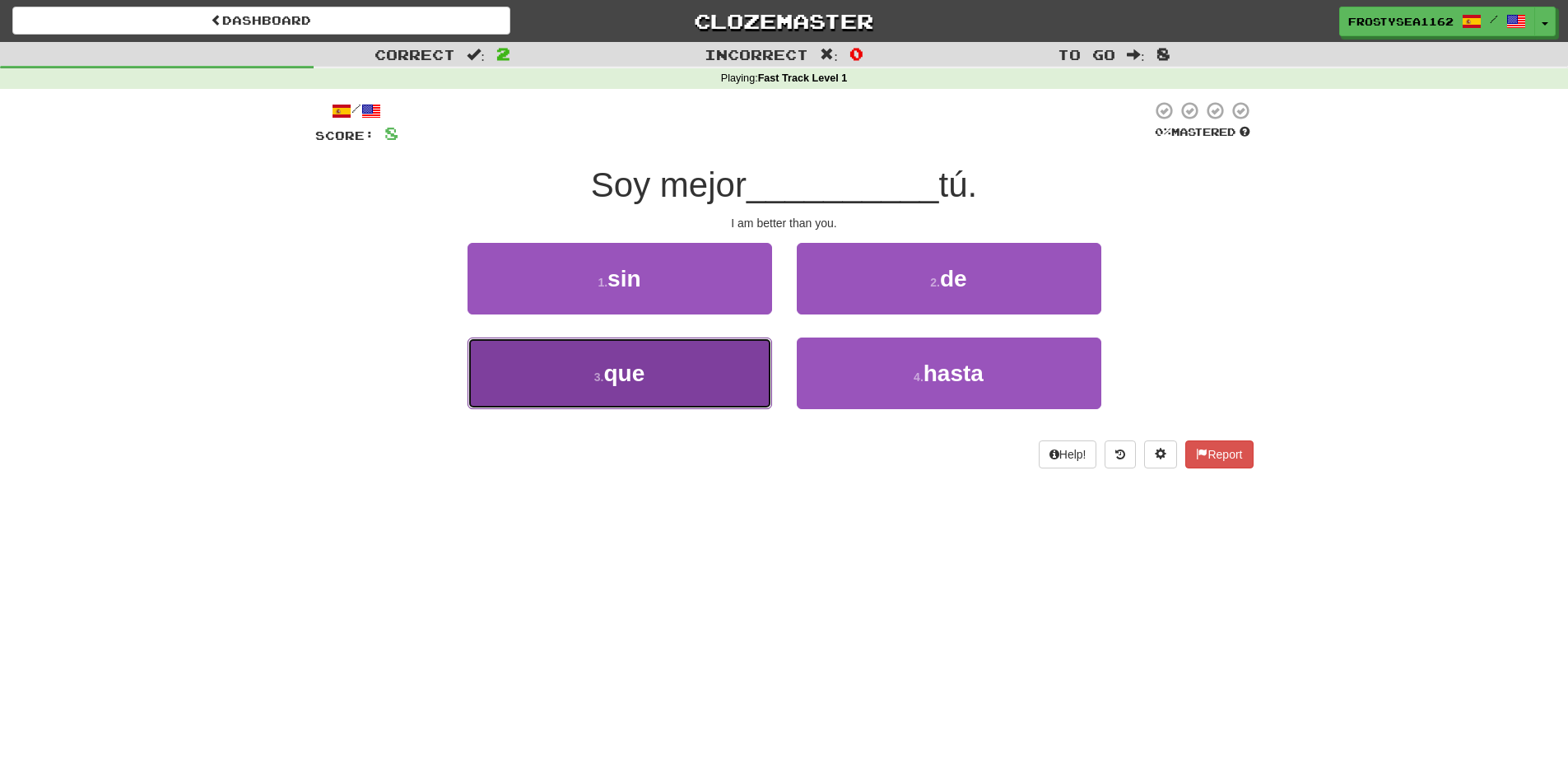
click at [714, 375] on button "3 . que" at bounding box center [619, 373] width 305 height 72
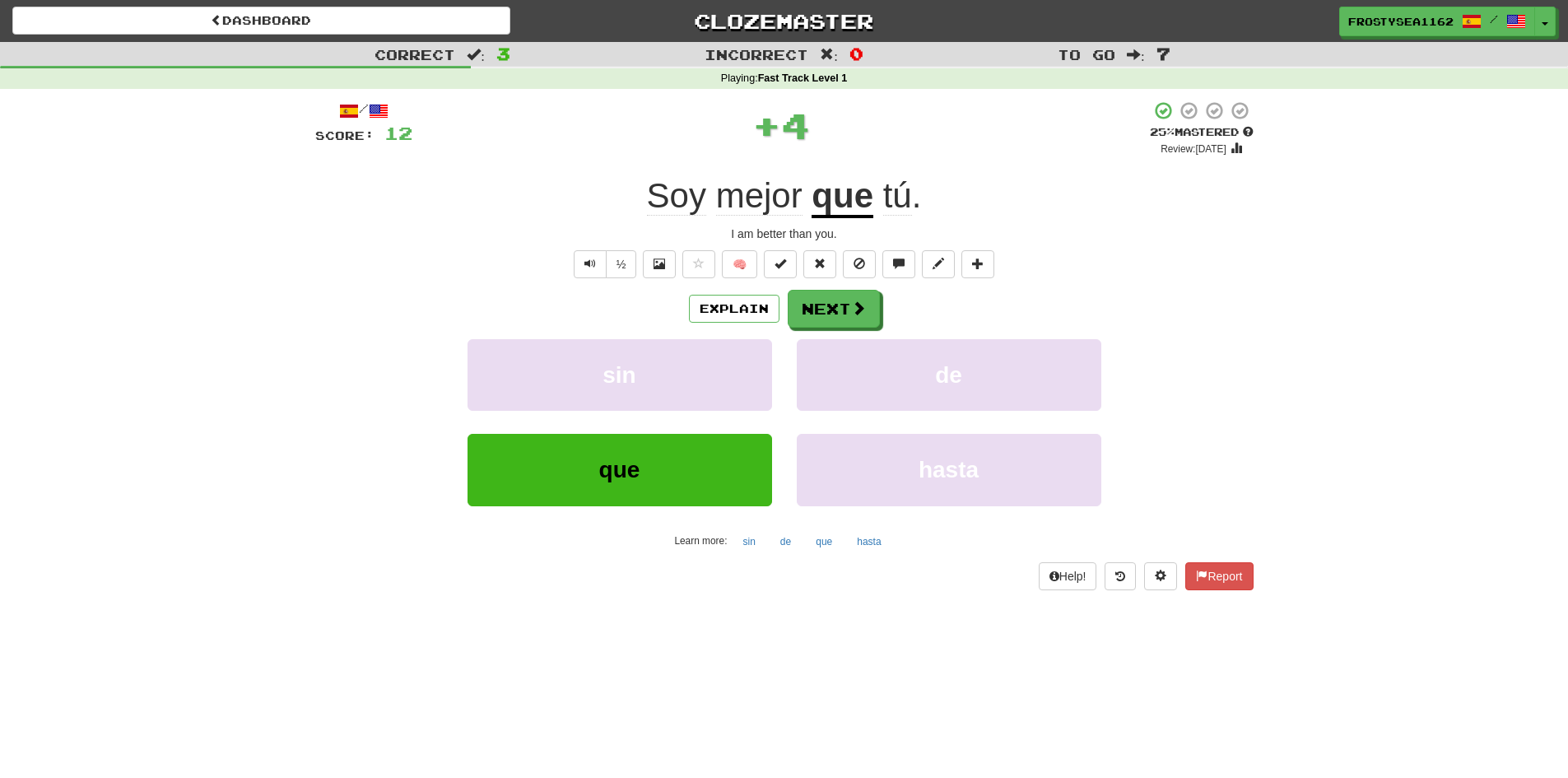
click at [311, 548] on div "/ Score: 12 + 4 25 % Mastered Review: 2025-08-21 Soy mejor que tú . I am better…" at bounding box center [784, 351] width 964 height 524
click at [852, 308] on span at bounding box center [860, 309] width 15 height 15
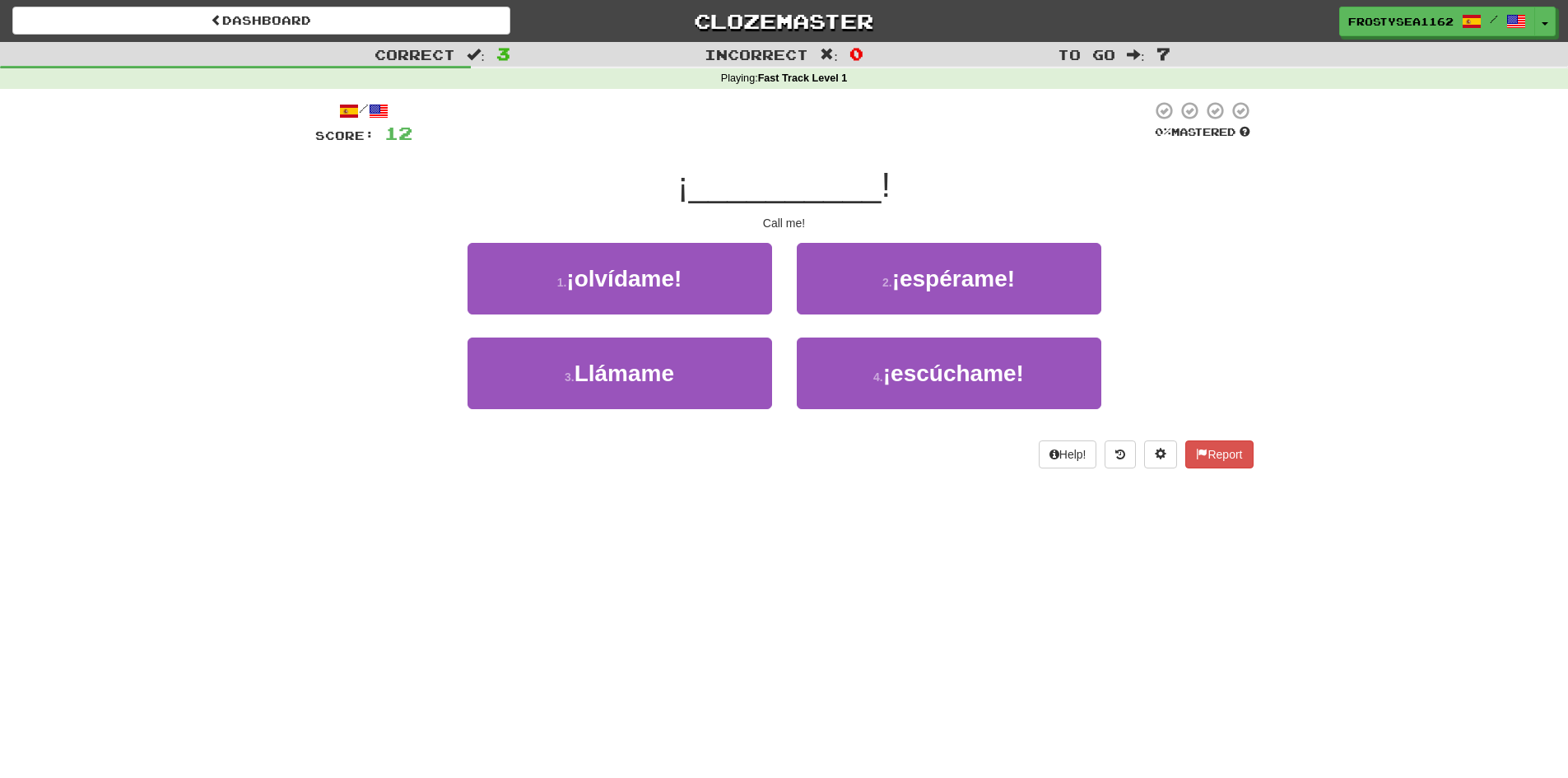
click at [298, 503] on div "Dashboard Clozemaster FrostySea1162 / Toggle Dropdown Dashboard Leaderboard Act…" at bounding box center [784, 389] width 1568 height 778
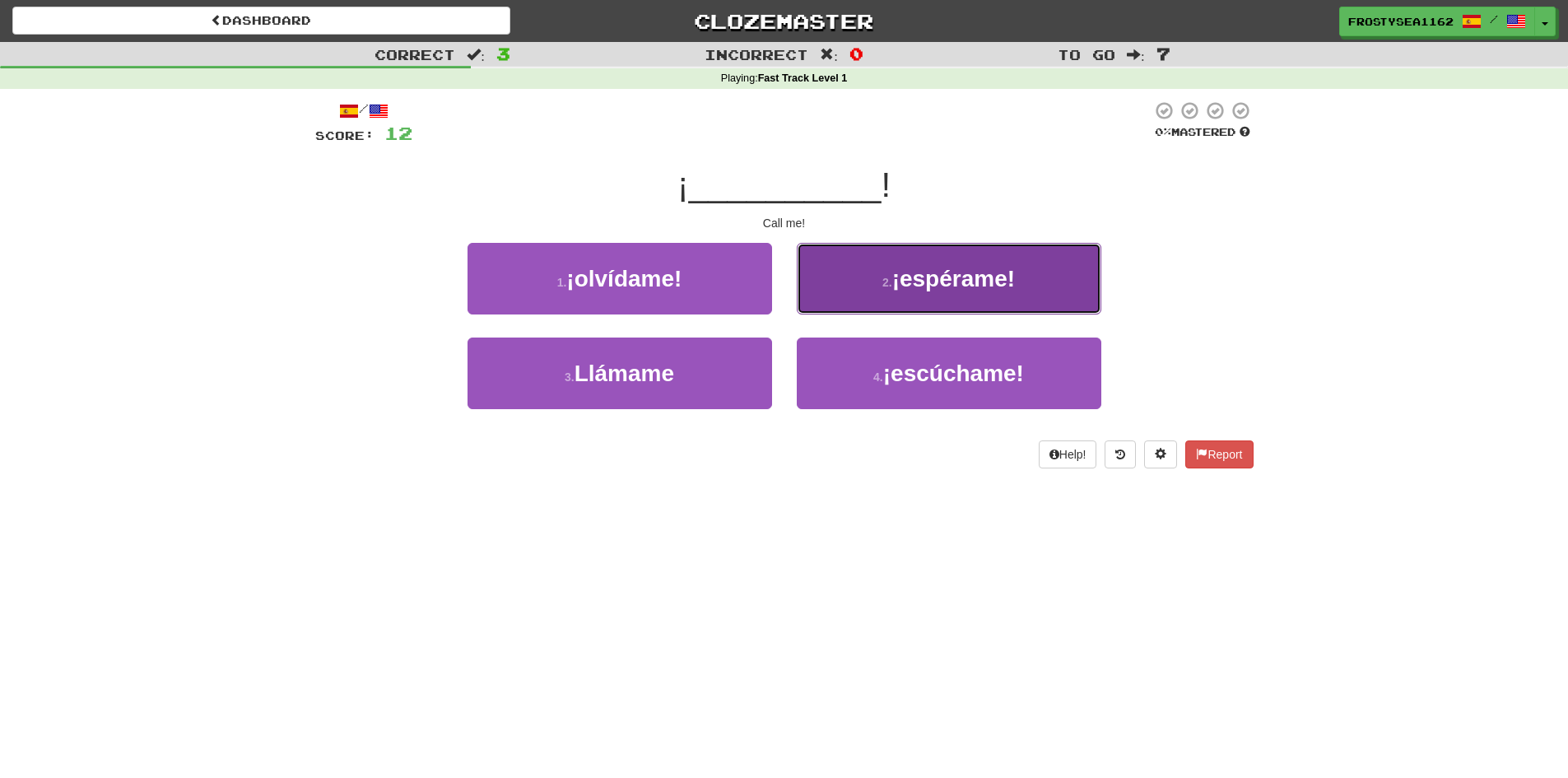
click at [896, 287] on span "¡espérame!" at bounding box center [954, 278] width 123 height 26
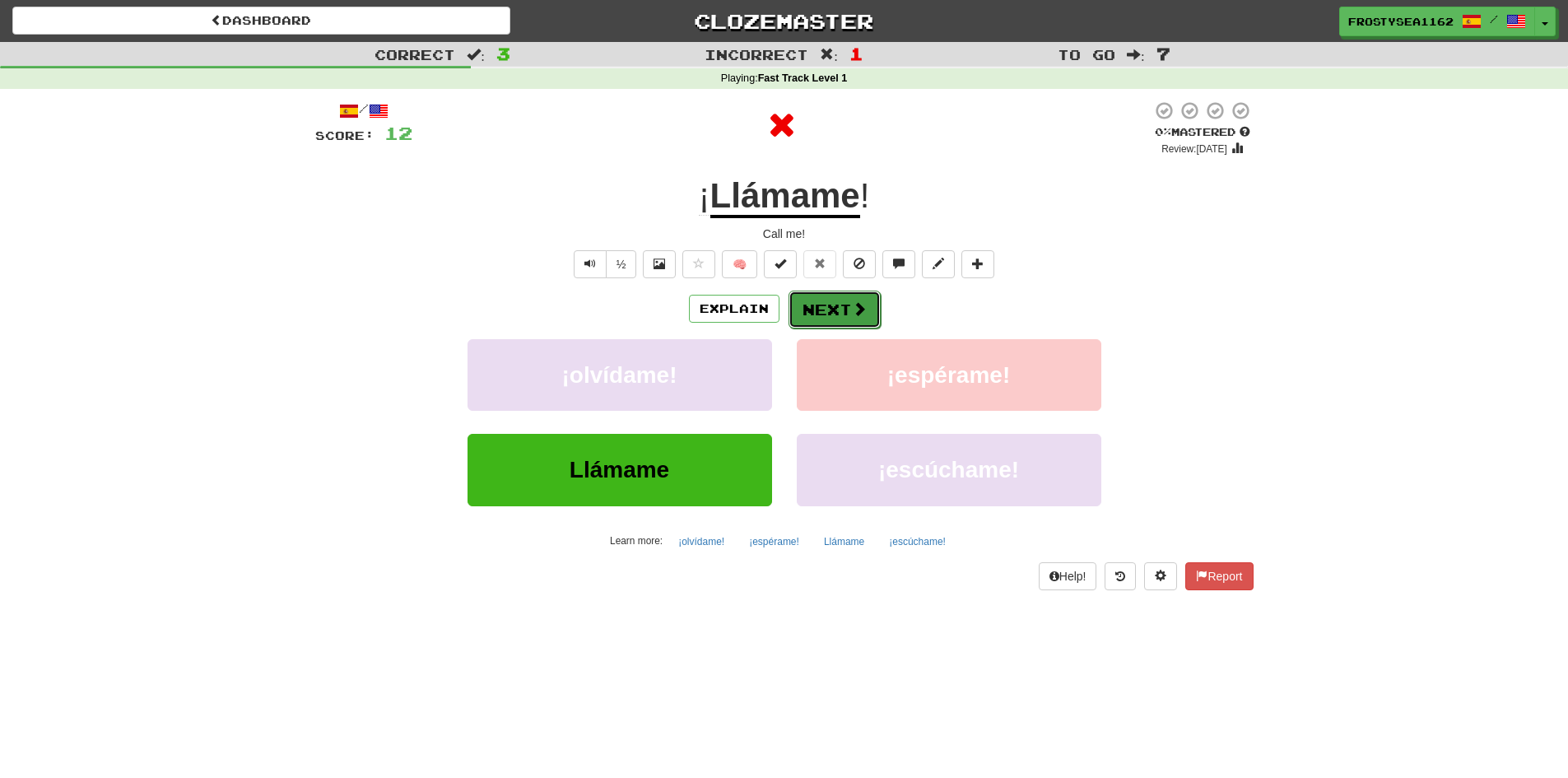
click at [829, 309] on button "Next" at bounding box center [835, 309] width 93 height 38
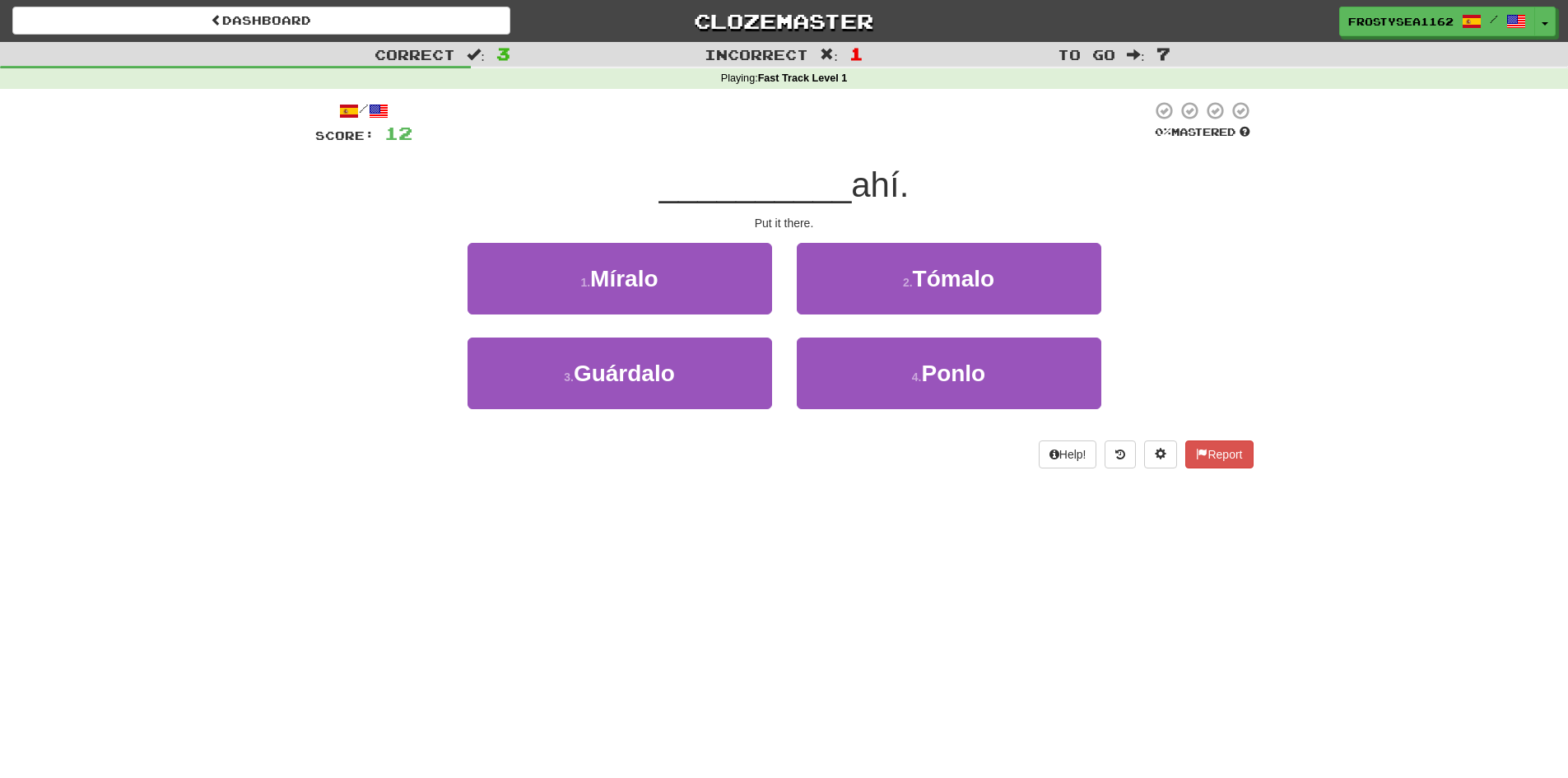
click at [357, 569] on div "Dashboard Clozemaster FrostySea1162 / Toggle Dropdown Dashboard Leaderboard Act…" at bounding box center [784, 389] width 1568 height 778
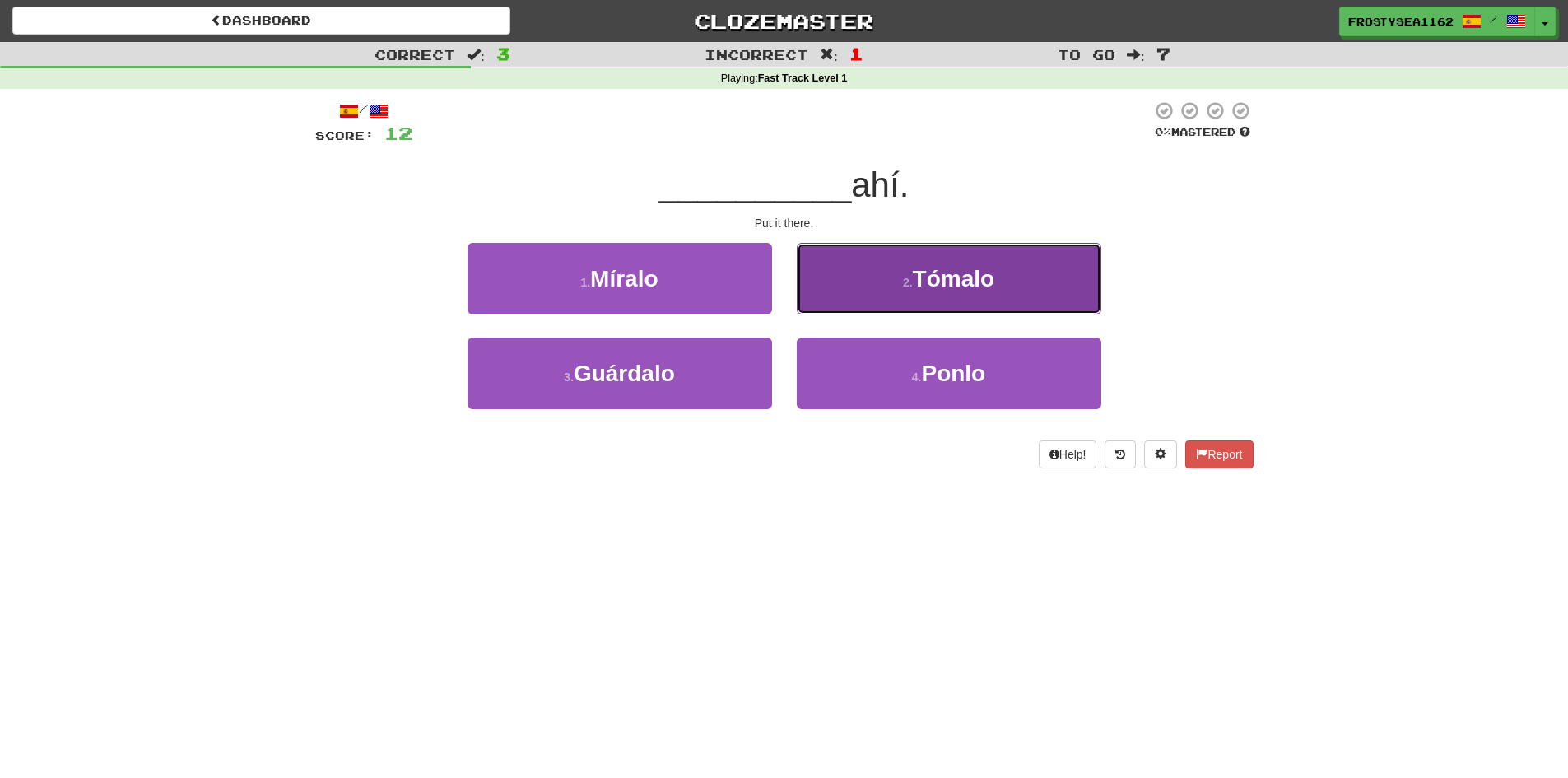
click at [887, 286] on button "2 . Tómalo" at bounding box center [950, 279] width 305 height 72
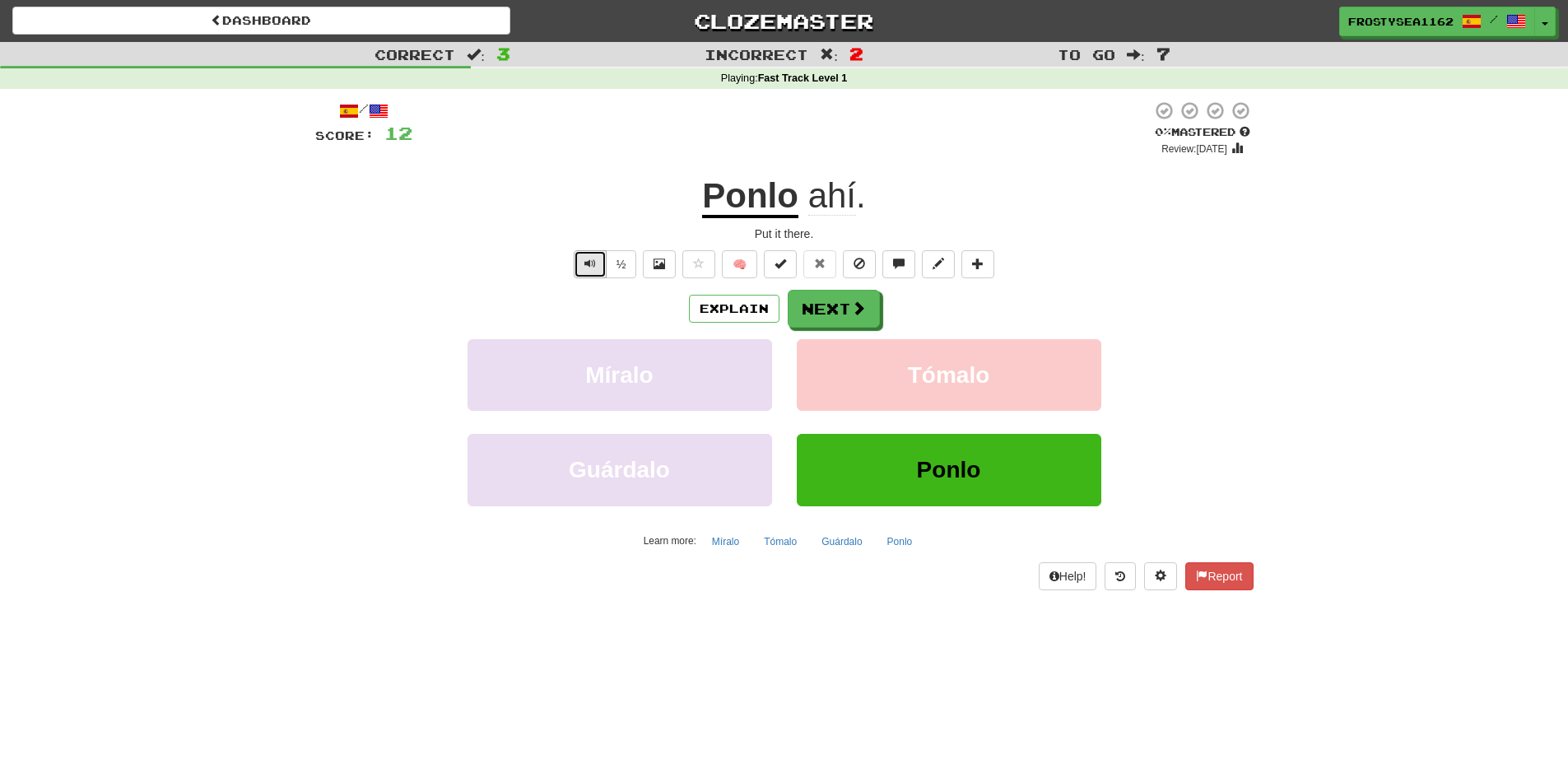
click at [582, 268] on button "Text-to-speech controls" at bounding box center [590, 265] width 33 height 28
click at [841, 315] on button "Next" at bounding box center [835, 309] width 93 height 38
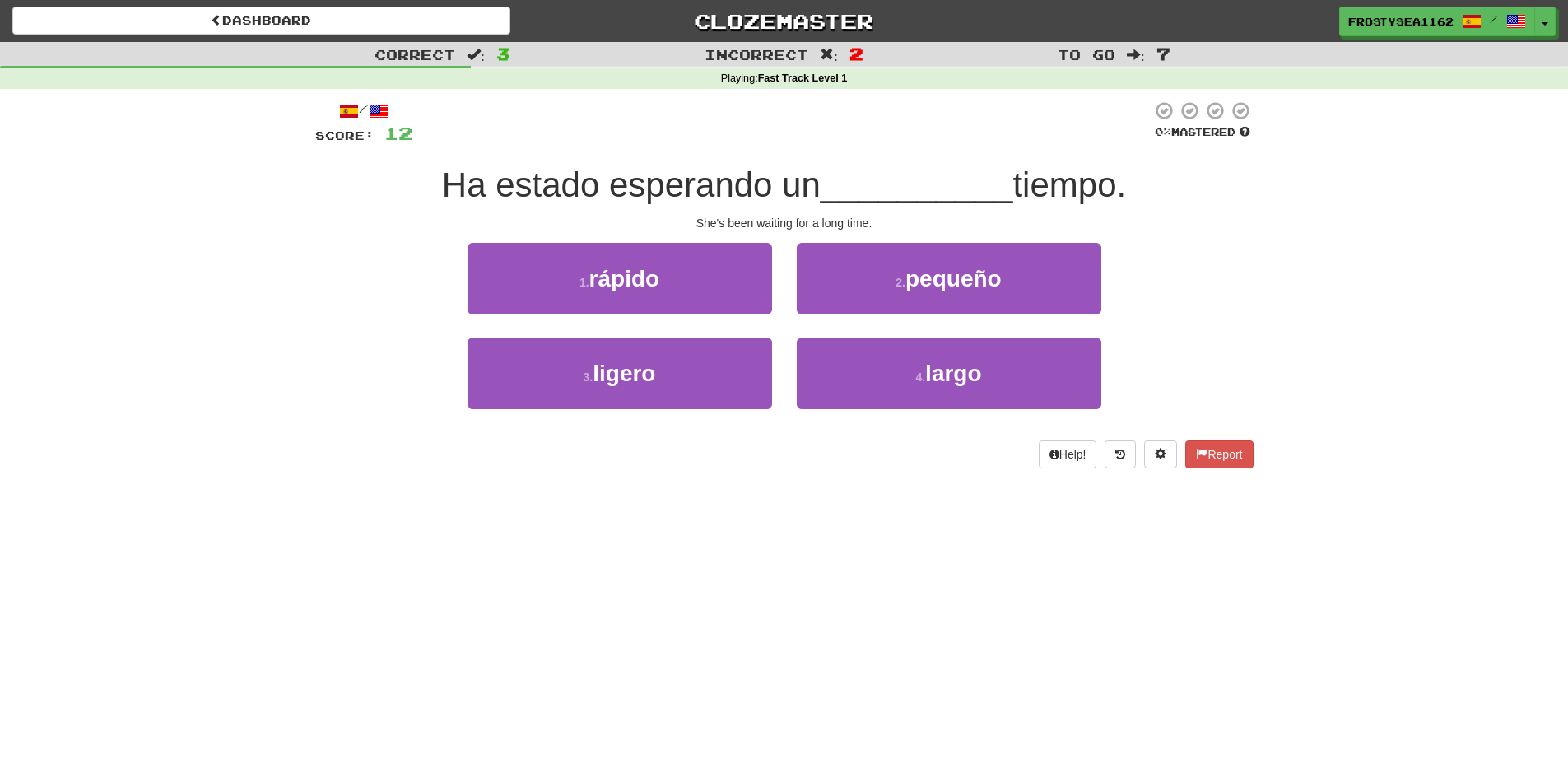
click at [286, 544] on div "Dashboard Clozemaster FrostySea1162 / Toggle Dropdown Dashboard Leaderboard Act…" at bounding box center [784, 389] width 1568 height 778
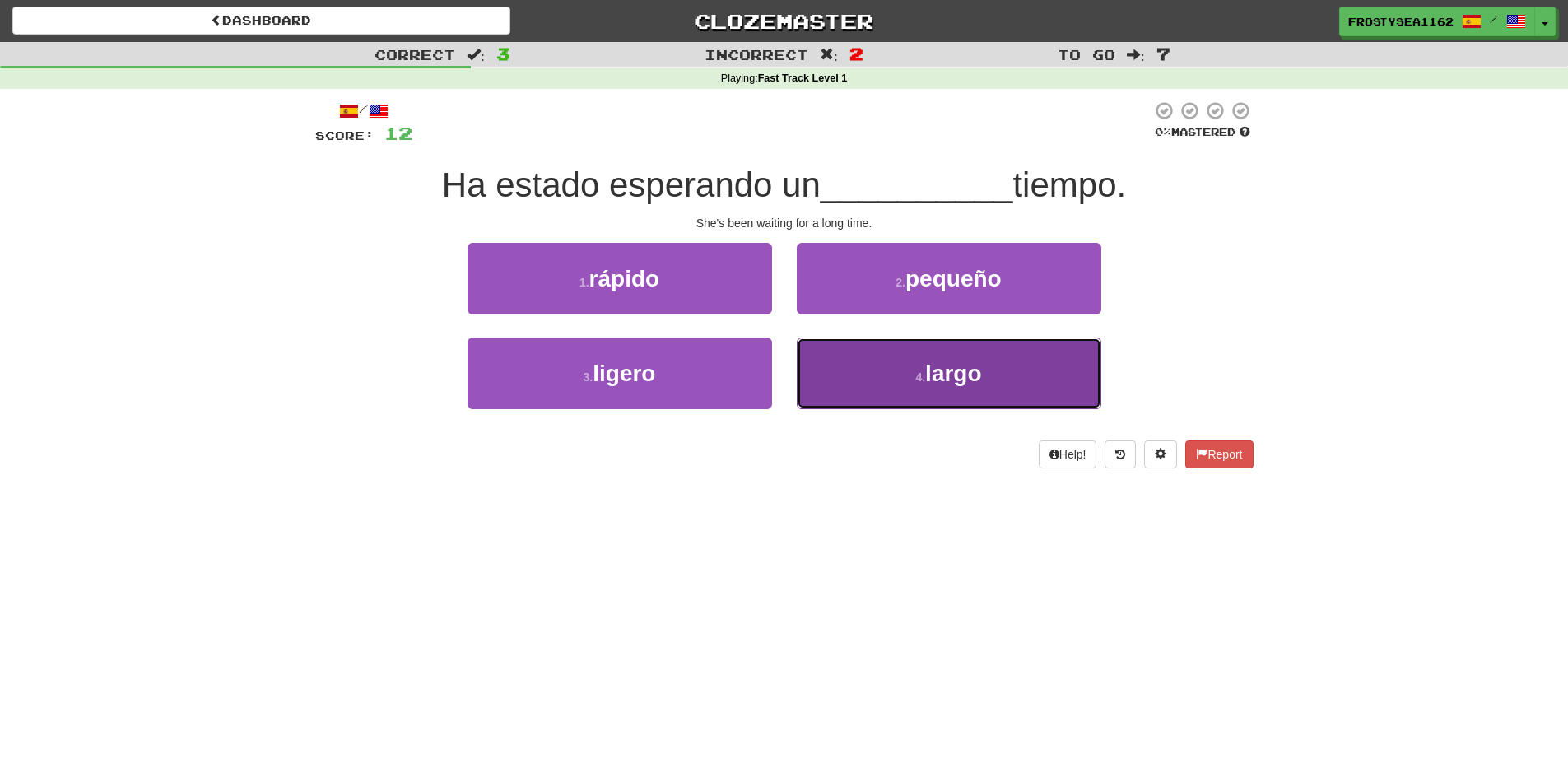
click at [947, 389] on button "4 . largo" at bounding box center [950, 373] width 305 height 72
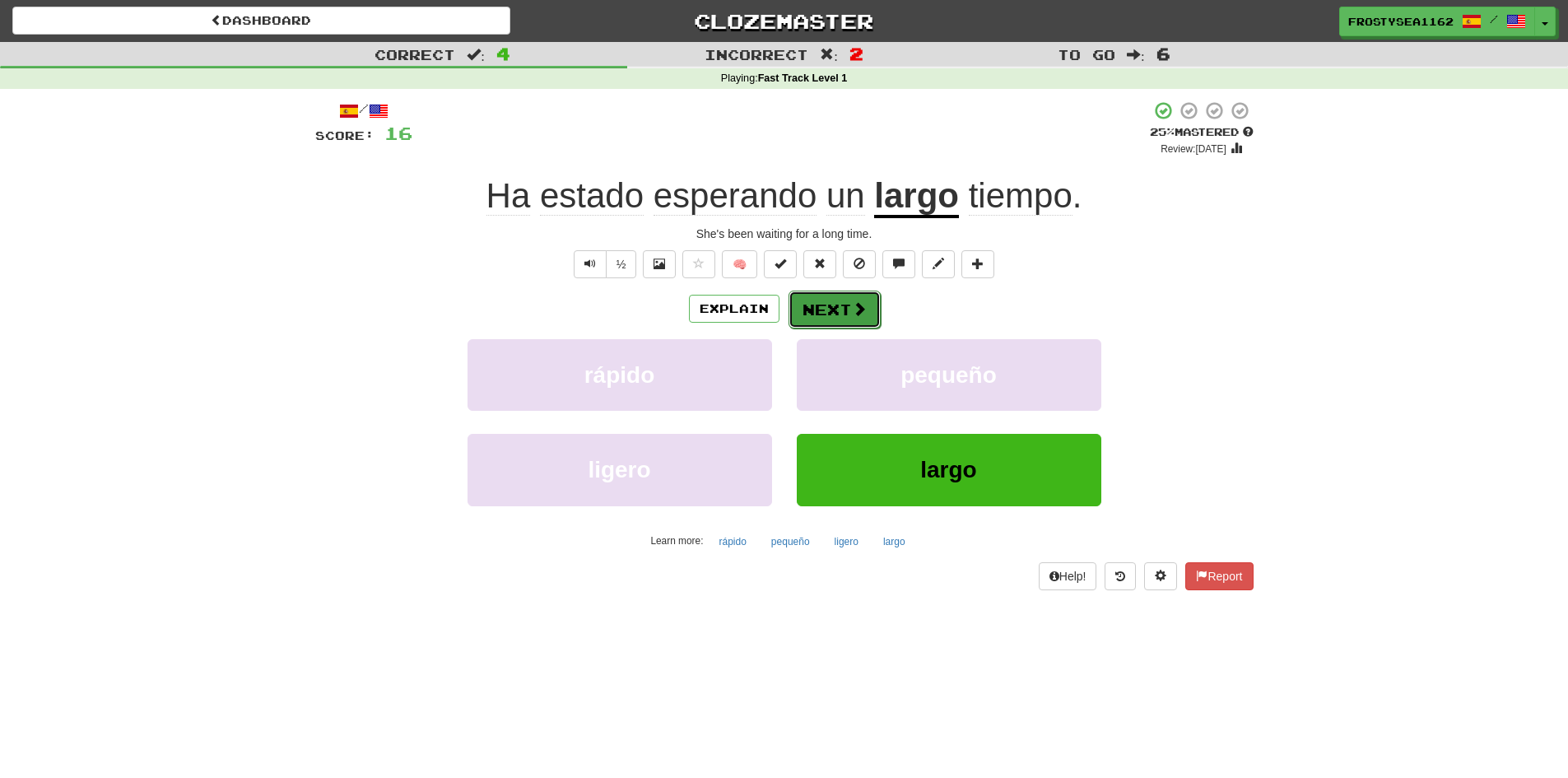
click at [828, 315] on button "Next" at bounding box center [835, 309] width 93 height 38
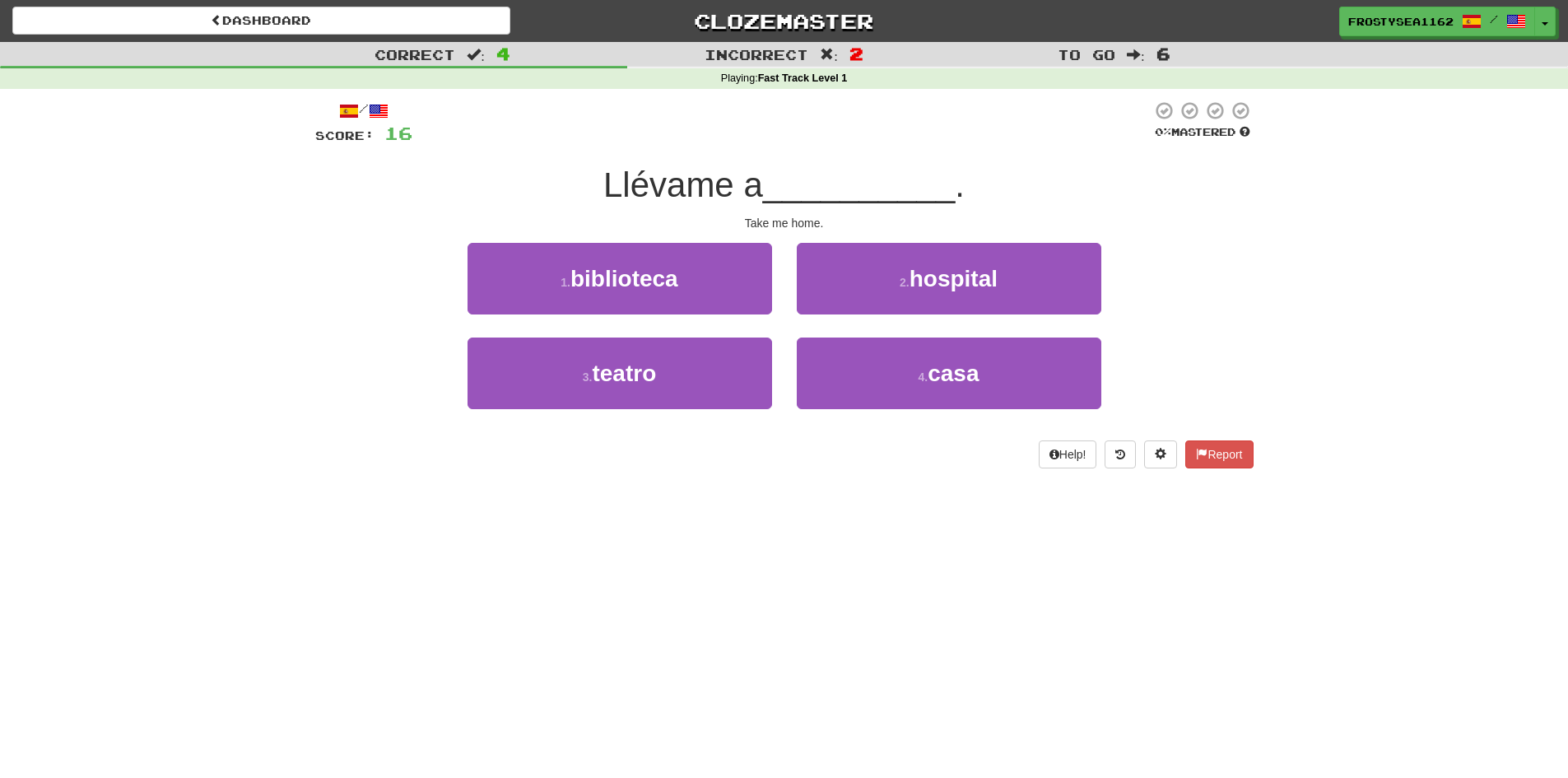
click at [297, 493] on div "Dashboard Clozemaster FrostySea1162 / Toggle Dropdown Dashboard Leaderboard Act…" at bounding box center [784, 389] width 1568 height 778
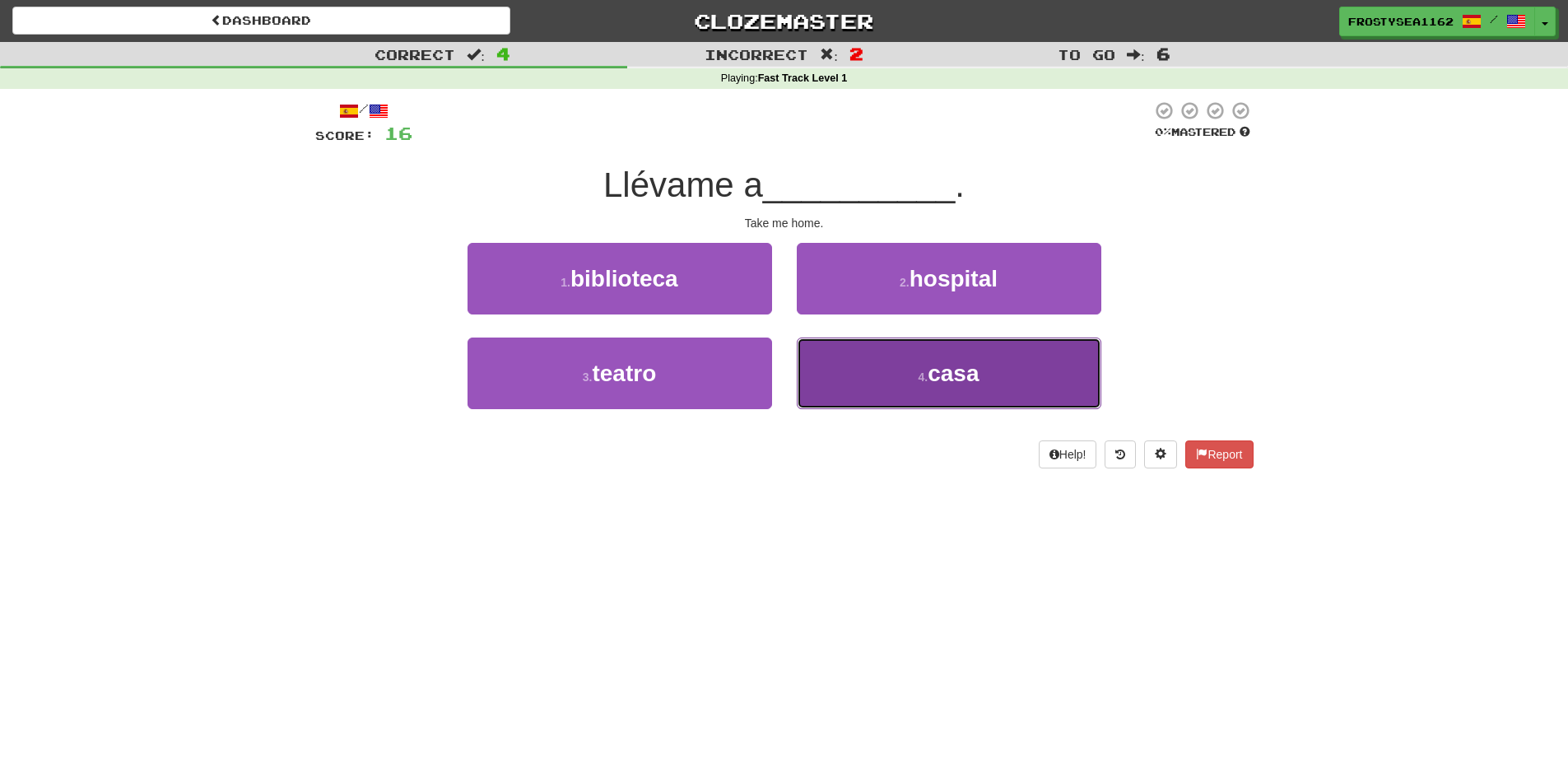
click at [931, 399] on button "4 . casa" at bounding box center [950, 373] width 305 height 72
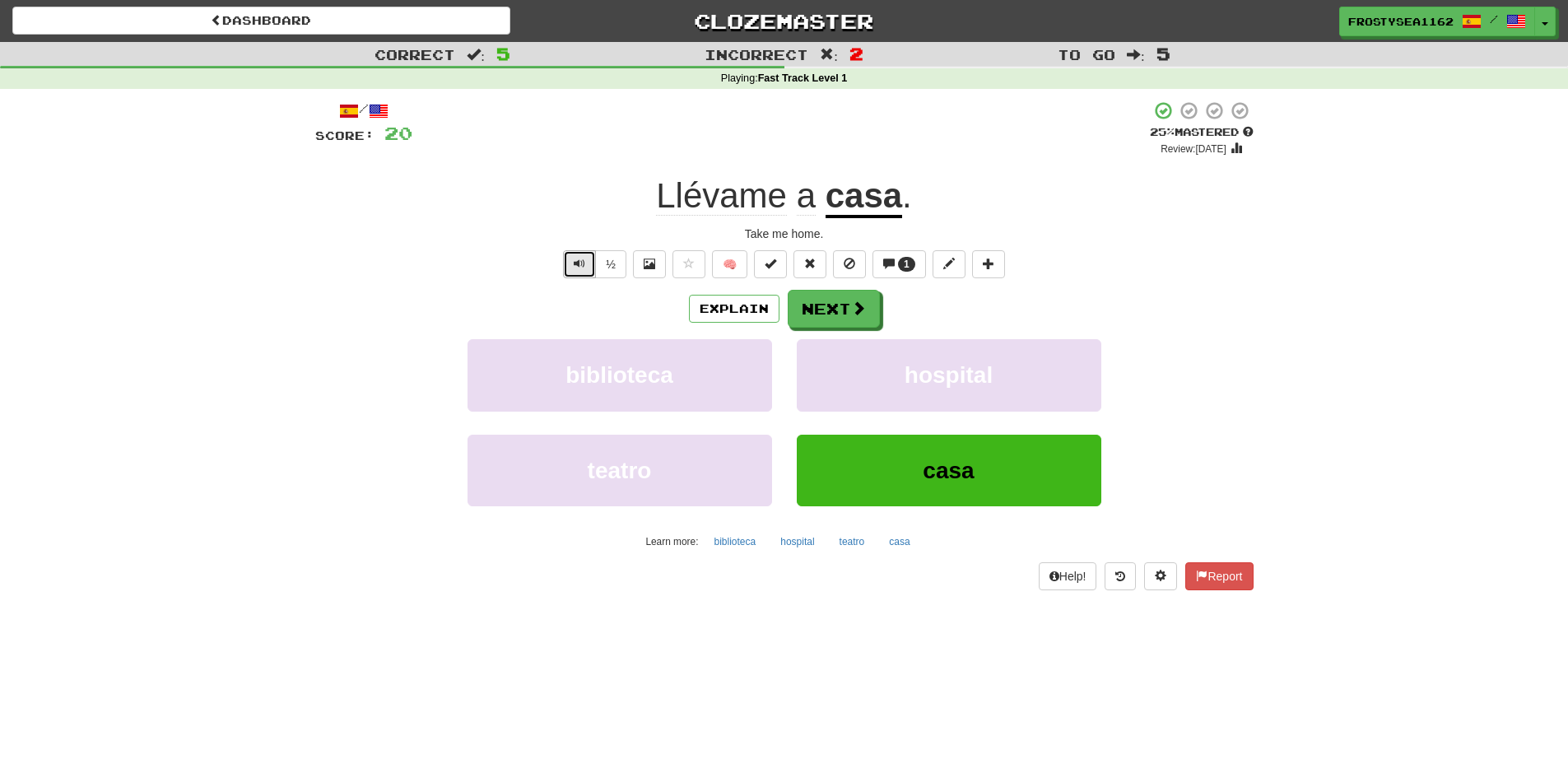
click at [579, 266] on span "Text-to-speech controls" at bounding box center [580, 263] width 11 height 11
click at [862, 304] on span at bounding box center [860, 309] width 15 height 15
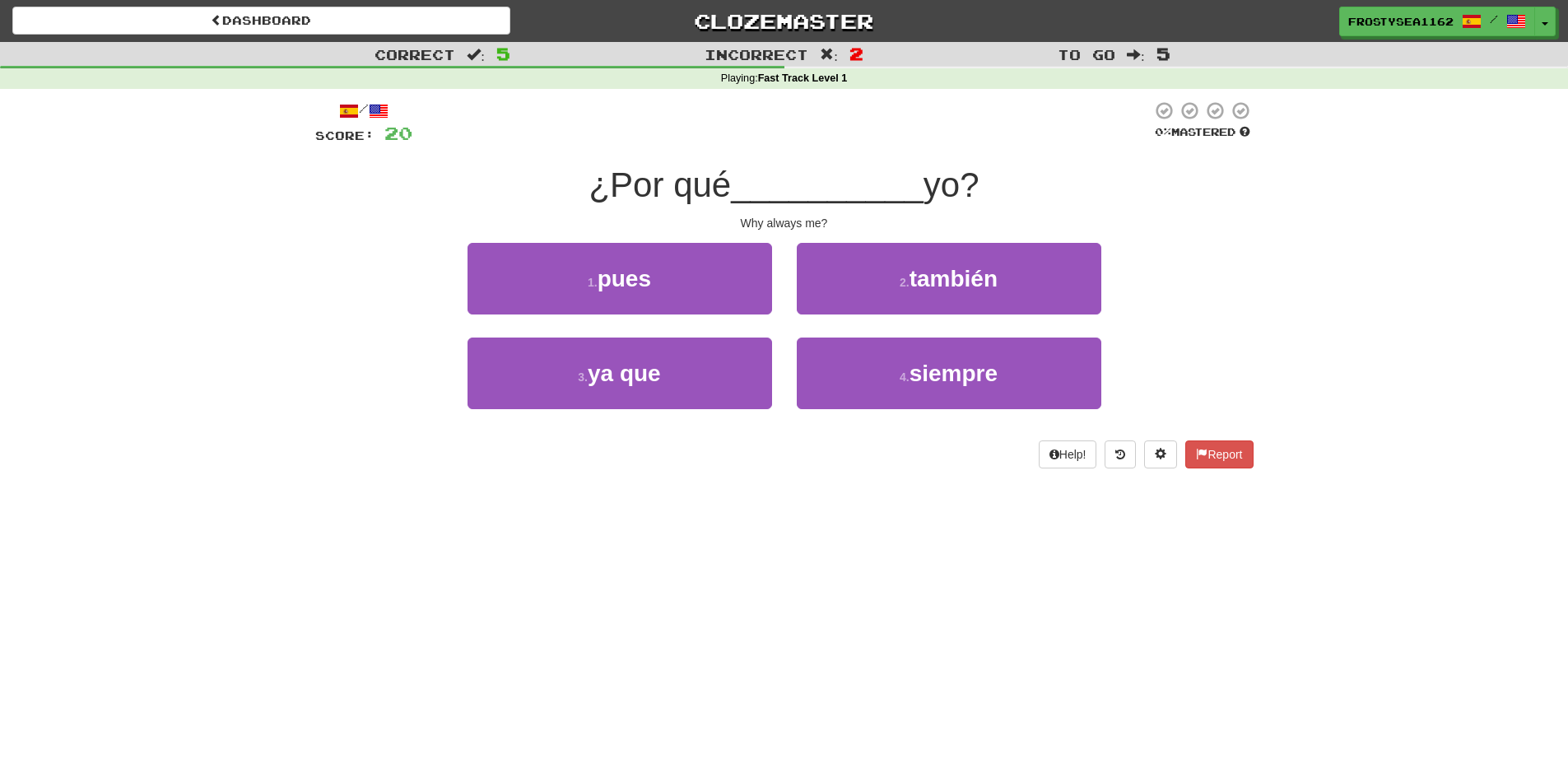
click at [366, 474] on div "/ Score: 20 0 % Mastered ¿Por qué __________ yo? Why always me? 1 . pues 2 . ta…" at bounding box center [784, 290] width 938 height 403
click at [374, 472] on div "/ Score: 20 0 % Mastered ¿Por qué __________ yo? Why always me? 1 . pues 2 . ta…" at bounding box center [784, 290] width 938 height 403
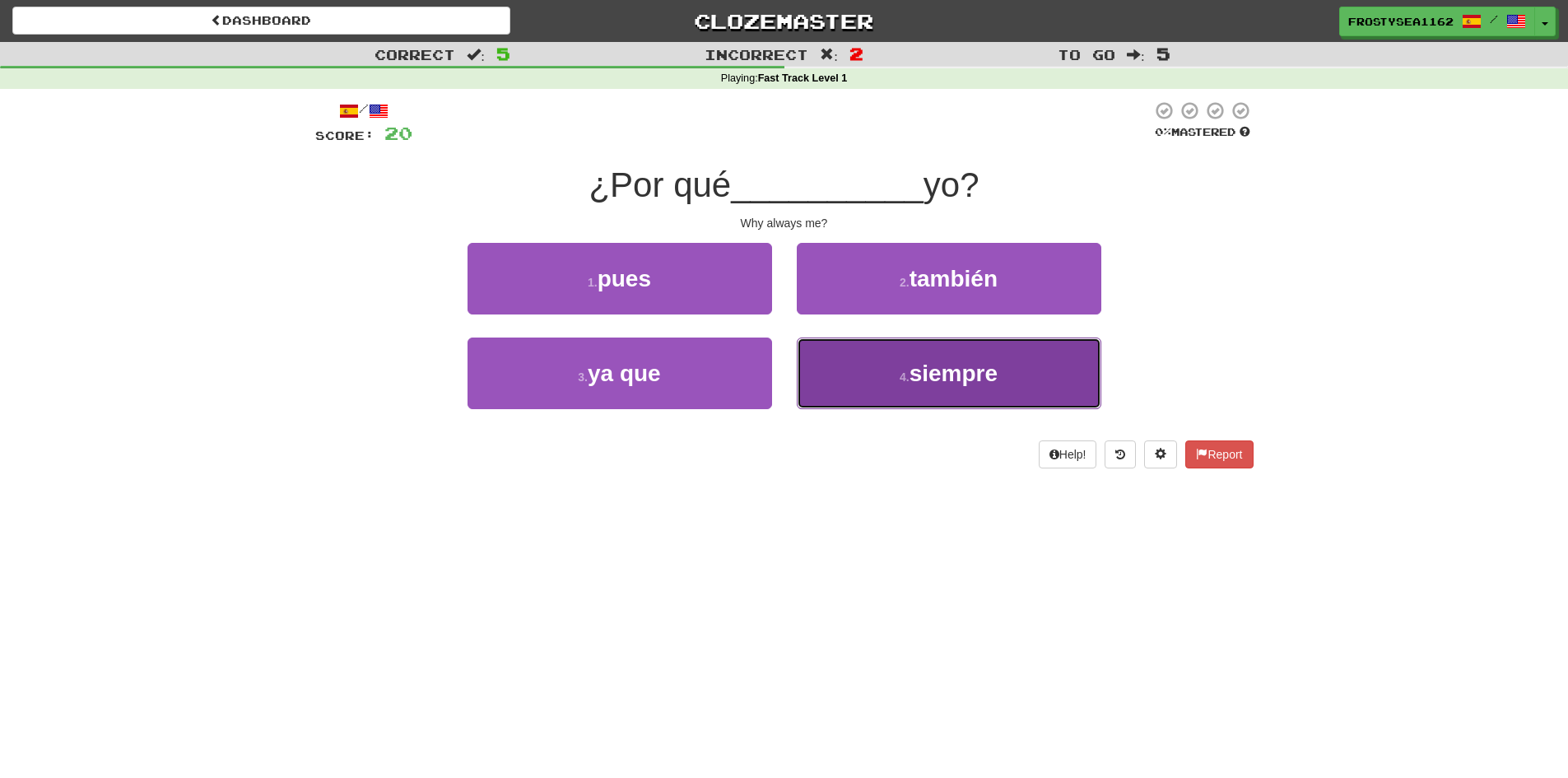
click at [903, 375] on small "4 ." at bounding box center [905, 377] width 9 height 13
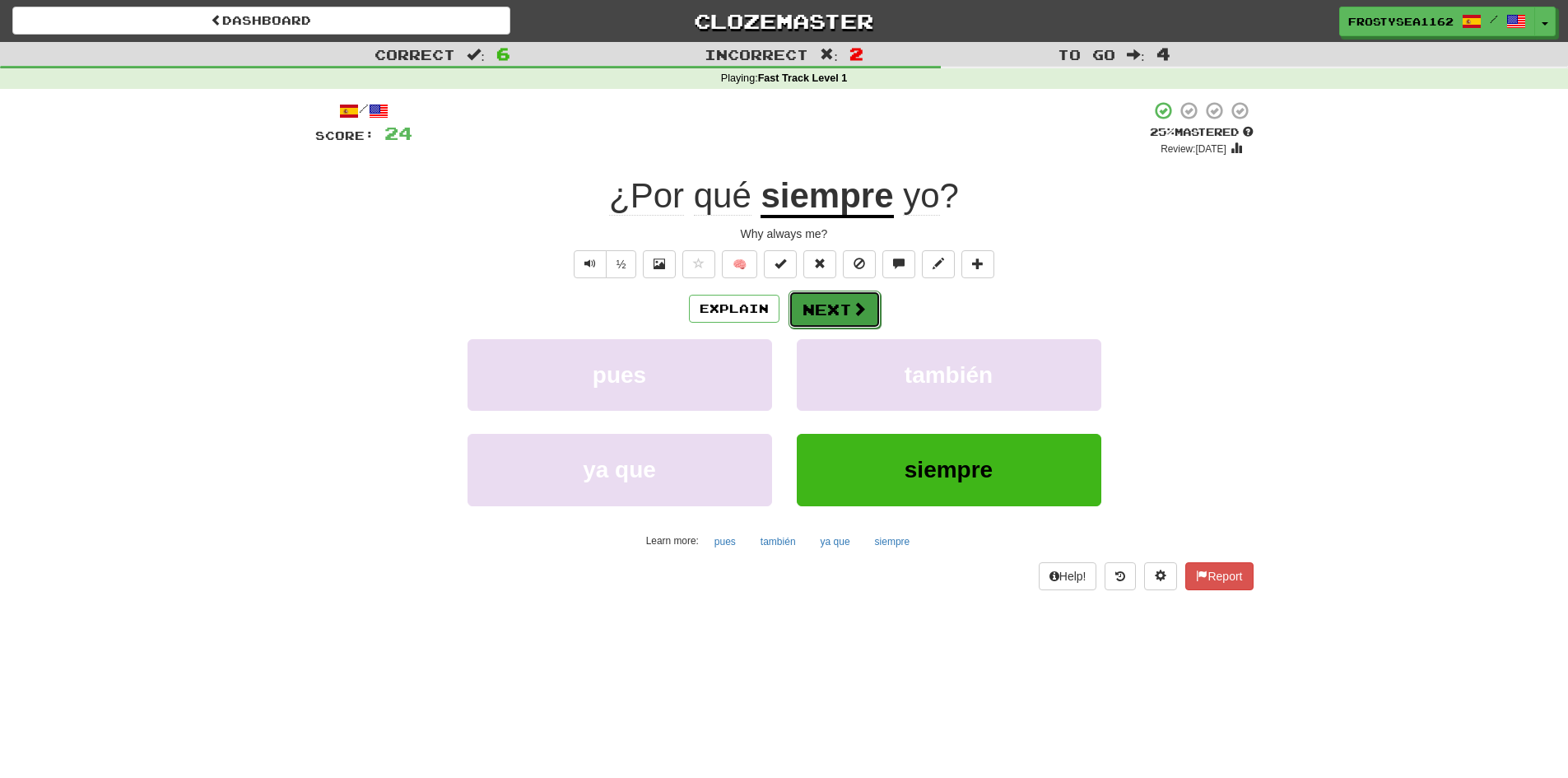
click at [843, 307] on button "Next" at bounding box center [835, 309] width 93 height 38
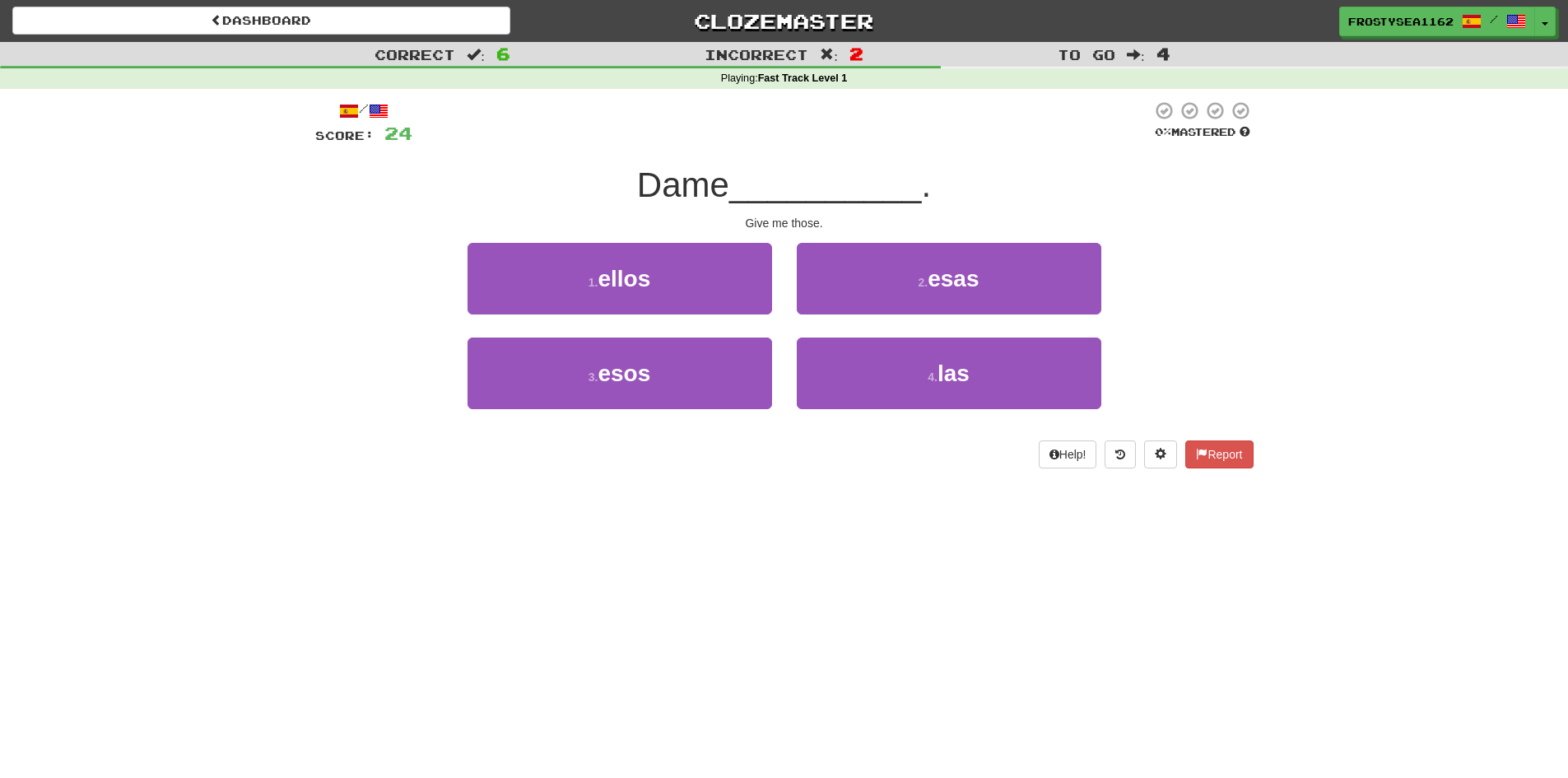
click at [287, 499] on div "Dashboard Clozemaster FrostySea1162 / Toggle Dropdown Dashboard Leaderboard Act…" at bounding box center [784, 389] width 1568 height 778
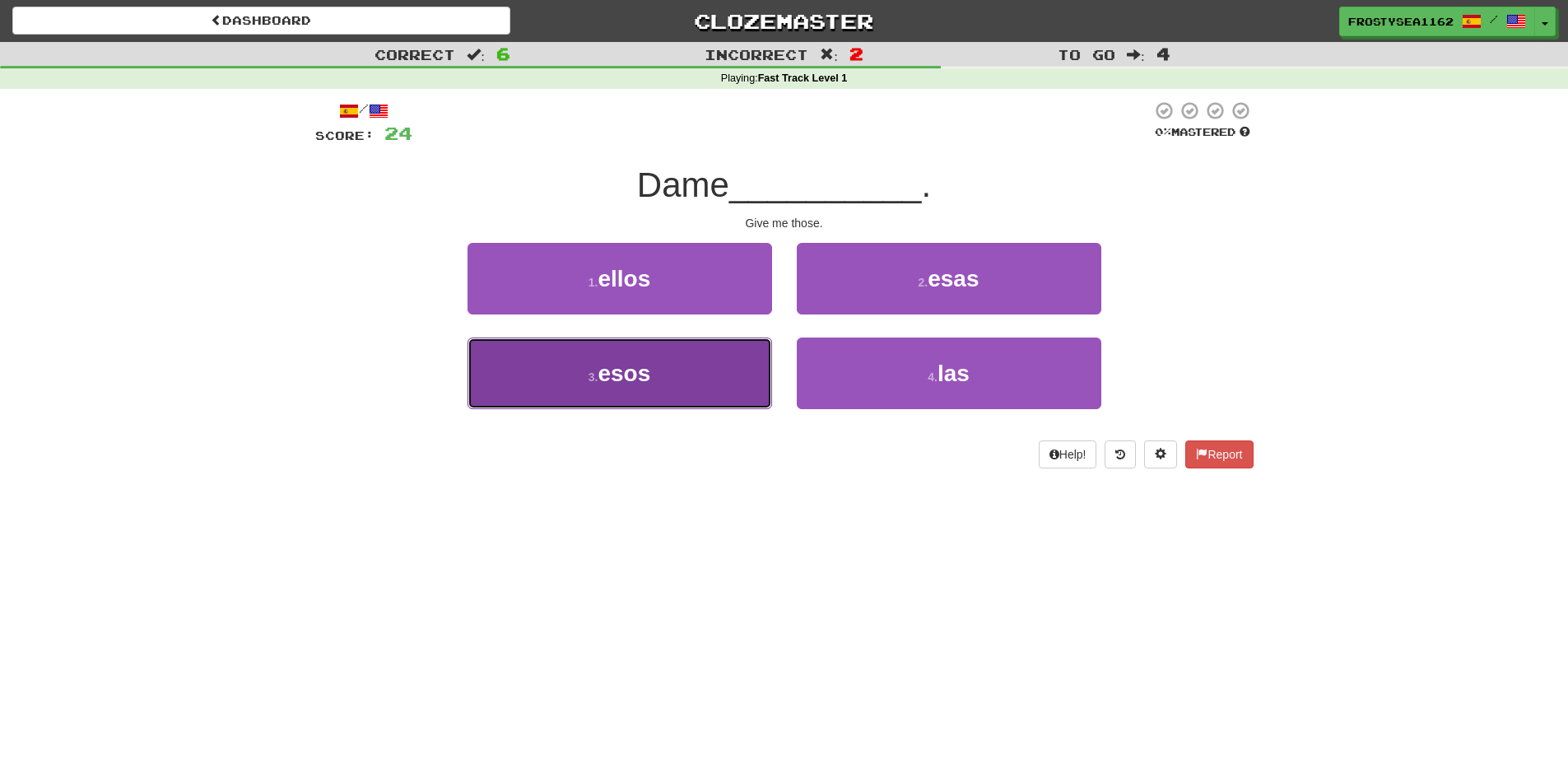
click at [671, 377] on button "3 . esos" at bounding box center [619, 373] width 305 height 72
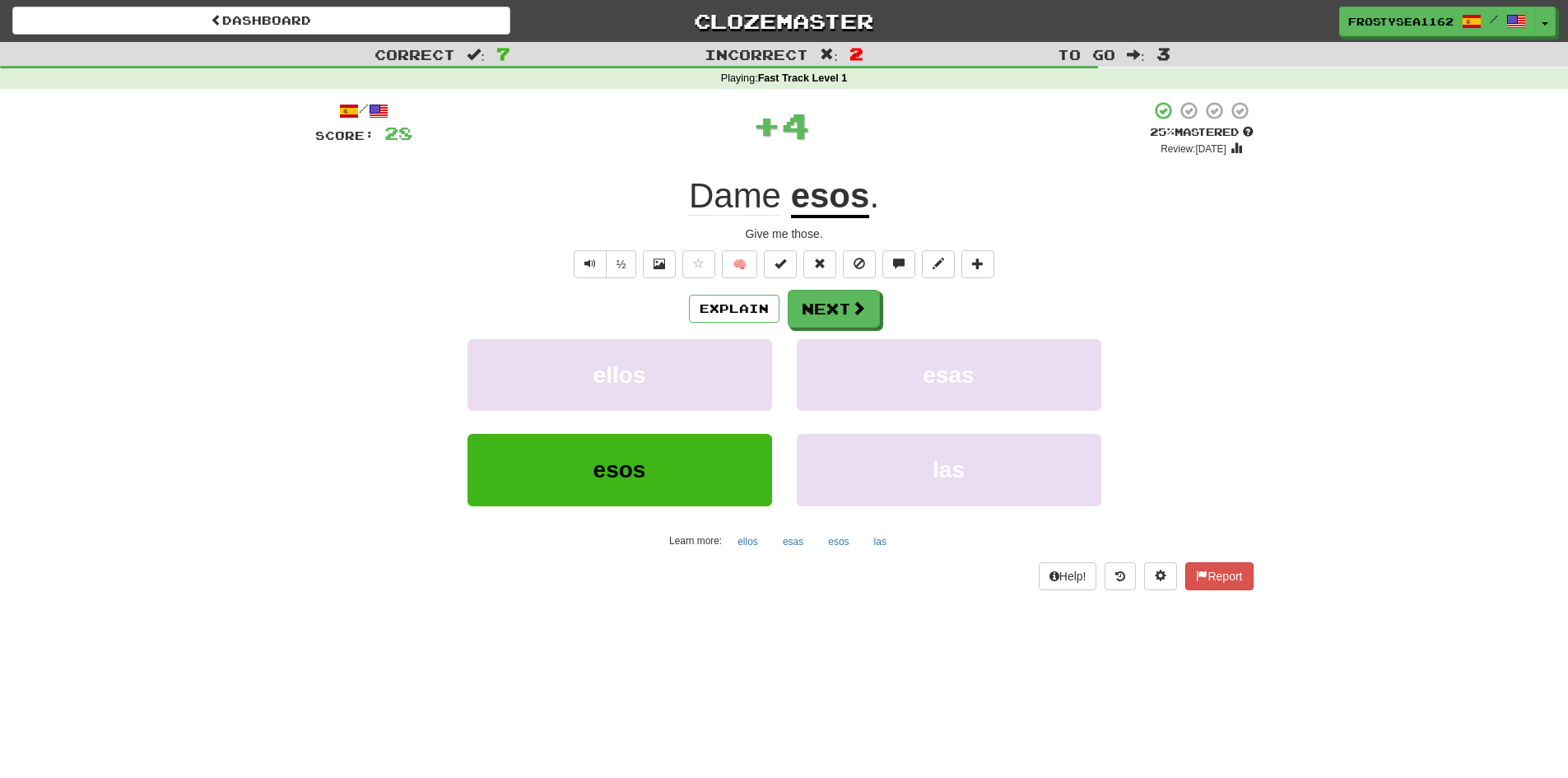
click at [231, 552] on div "Correct : 7 Incorrect : 2 To go : 3 Playing : Fast Track Level 1 / Score: 28 + …" at bounding box center [784, 327] width 1568 height 571
click at [828, 313] on button "Next" at bounding box center [835, 309] width 93 height 38
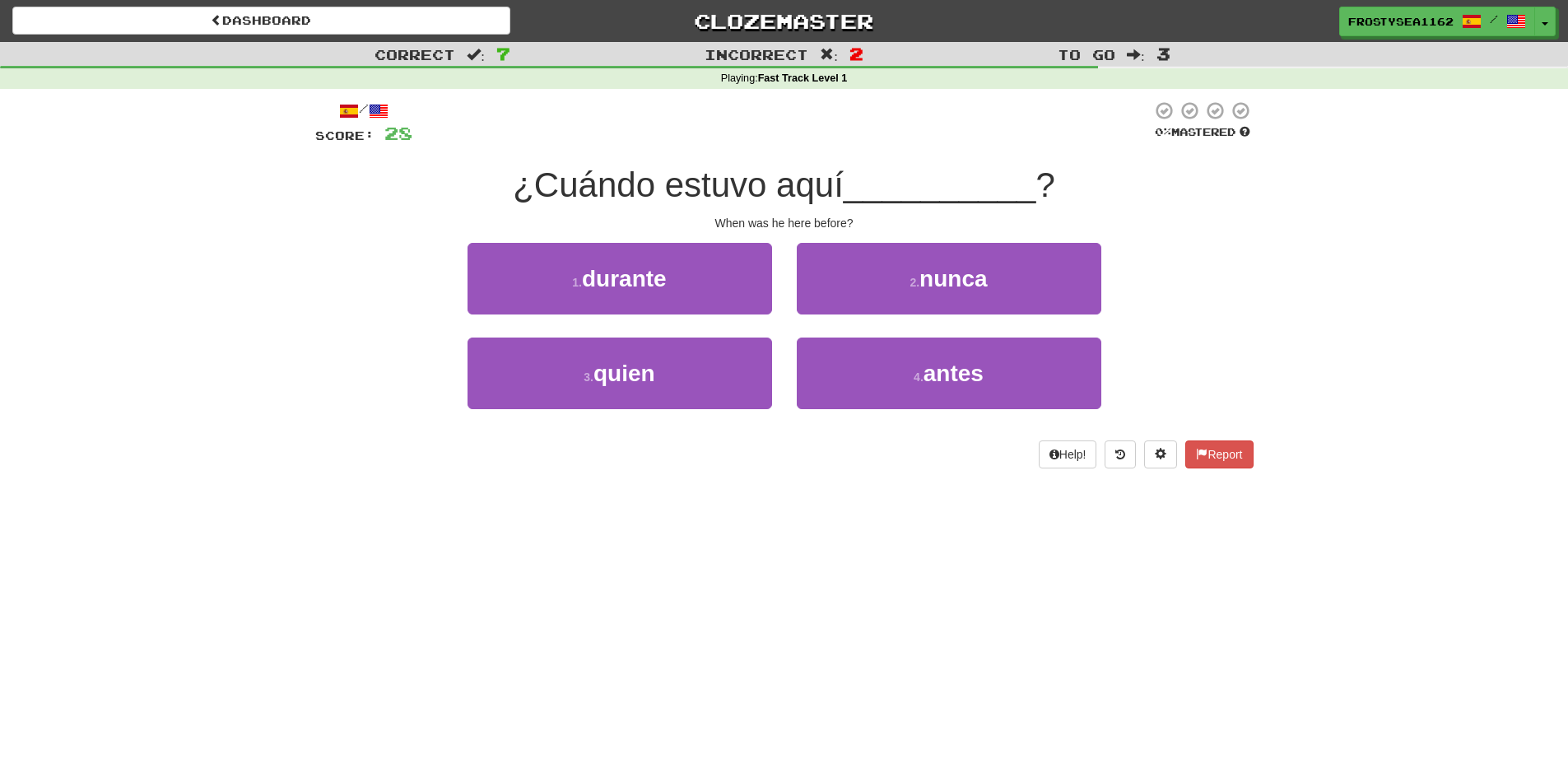
click at [337, 513] on div "Dashboard Clozemaster FrostySea1162 / Toggle Dropdown Dashboard Leaderboard Act…" at bounding box center [784, 389] width 1568 height 778
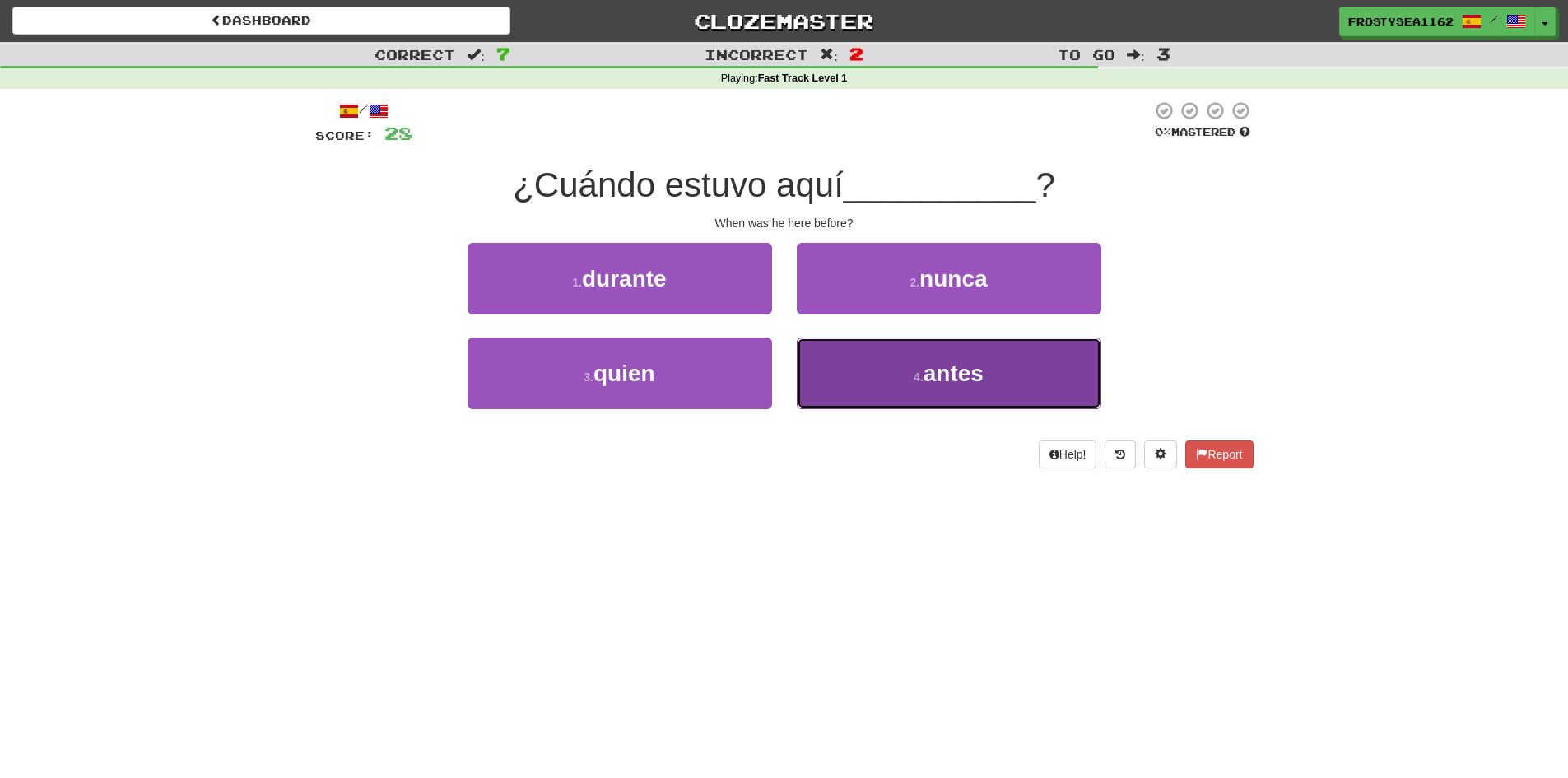
click at [964, 370] on span "antes" at bounding box center [954, 372] width 61 height 26
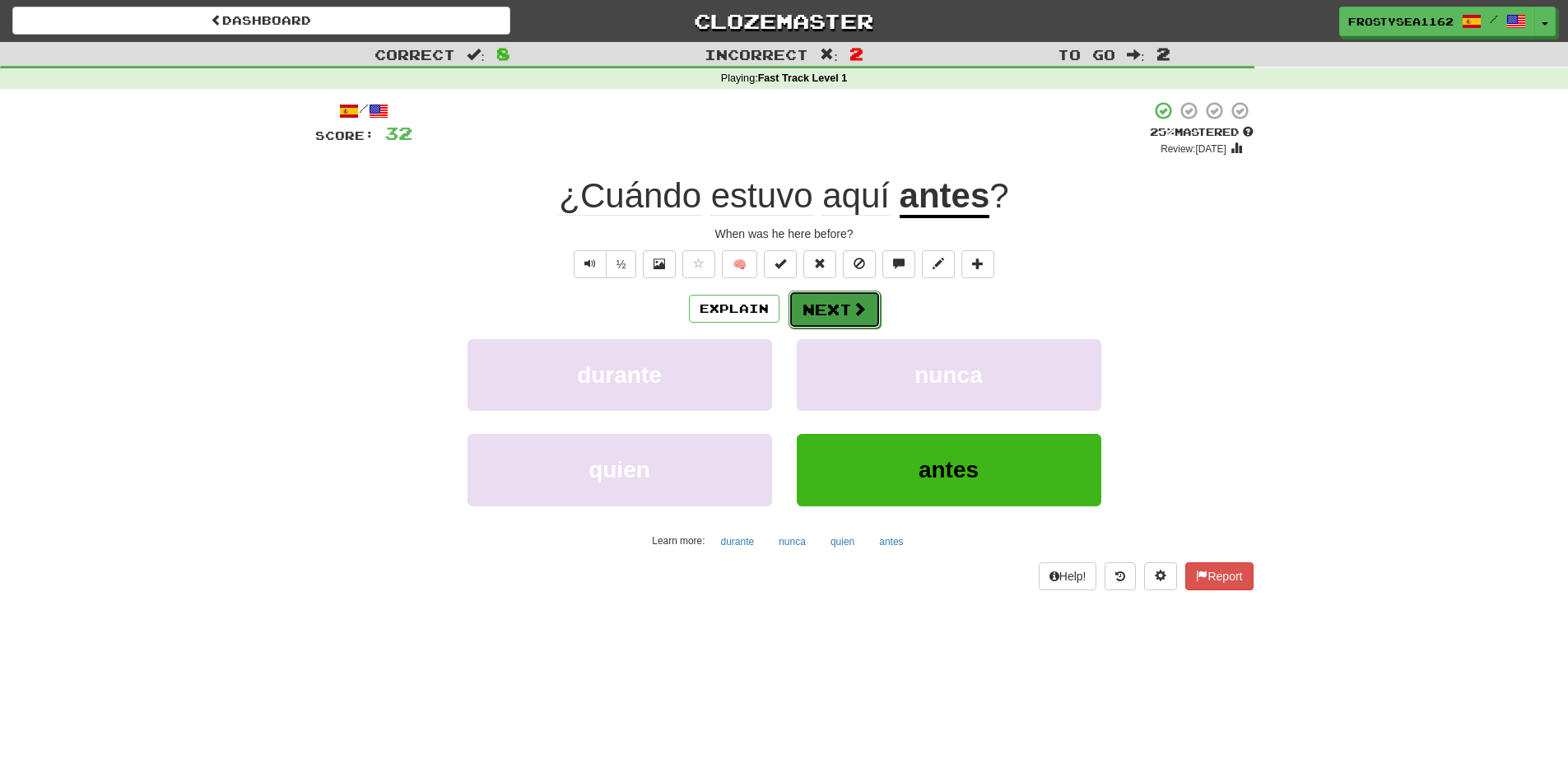
click at [854, 312] on span at bounding box center [860, 309] width 15 height 15
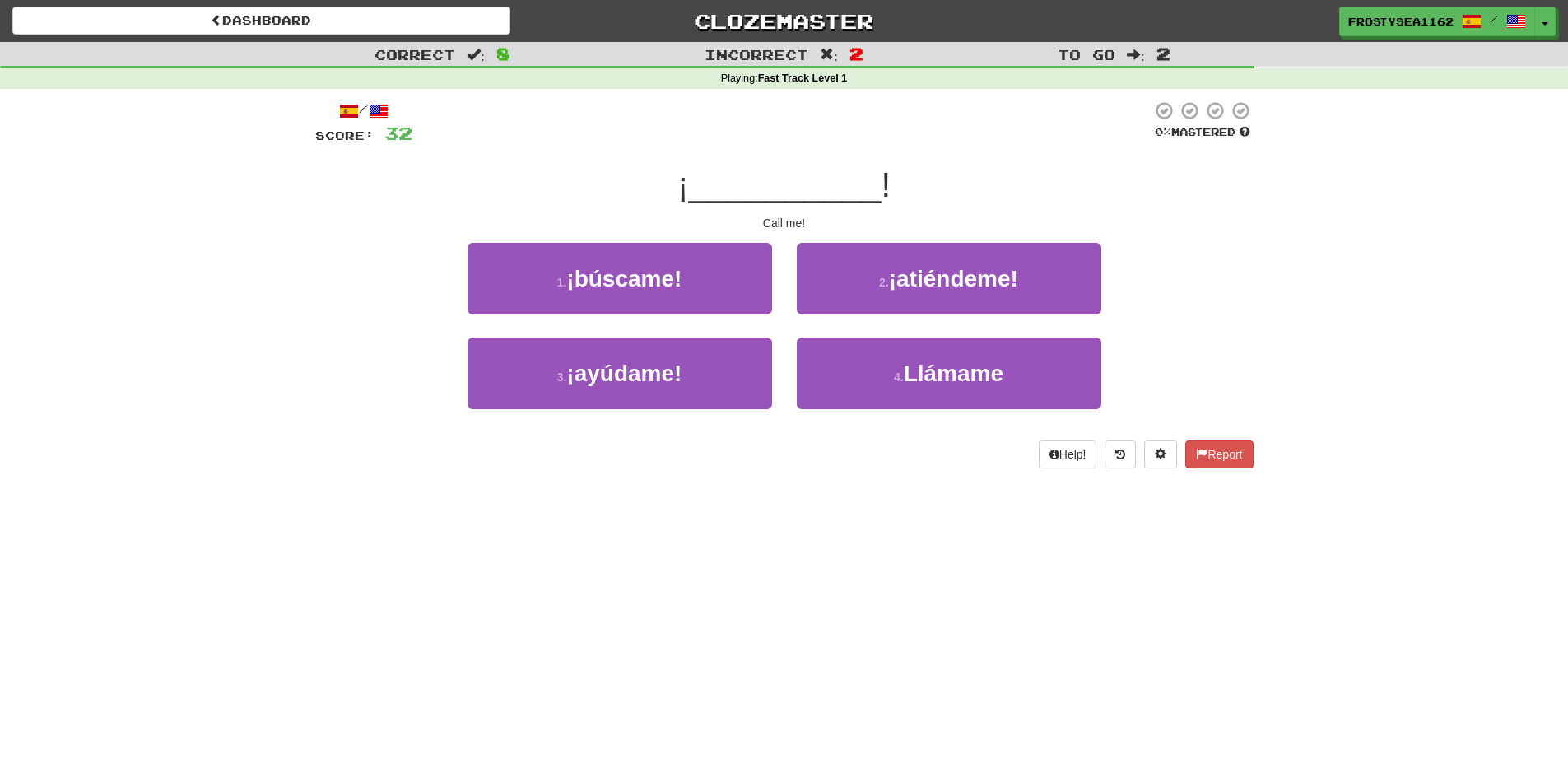
click at [330, 510] on div "Dashboard Clozemaster FrostySea1162 / Toggle Dropdown Dashboard Leaderboard Act…" at bounding box center [784, 389] width 1568 height 778
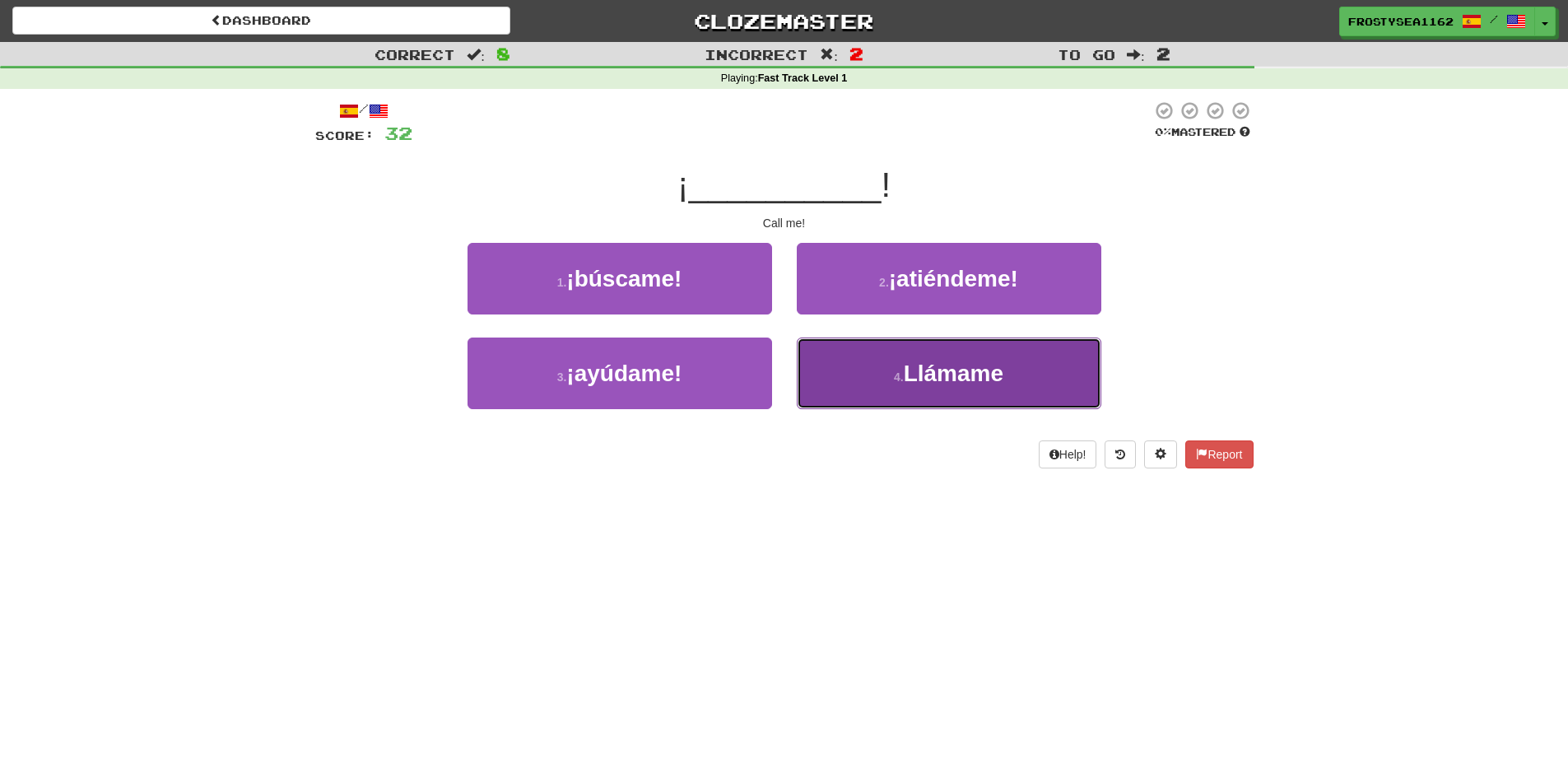
click at [992, 397] on button "4 . Llámame" at bounding box center [950, 373] width 305 height 72
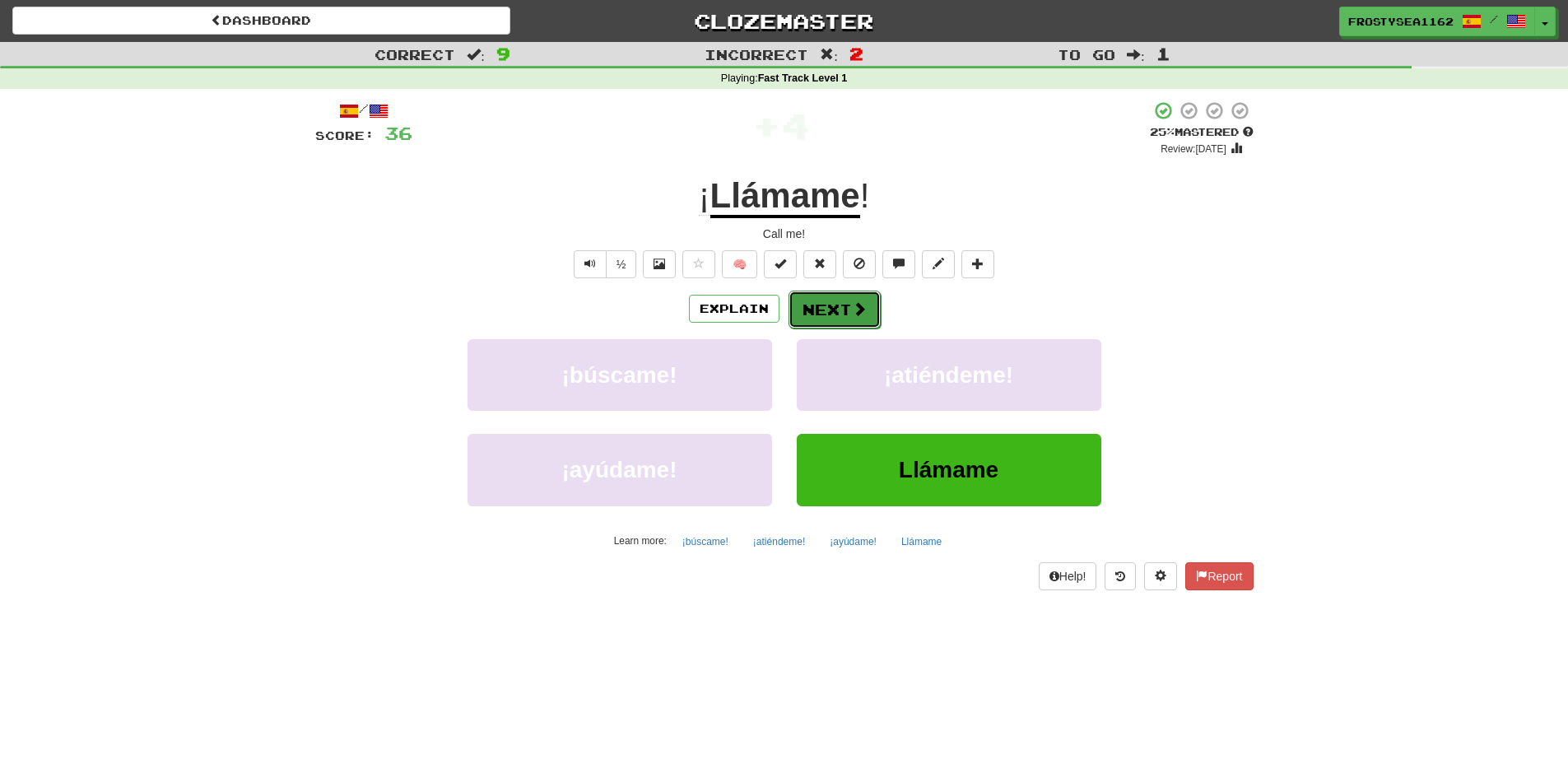
click at [852, 312] on span at bounding box center [860, 309] width 15 height 15
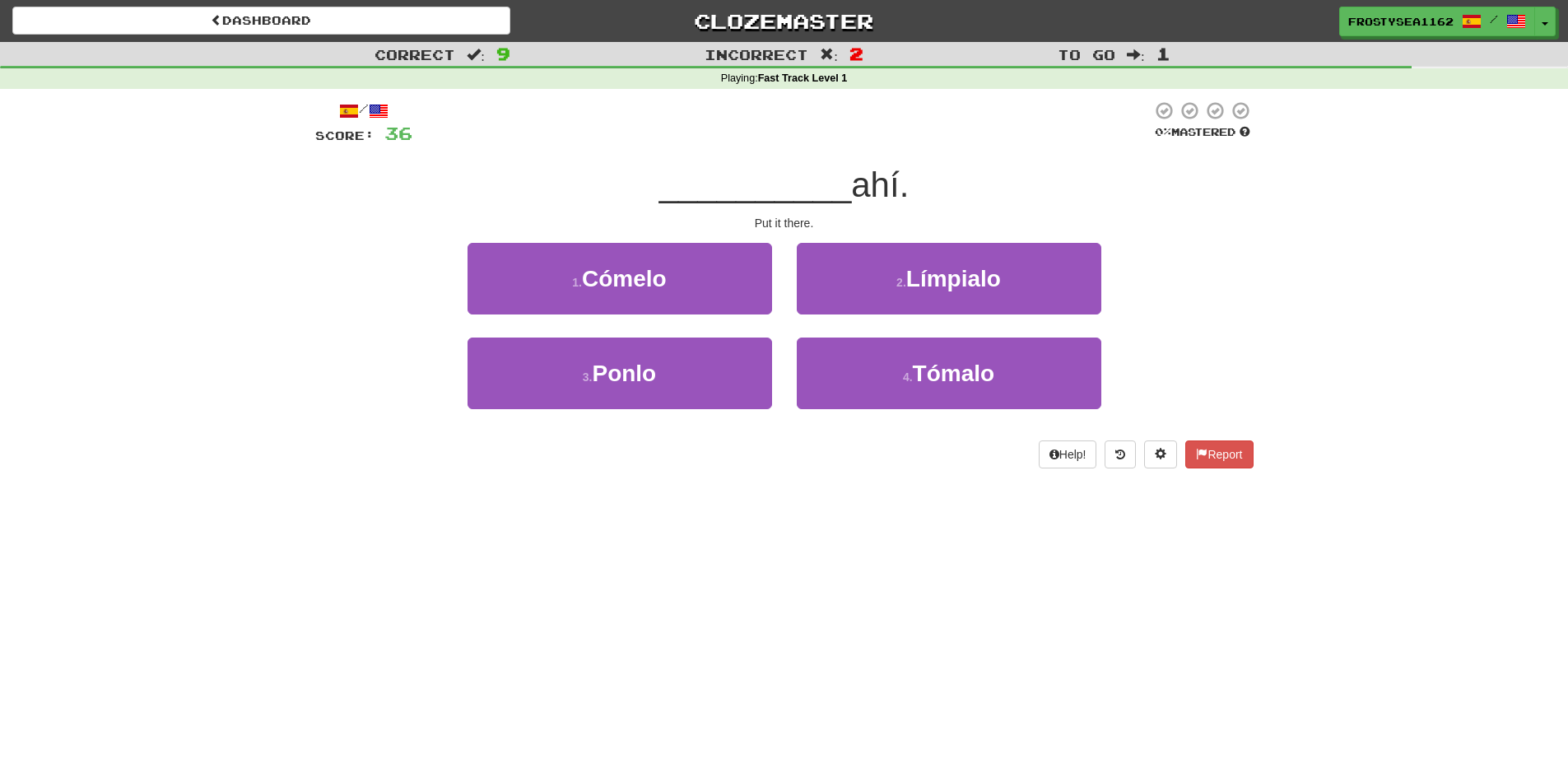
click at [262, 509] on div "Dashboard Clozemaster FrostySea1162 / Toggle Dropdown Dashboard Leaderboard Act…" at bounding box center [784, 389] width 1568 height 778
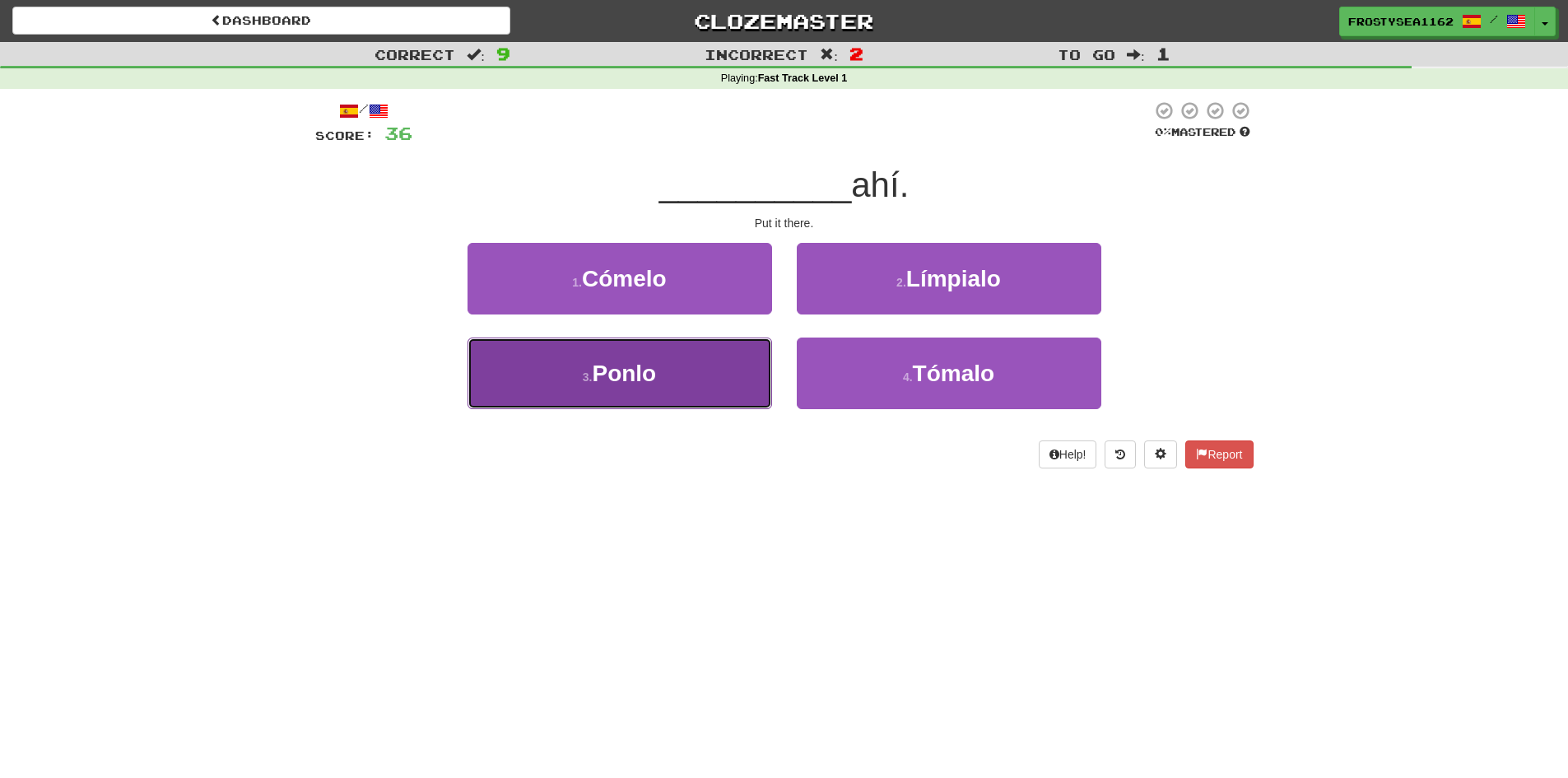
click at [688, 382] on button "3 . Ponlo" at bounding box center [619, 373] width 305 height 72
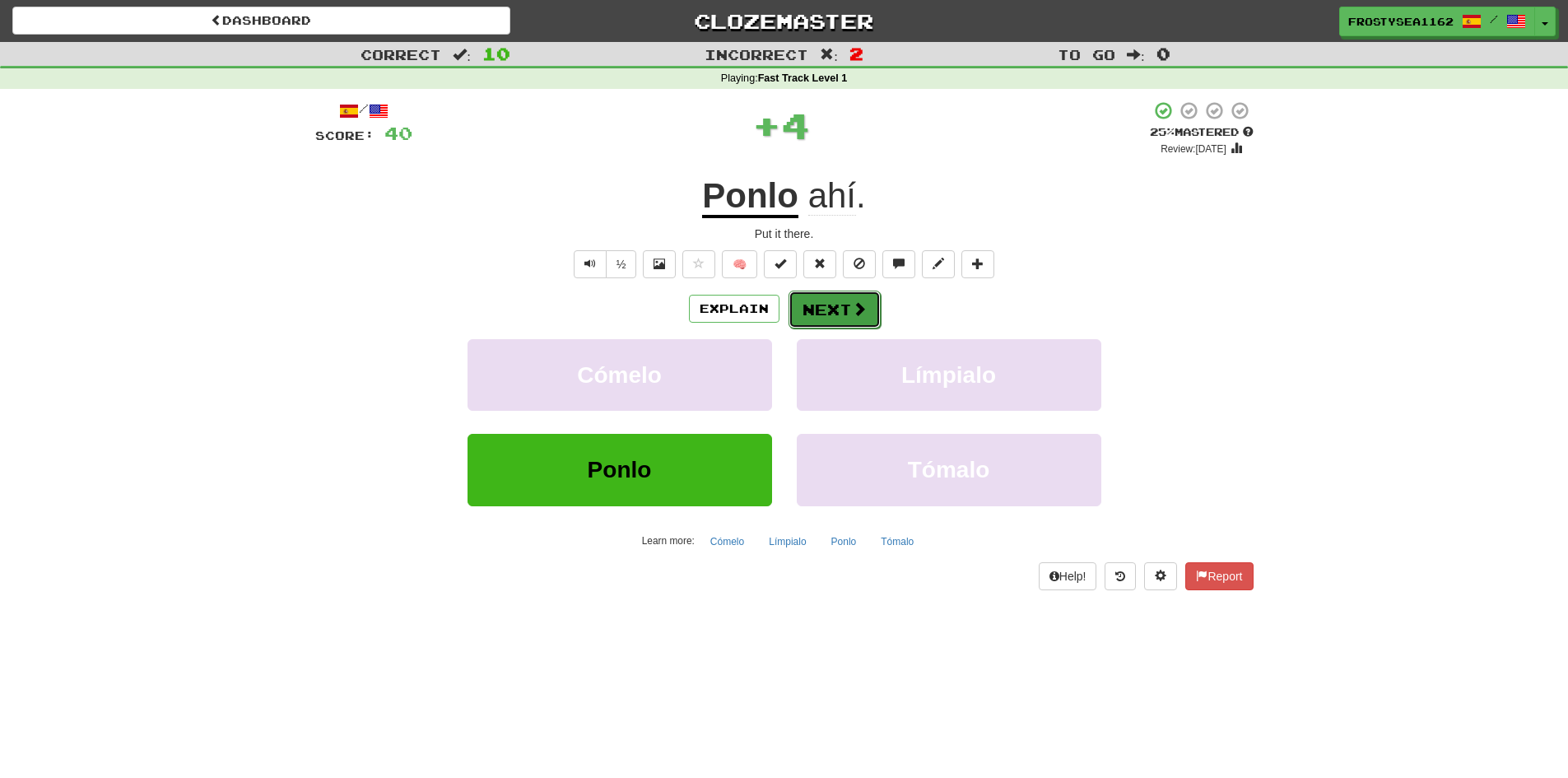
click at [855, 308] on span at bounding box center [860, 309] width 15 height 15
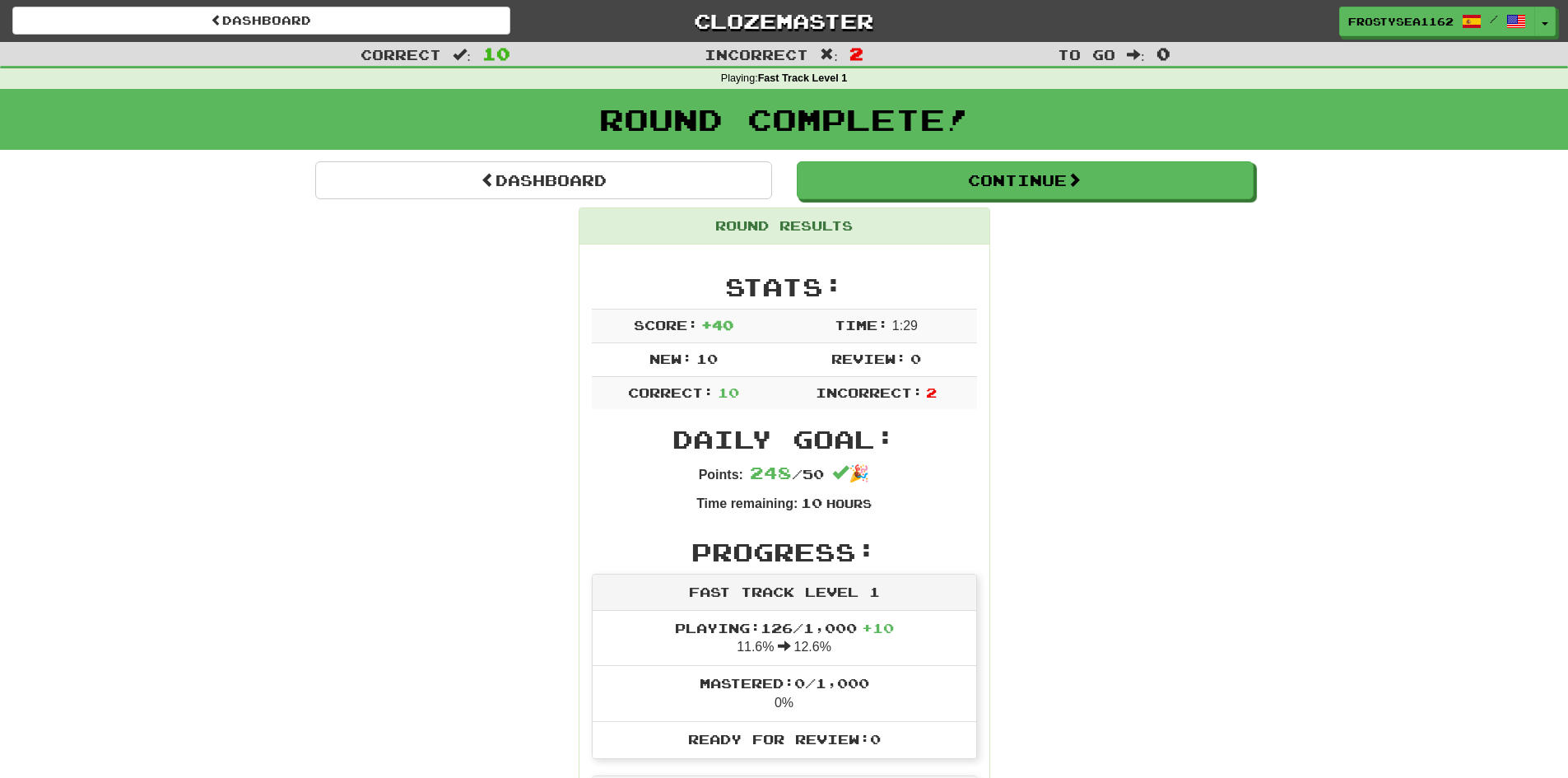
drag, startPoint x: 340, startPoint y: 535, endPoint x: 441, endPoint y: 361, distance: 201.2
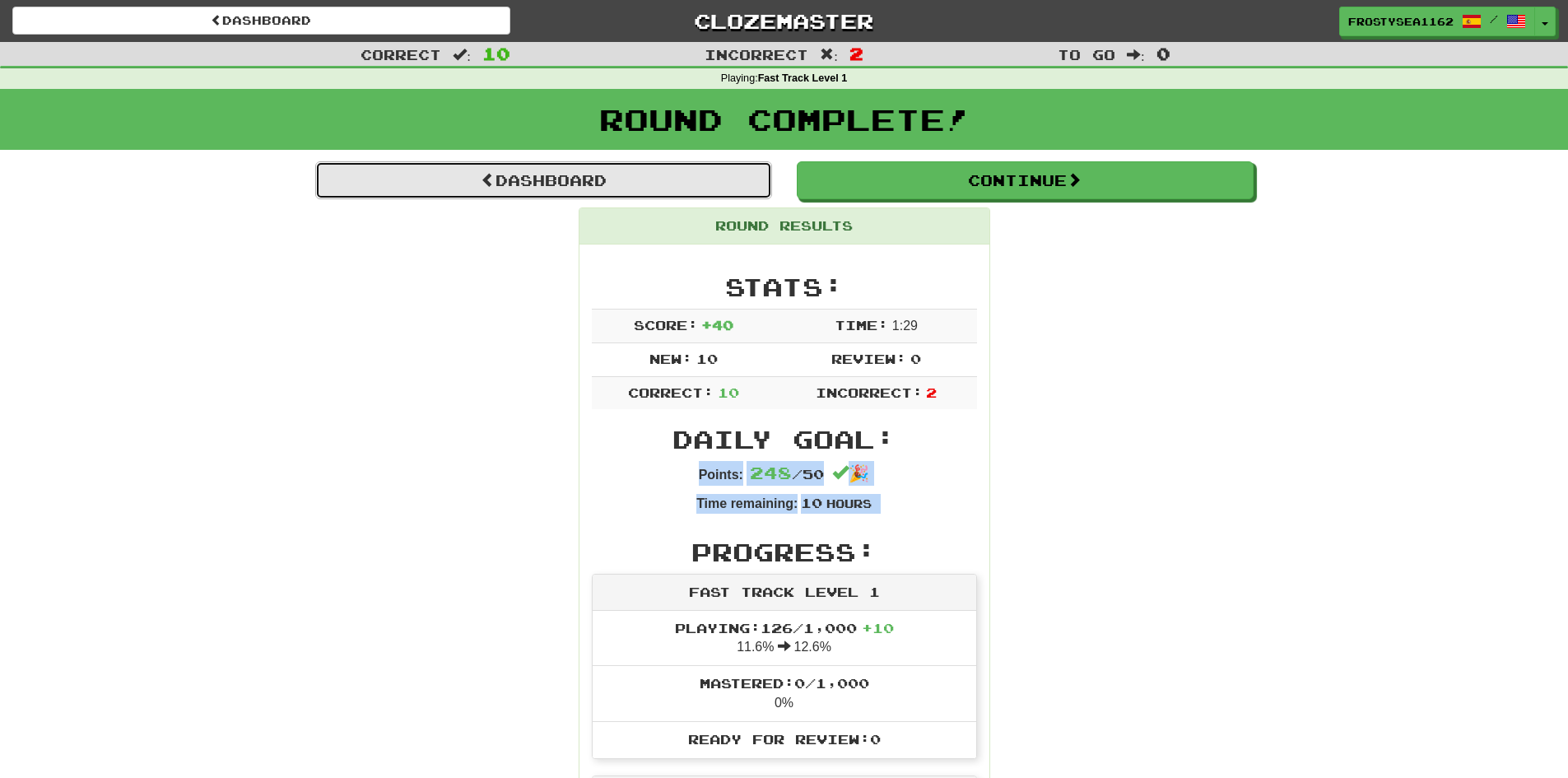
click at [572, 172] on link "Dashboard" at bounding box center [543, 181] width 457 height 38
